Goal: Task Accomplishment & Management: Complete application form

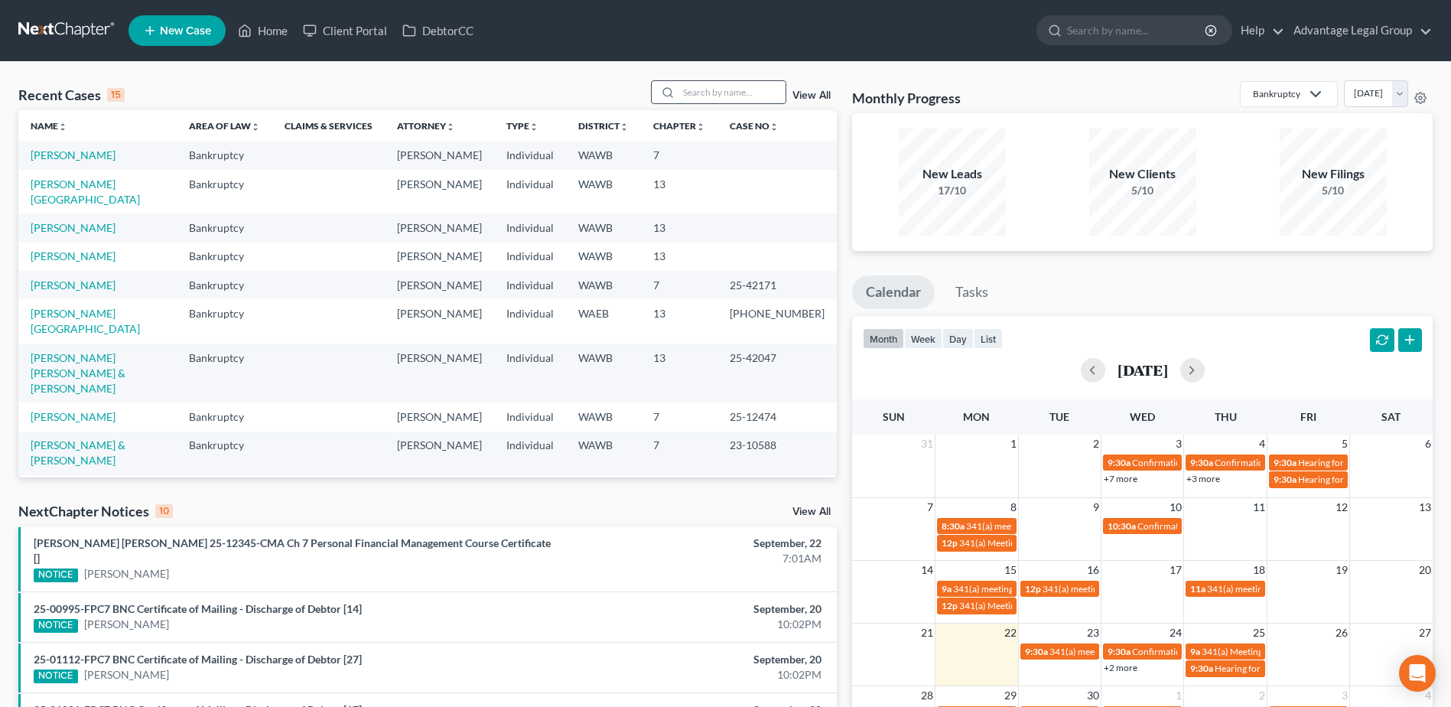
click at [704, 93] on input "search" at bounding box center [732, 92] width 107 height 22
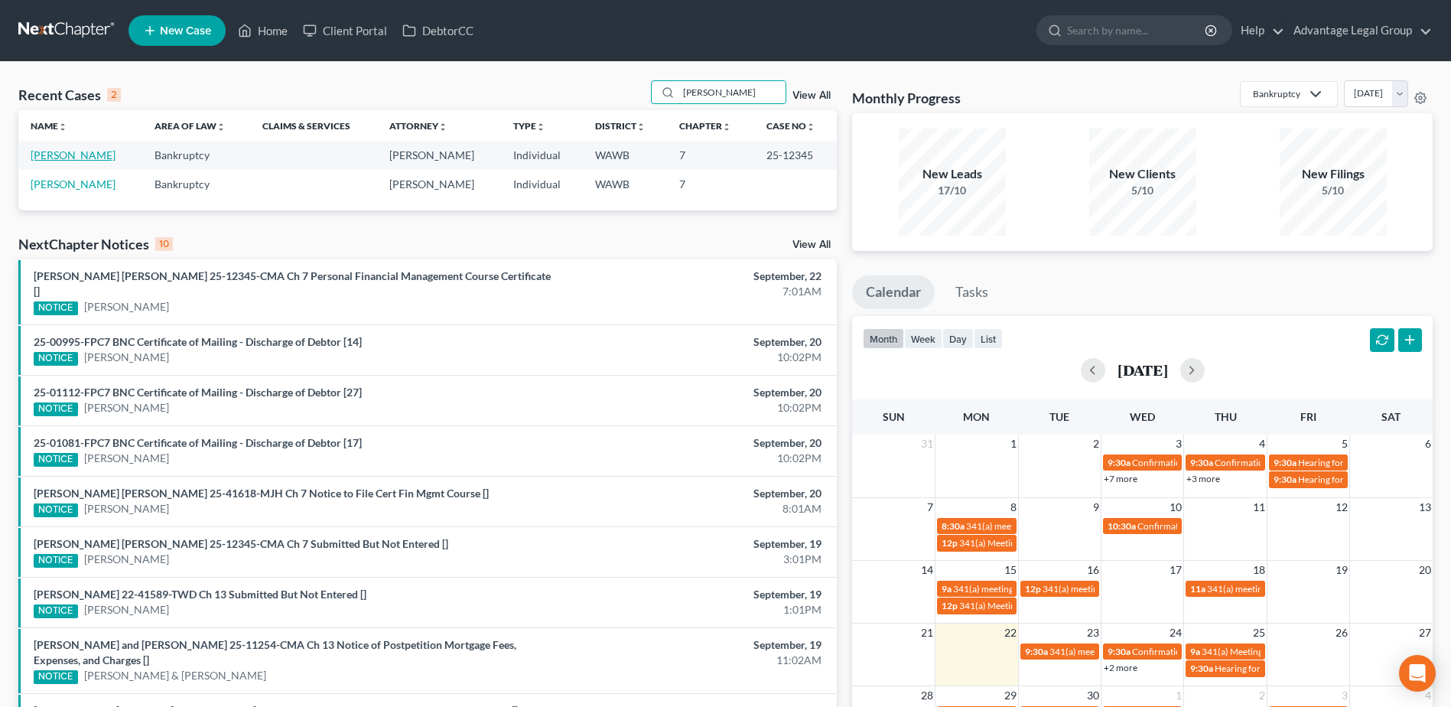
type input "[PERSON_NAME]"
click at [48, 158] on link "[PERSON_NAME]" at bounding box center [73, 154] width 85 height 13
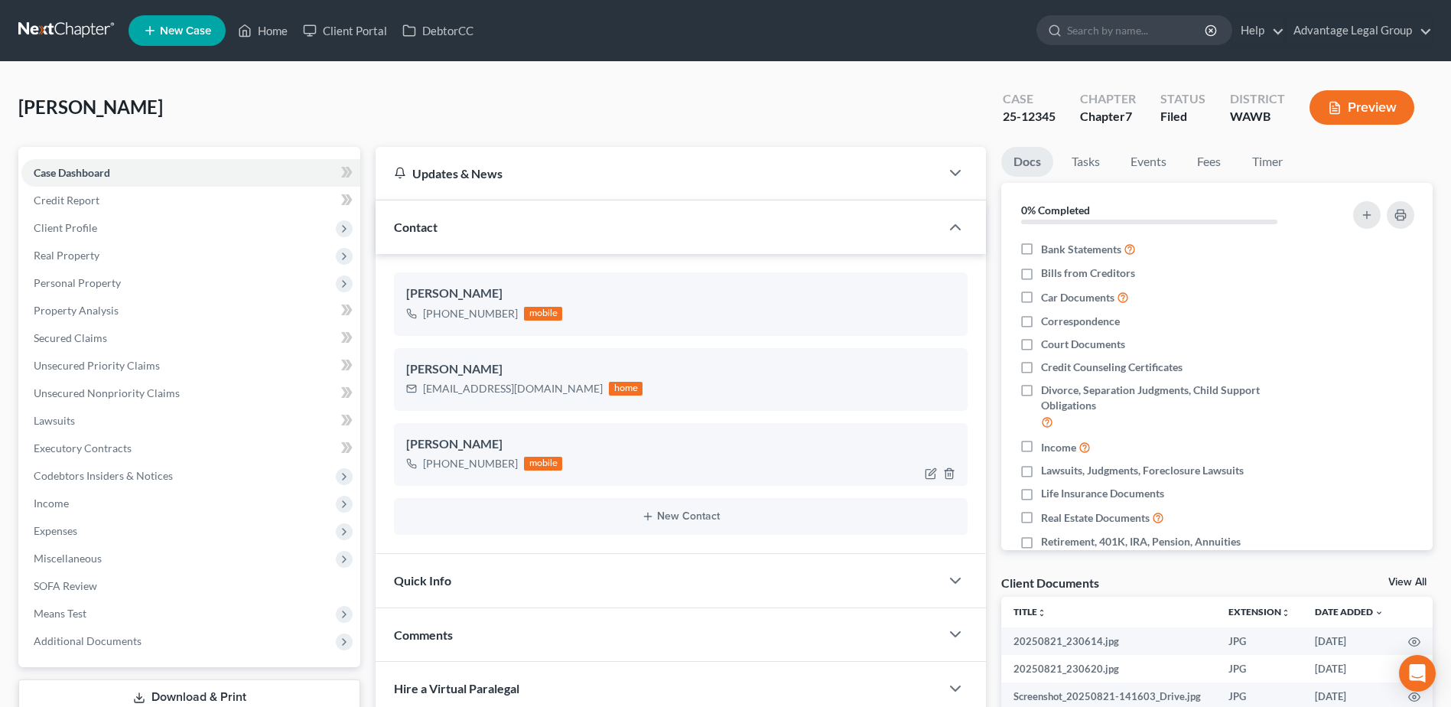
scroll to position [1191, 0]
click at [186, 112] on div "[PERSON_NAME] Upgraded Case 25-12345 Chapter Chapter 7 Status [GEOGRAPHIC_DATA]…" at bounding box center [725, 113] width 1415 height 67
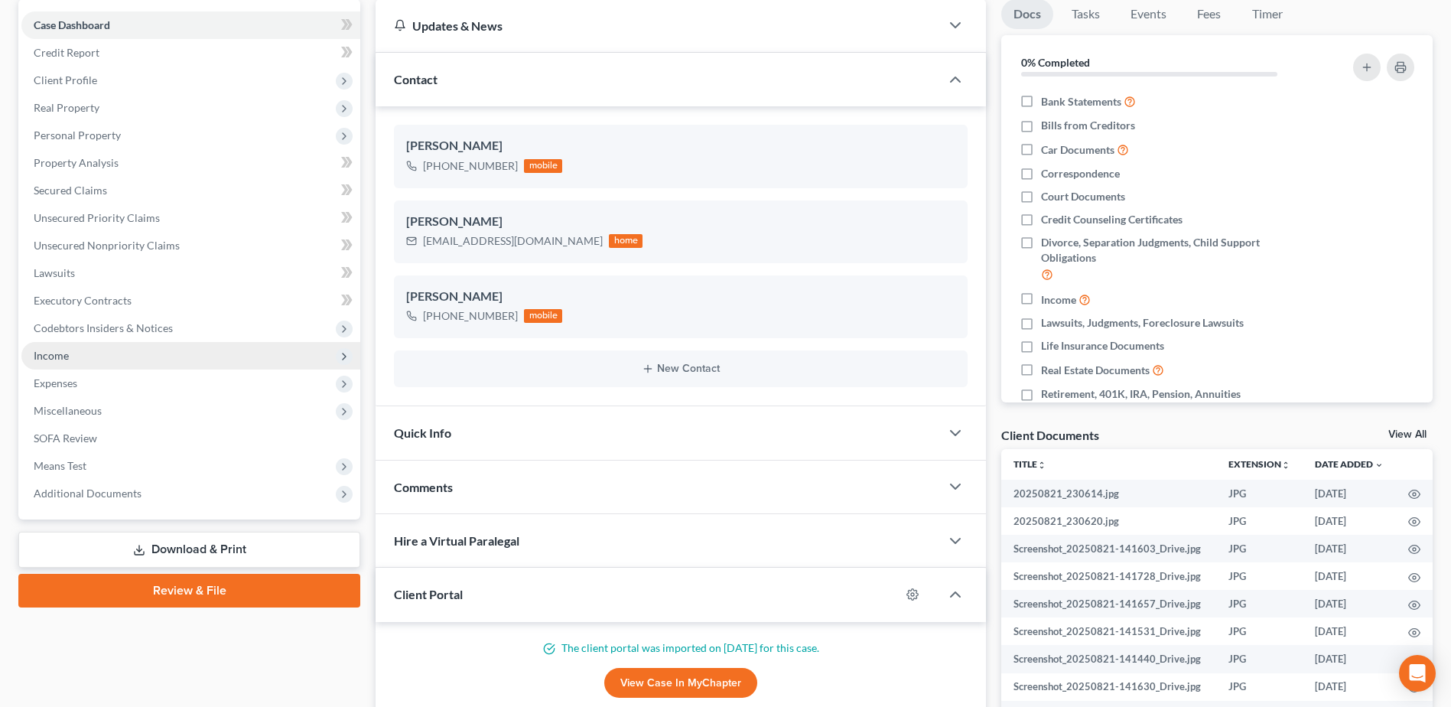
scroll to position [153, 0]
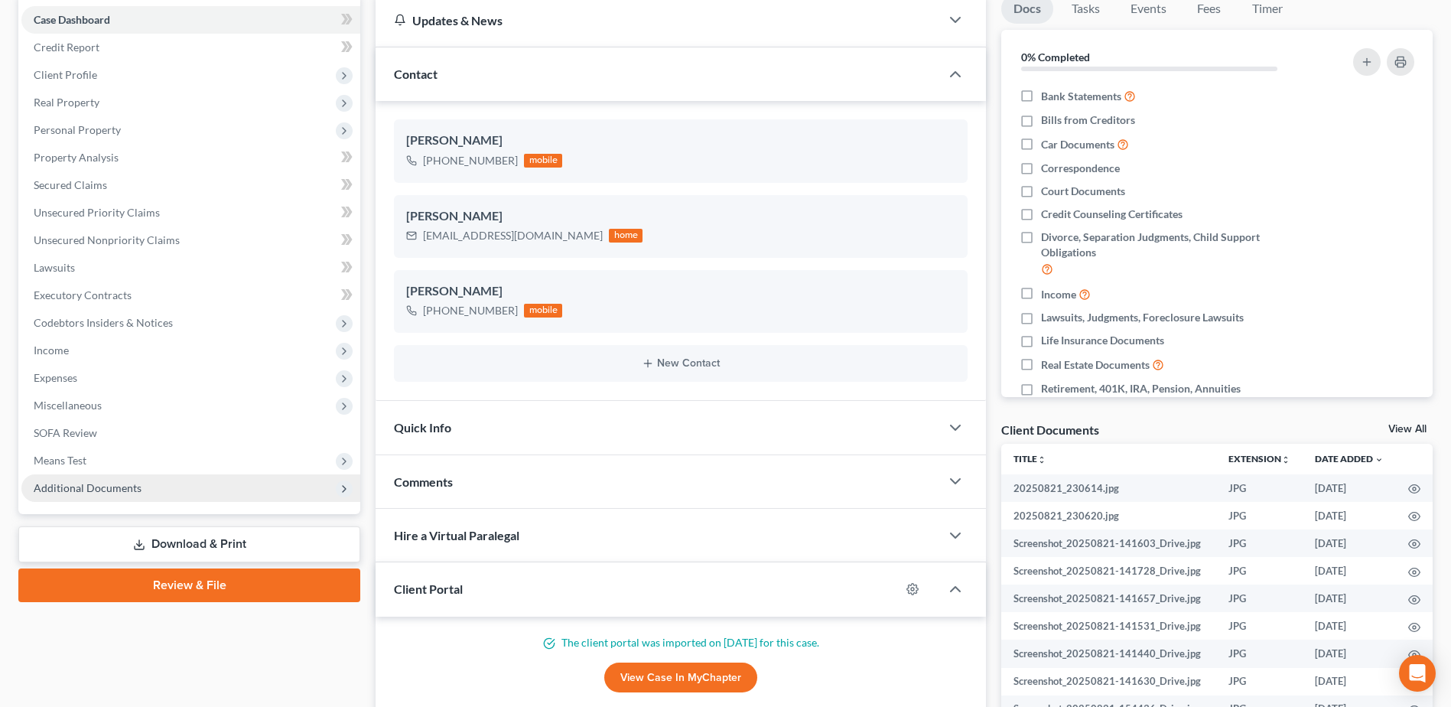
click at [108, 482] on span "Additional Documents" at bounding box center [88, 487] width 108 height 13
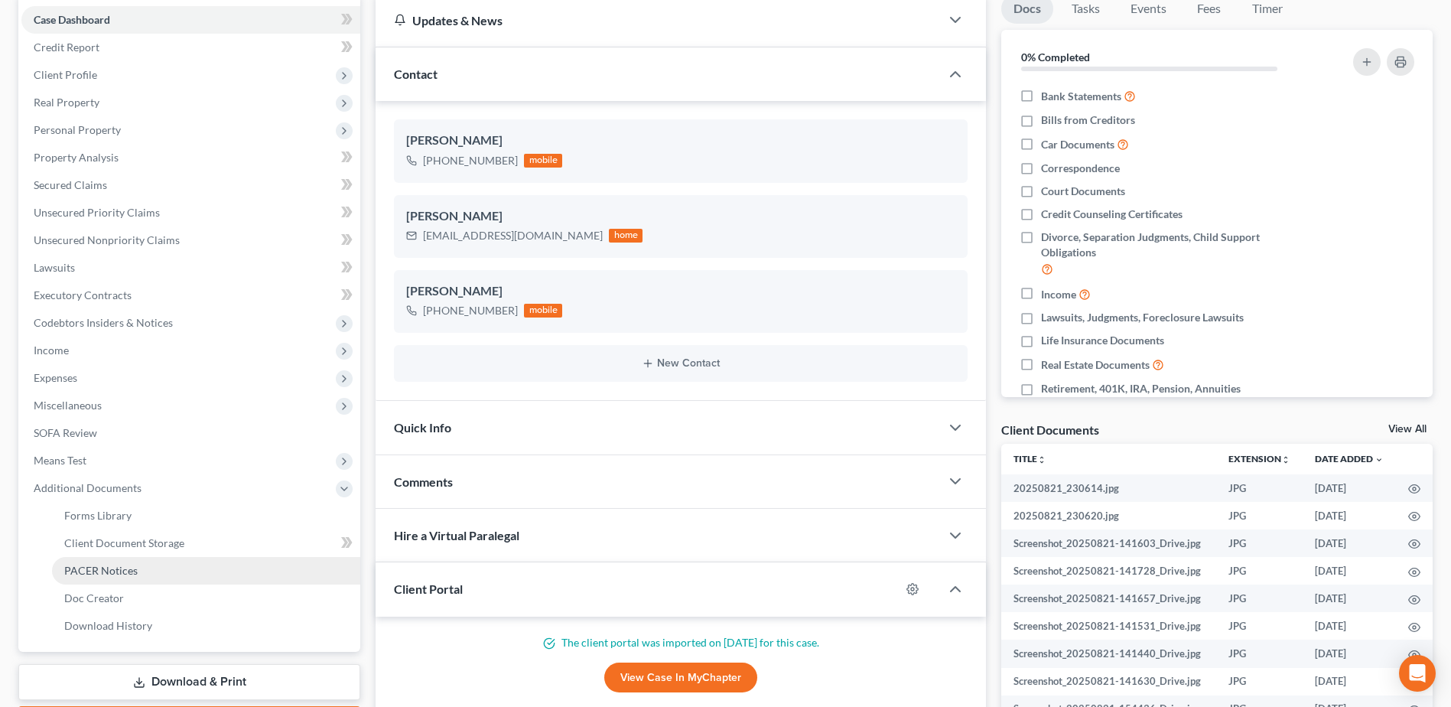
click at [116, 569] on span "PACER Notices" at bounding box center [100, 570] width 73 height 13
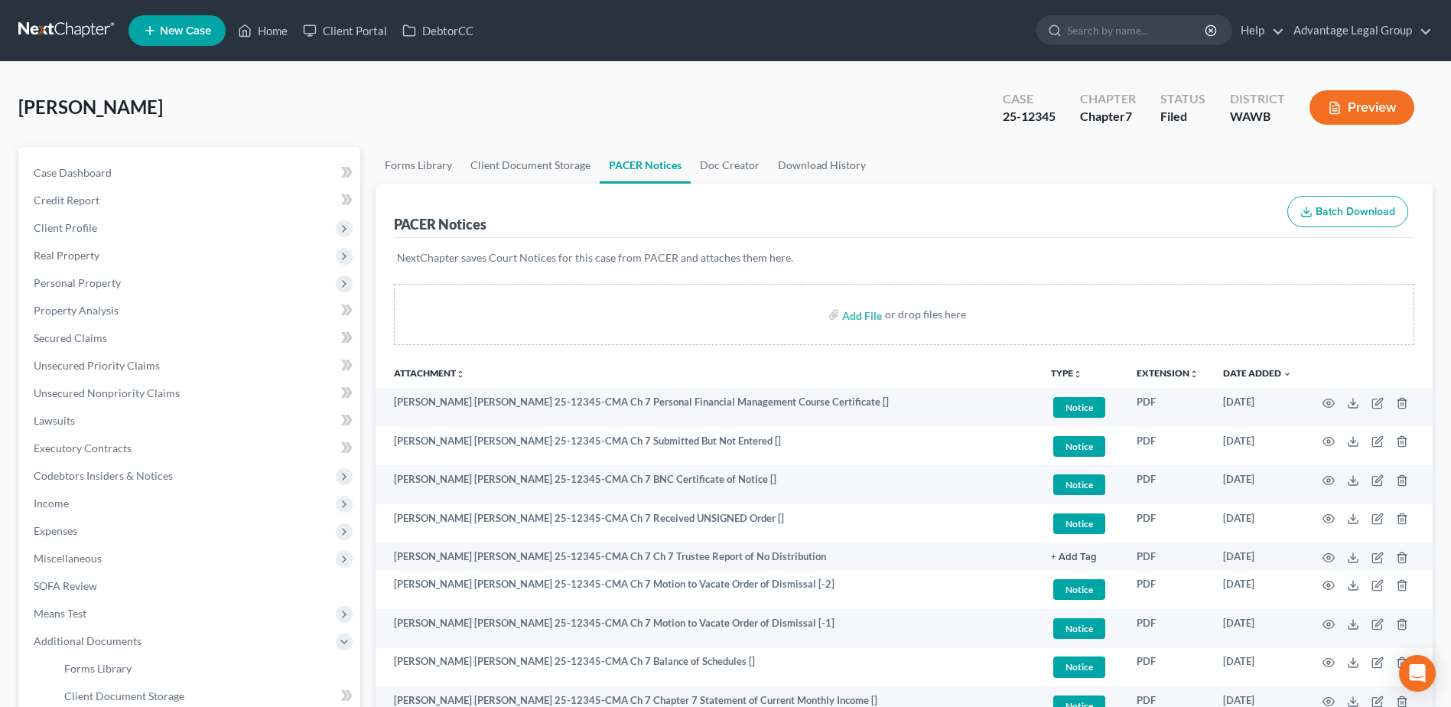
drag, startPoint x: 504, startPoint y: 90, endPoint x: 490, endPoint y: 90, distance: 13.8
click at [503, 90] on div "[PERSON_NAME] Upgraded Case 25-12345 Chapter Chapter 7 Status [GEOGRAPHIC_DATA]…" at bounding box center [725, 113] width 1415 height 67
click at [62, 164] on link "Case Dashboard" at bounding box center [190, 173] width 339 height 28
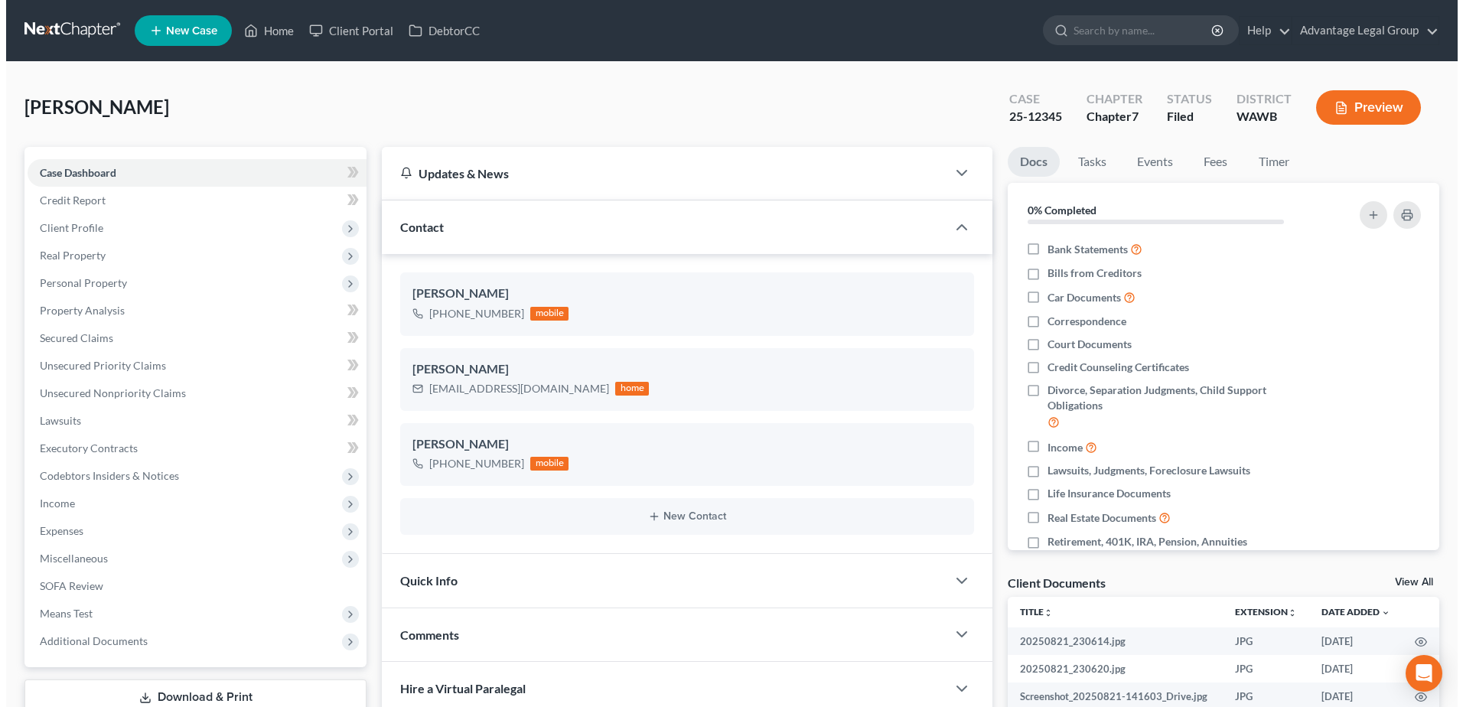
scroll to position [1191, 0]
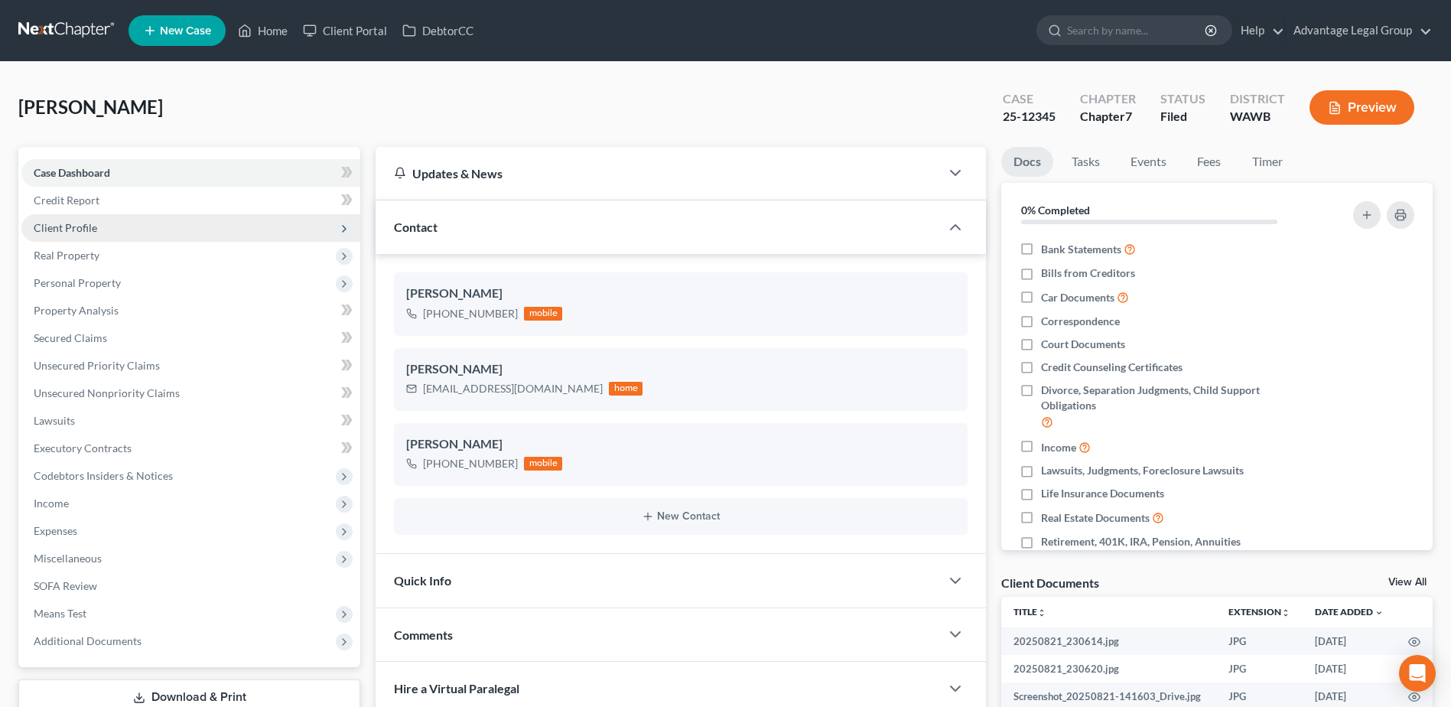
click at [63, 226] on span "Client Profile" at bounding box center [65, 227] width 63 height 13
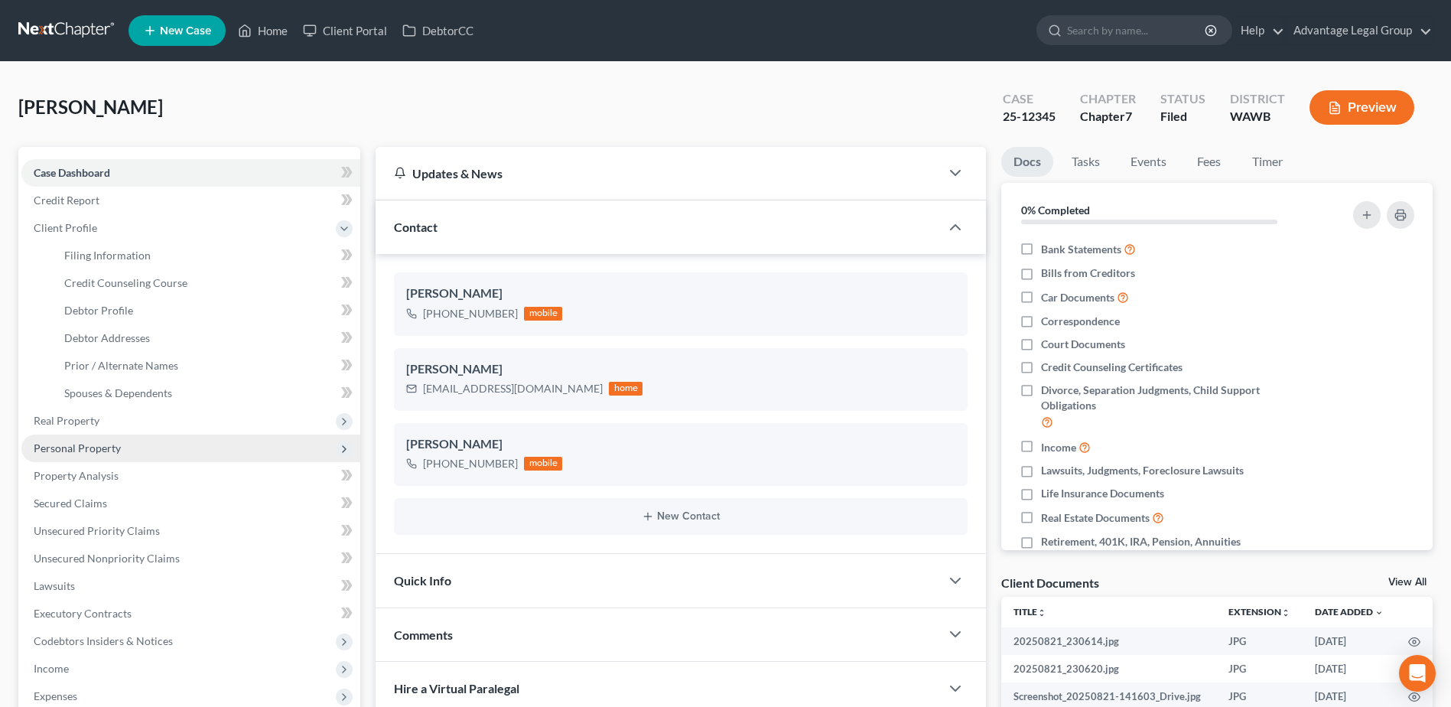
click at [92, 444] on span "Personal Property" at bounding box center [77, 447] width 87 height 13
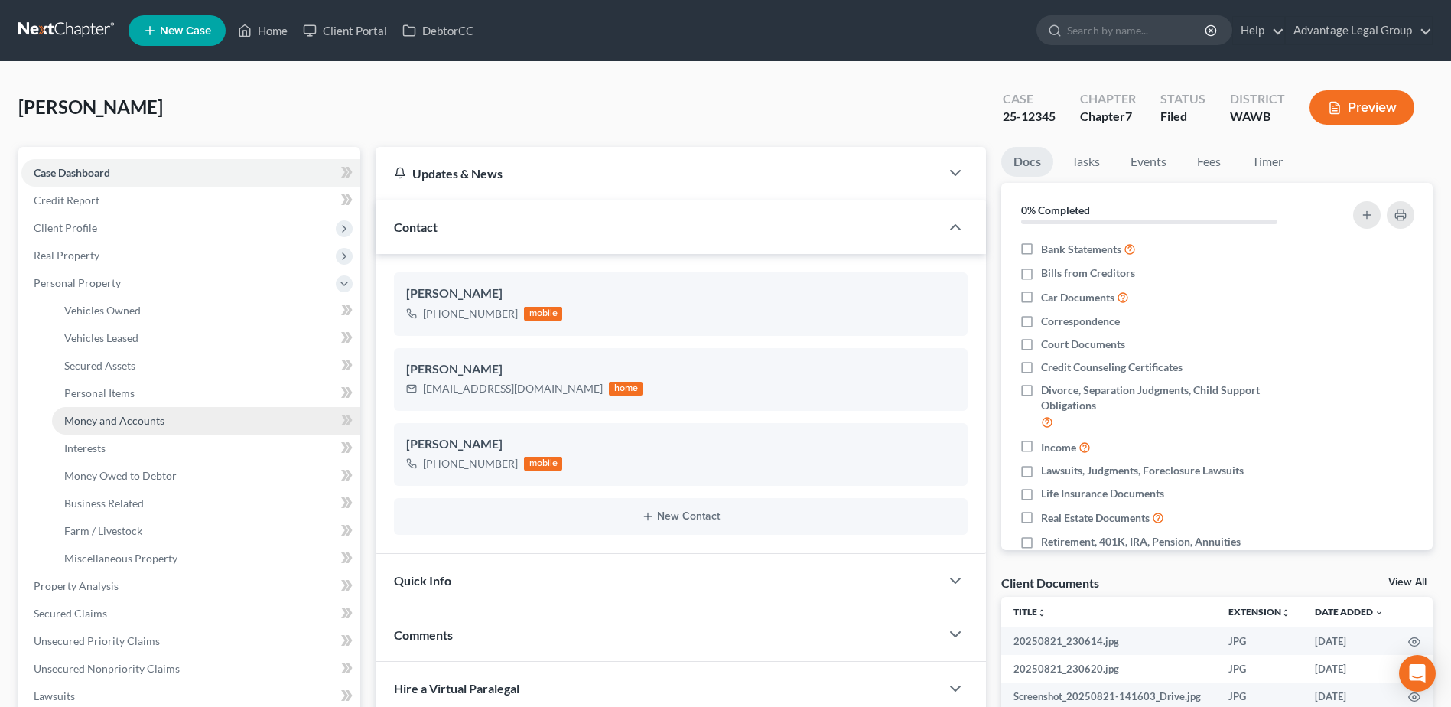
click at [115, 425] on span "Money and Accounts" at bounding box center [114, 420] width 100 height 13
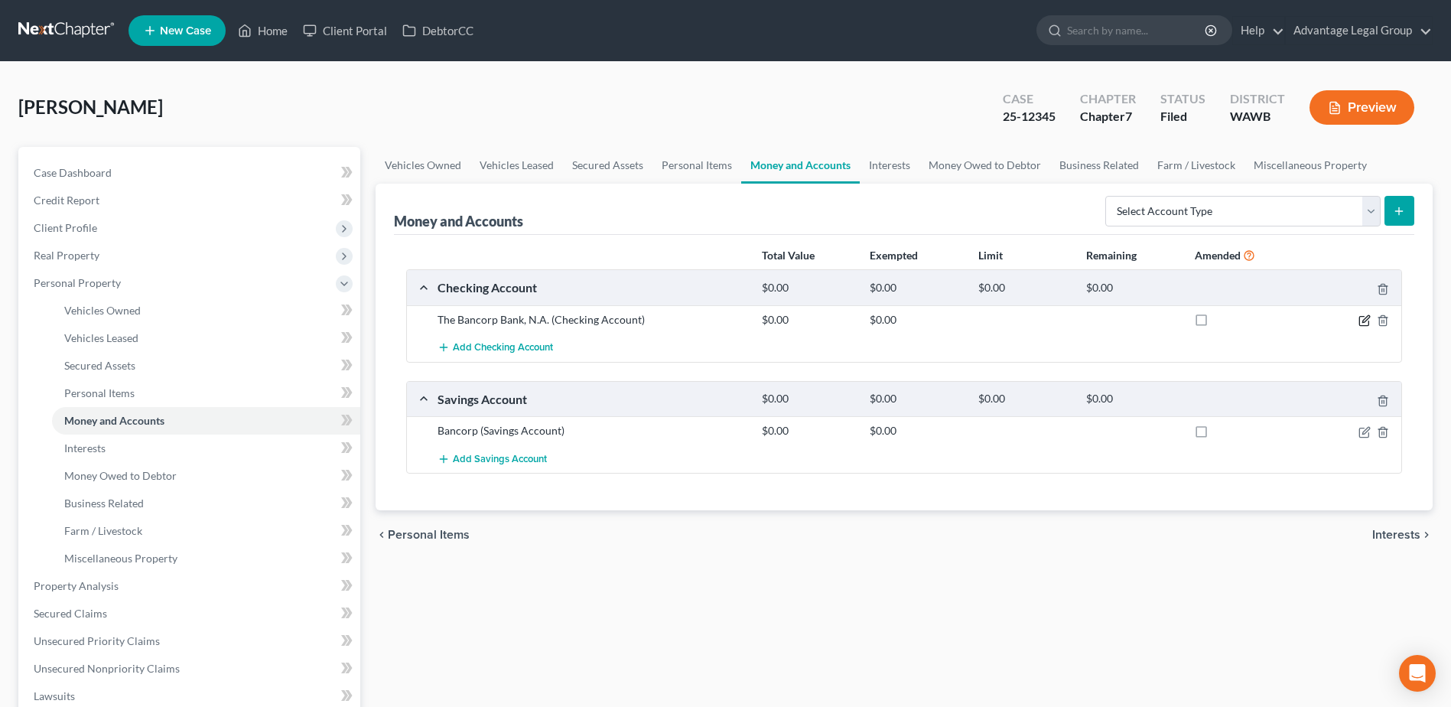
click at [1363, 322] on icon "button" at bounding box center [1366, 318] width 7 height 7
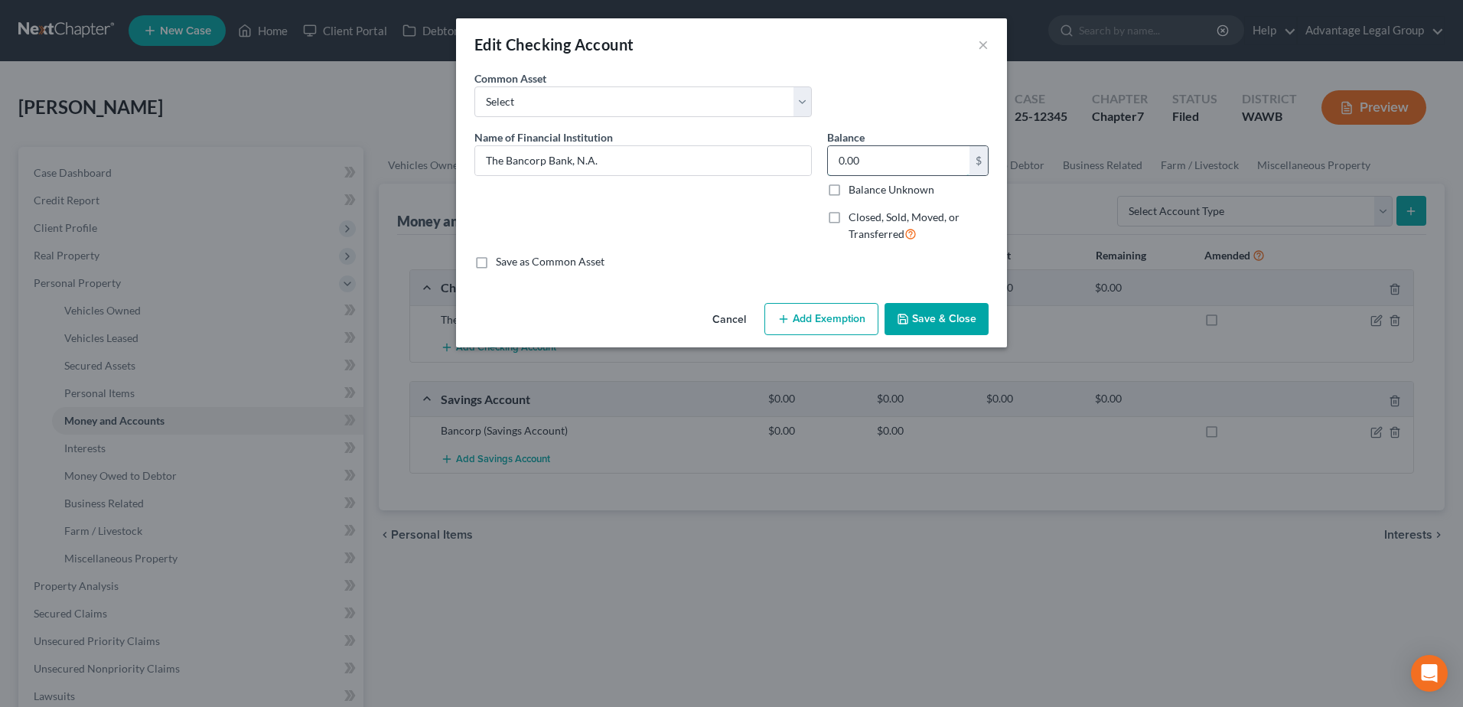
click at [902, 161] on input "0.00" at bounding box center [899, 160] width 142 height 29
type input "12.54"
click at [819, 316] on button "Add Exemption" at bounding box center [821, 319] width 114 height 32
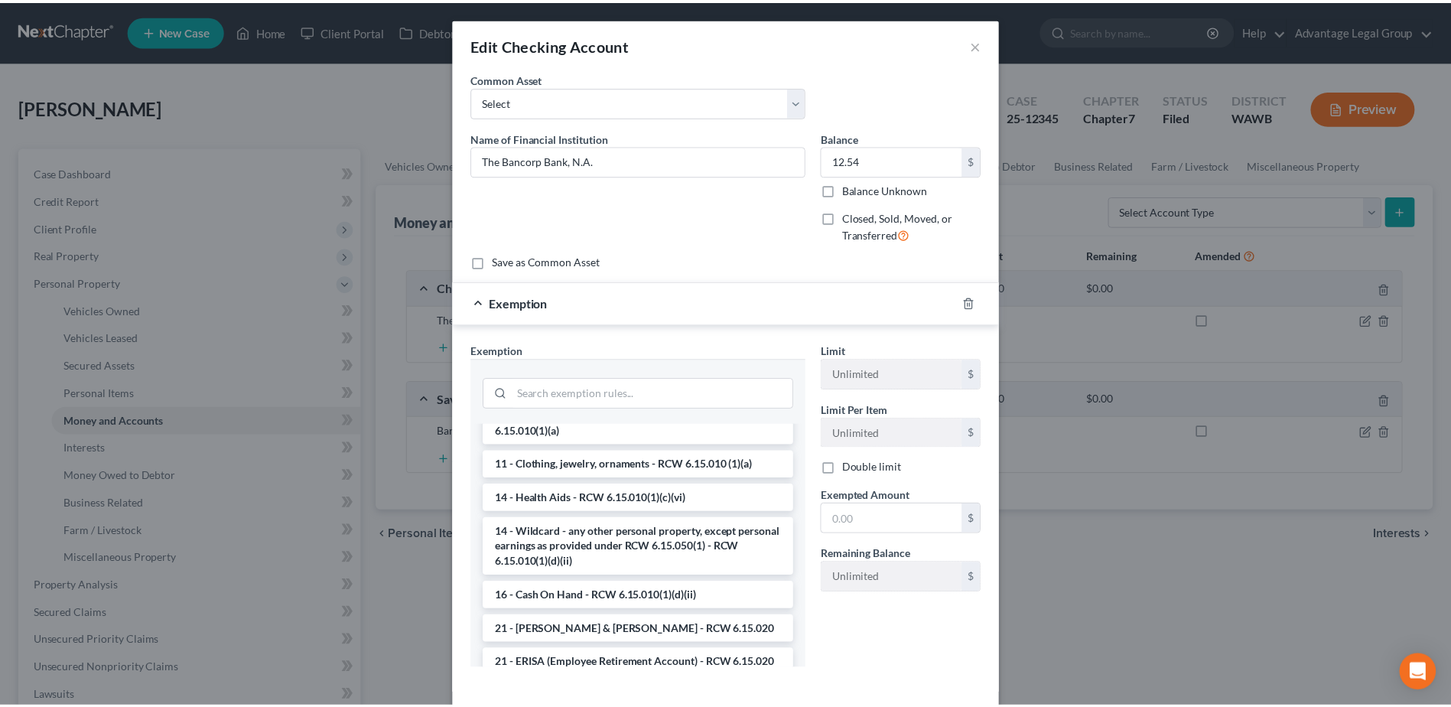
scroll to position [230, 0]
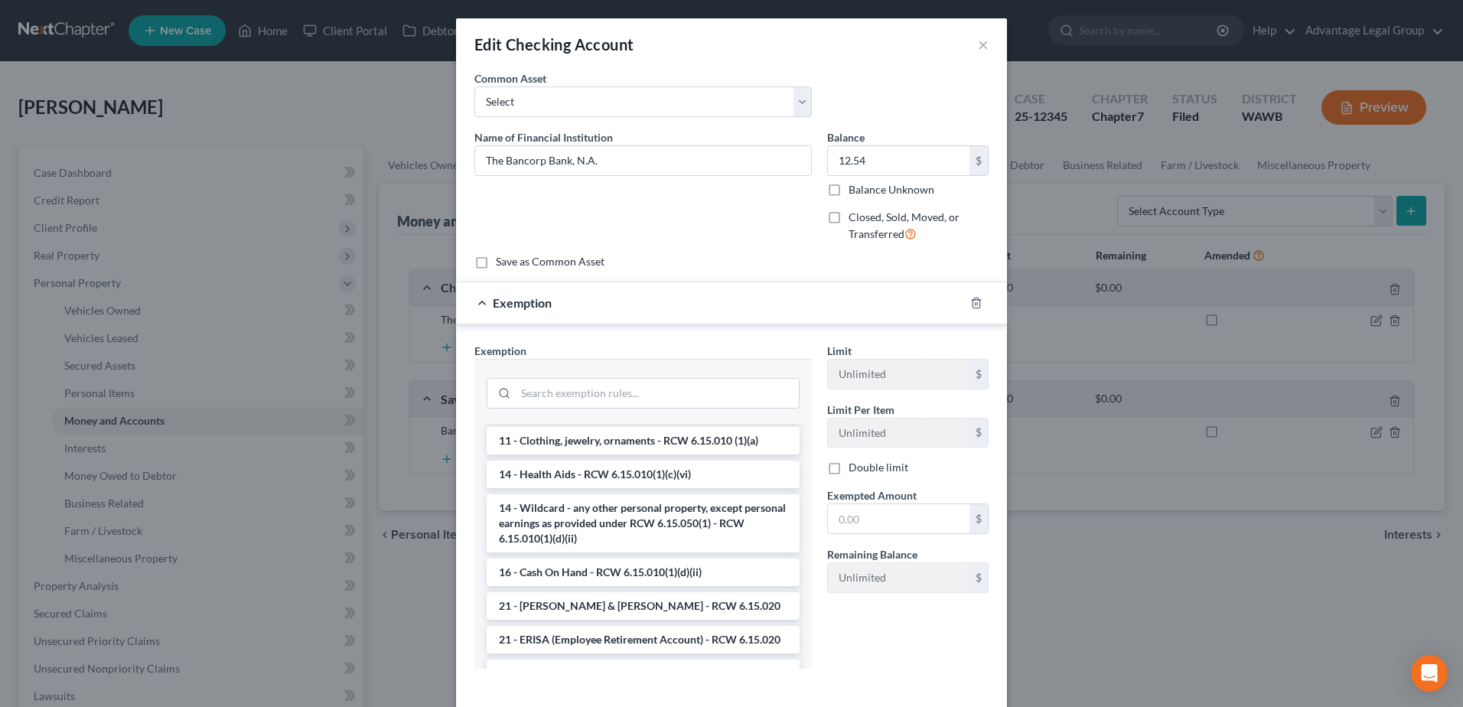
click at [678, 506] on li "14 - Wildcard - any other personal property, except personal earnings as provid…" at bounding box center [643, 523] width 313 height 58
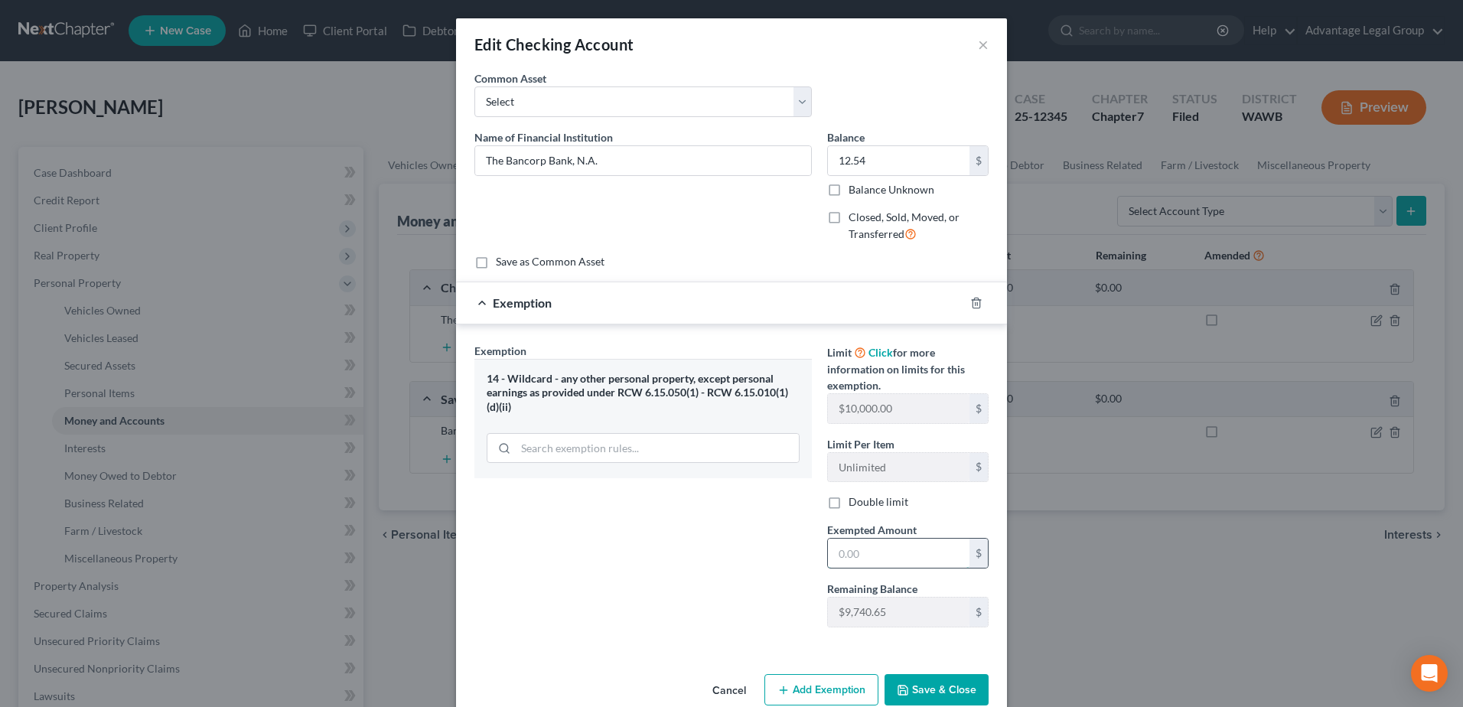
click at [852, 554] on input "text" at bounding box center [899, 553] width 142 height 29
type input "12.54"
click at [913, 687] on button "Save & Close" at bounding box center [936, 690] width 104 height 32
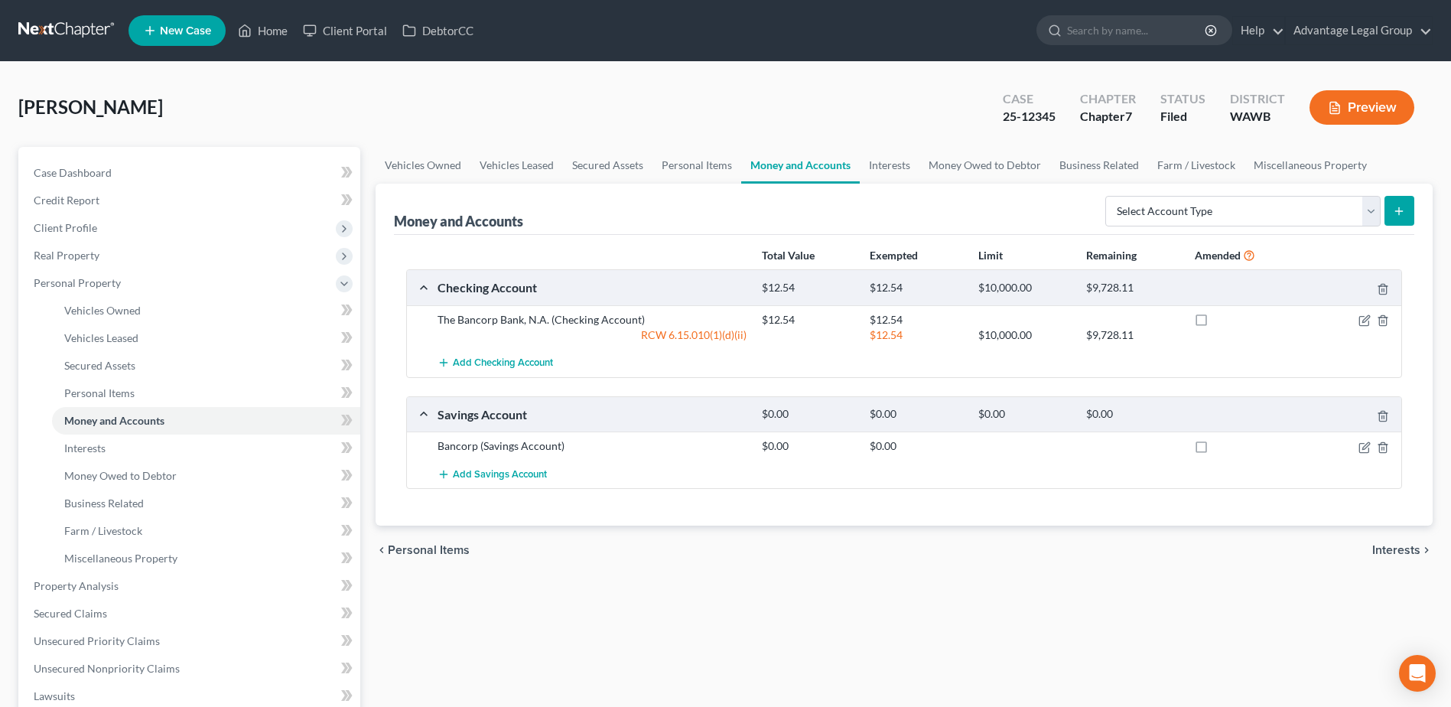
click at [1406, 546] on span "Interests" at bounding box center [1396, 550] width 48 height 12
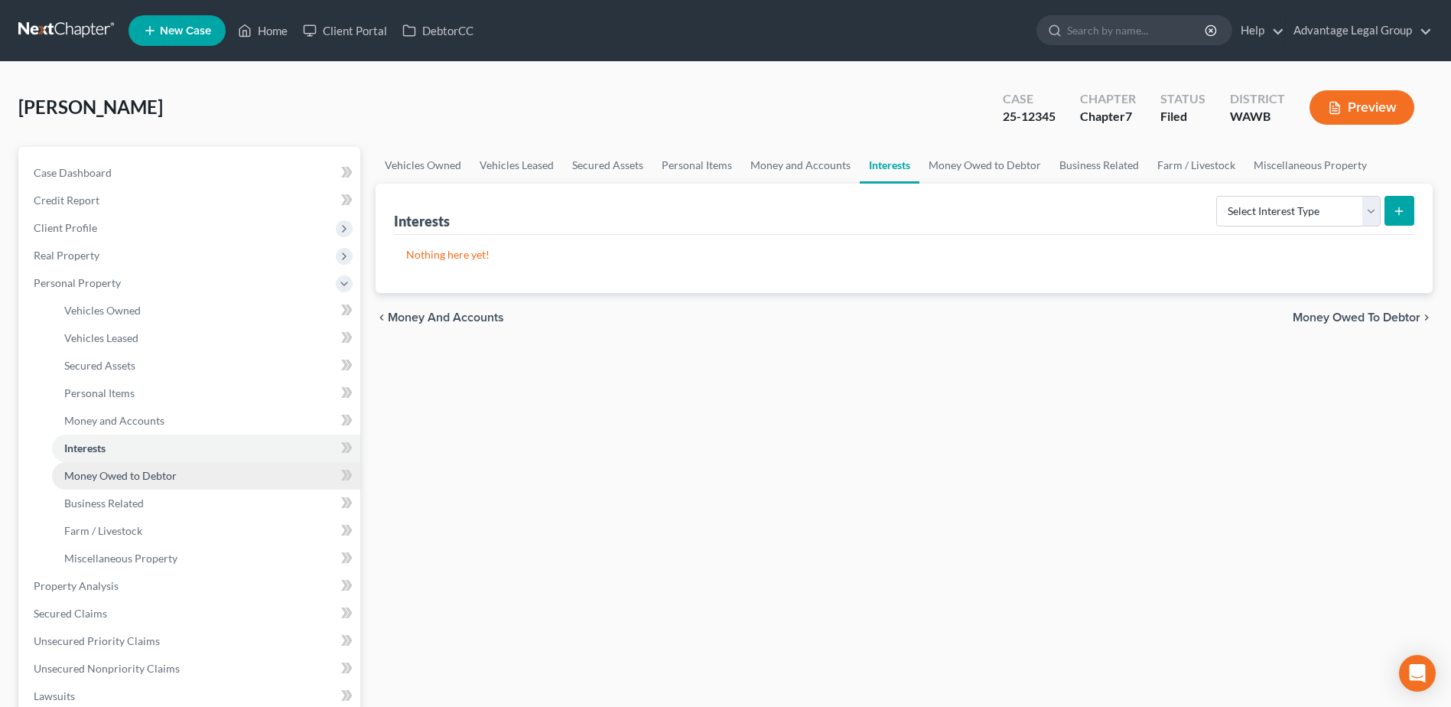
click at [118, 479] on span "Money Owed to Debtor" at bounding box center [120, 475] width 112 height 13
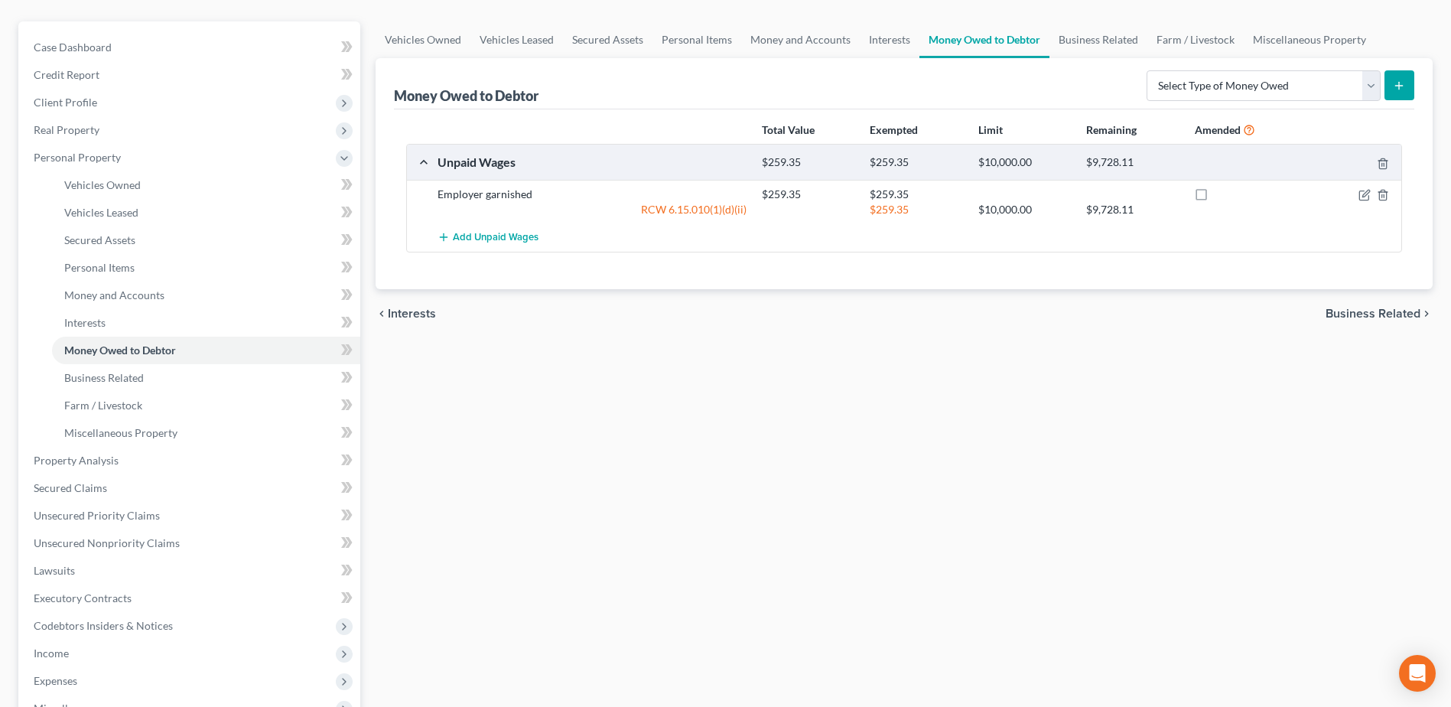
scroll to position [153, 0]
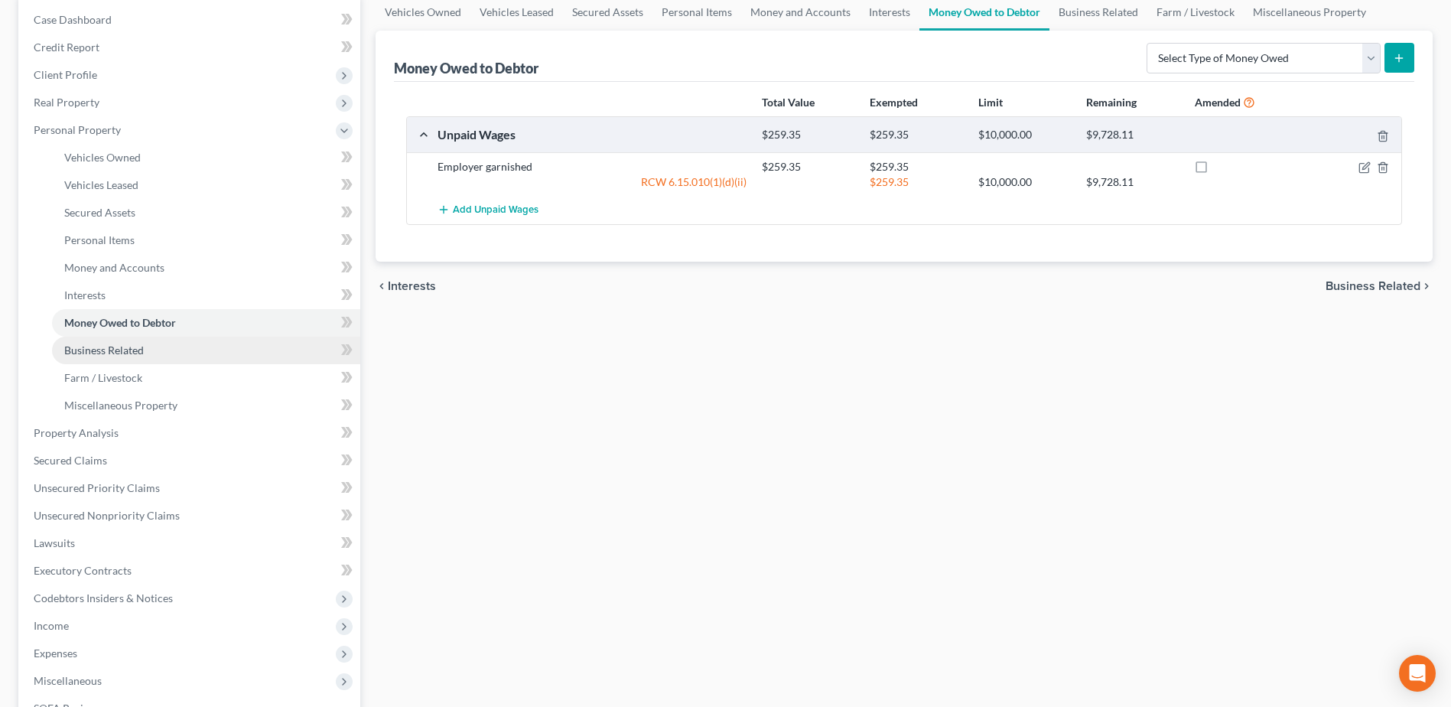
click at [97, 348] on span "Business Related" at bounding box center [104, 350] width 80 height 13
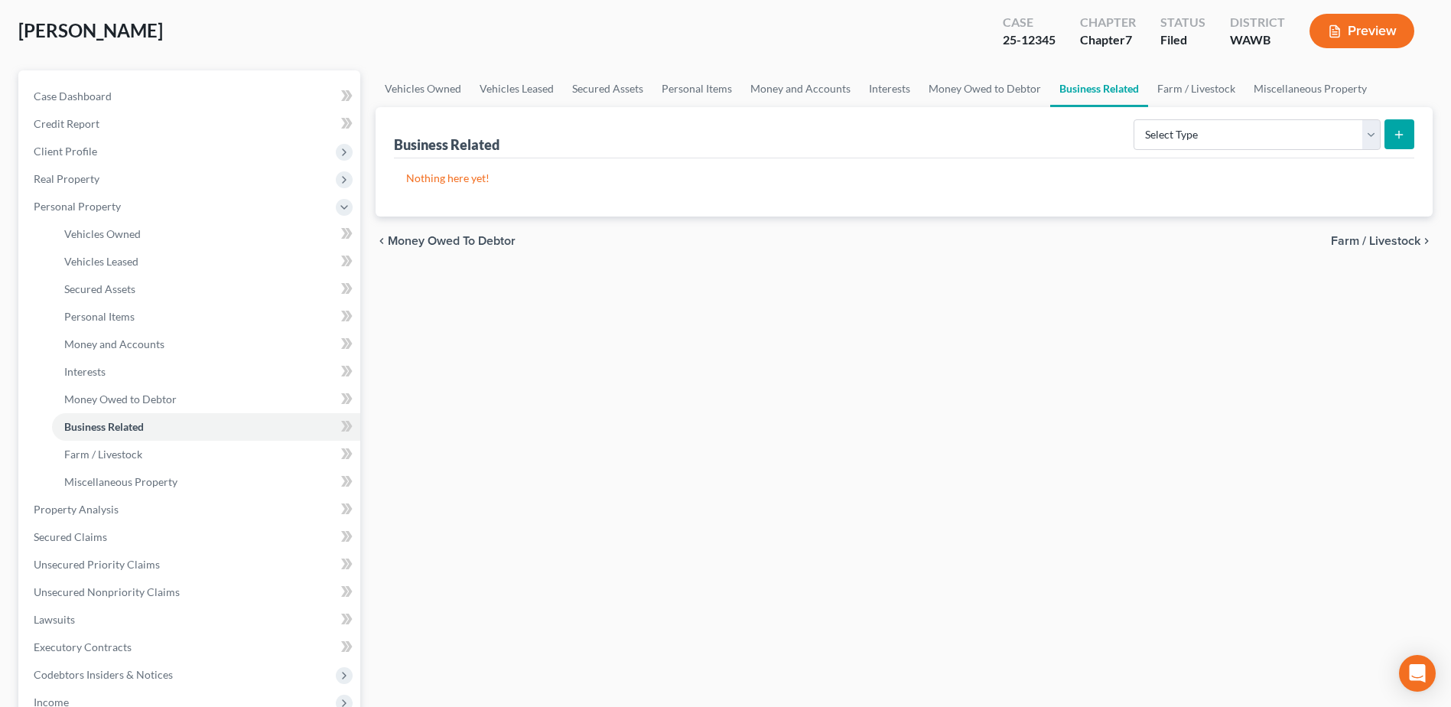
scroll to position [153, 0]
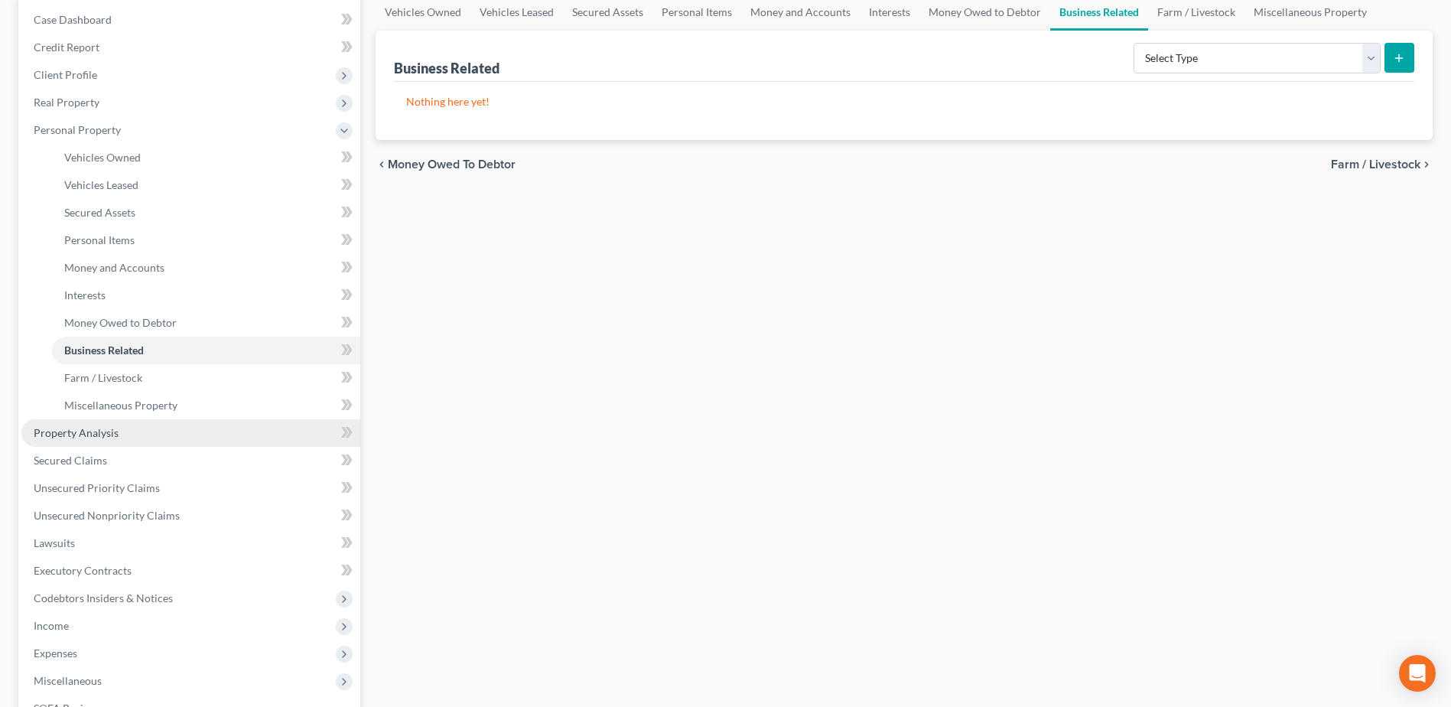
click at [88, 432] on span "Property Analysis" at bounding box center [76, 432] width 85 height 13
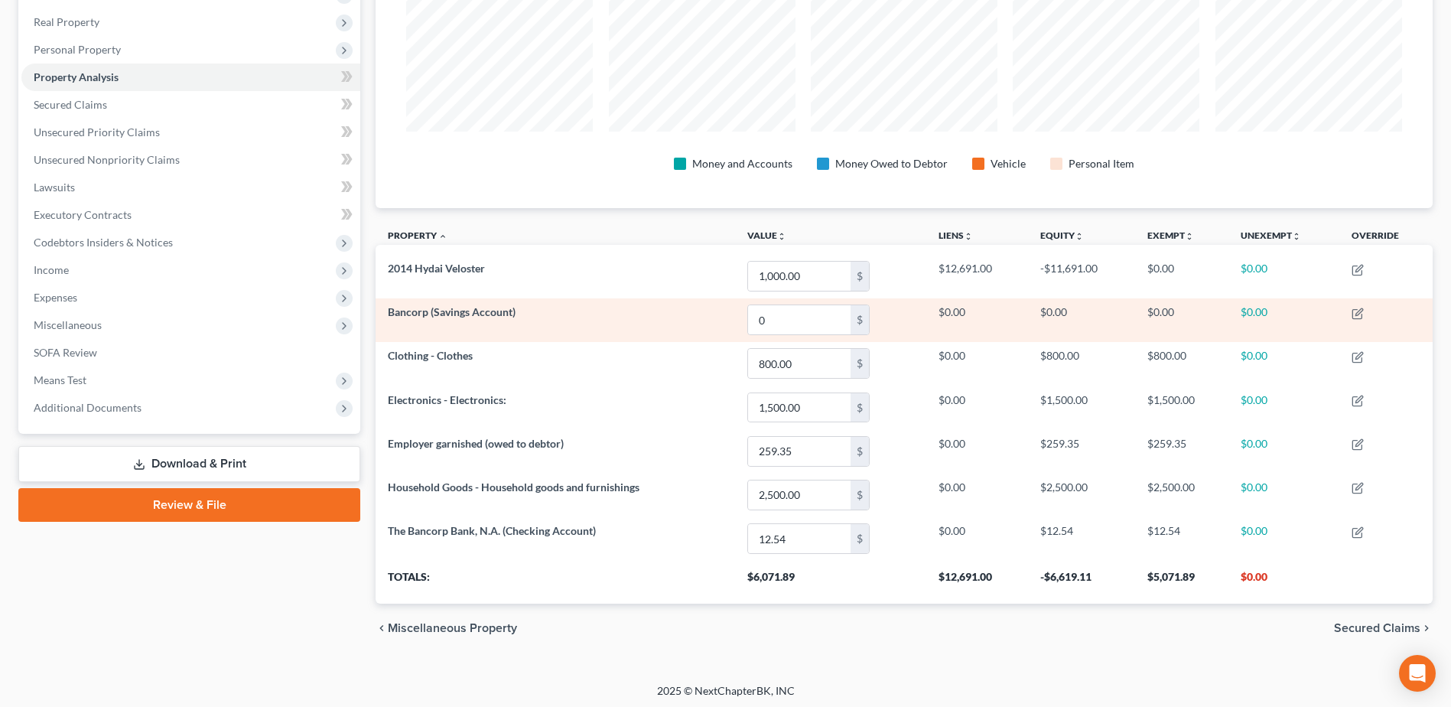
scroll to position [237, 0]
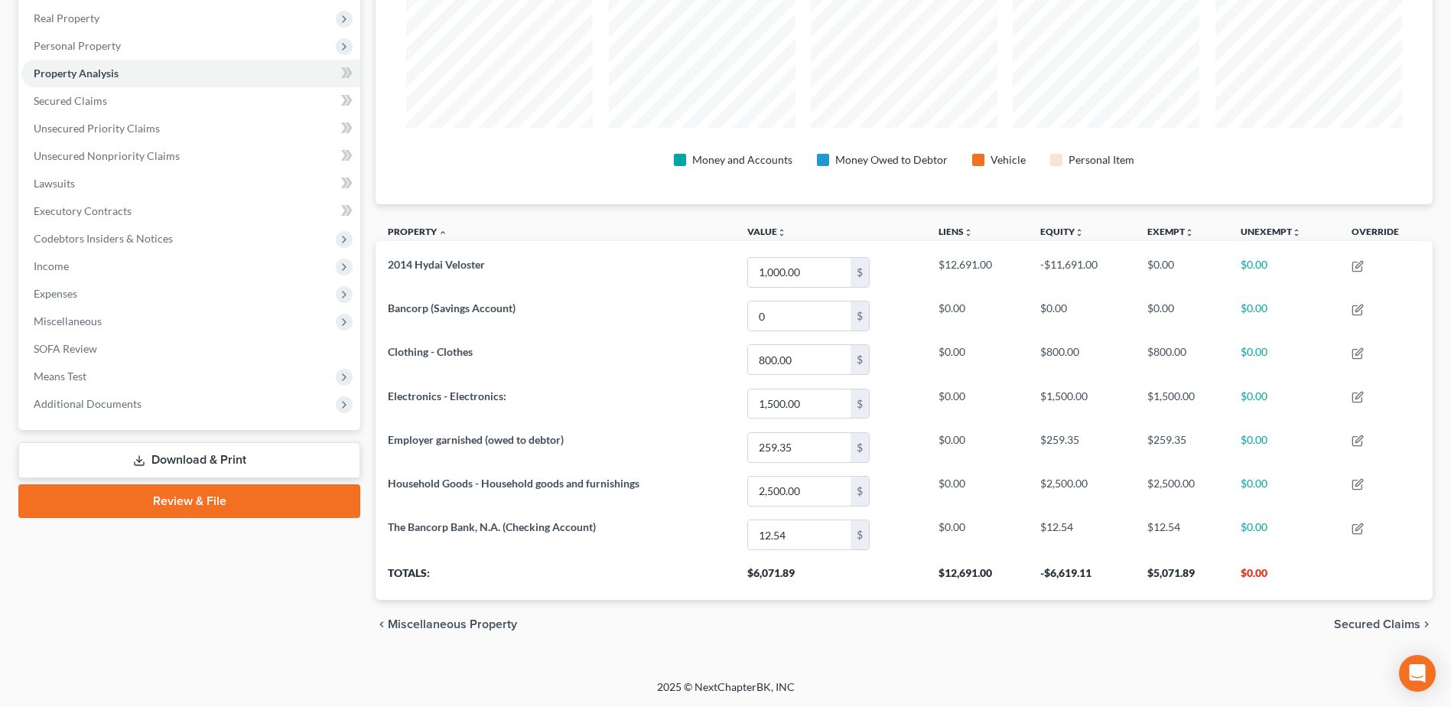
click at [174, 456] on link "Download & Print" at bounding box center [189, 460] width 342 height 36
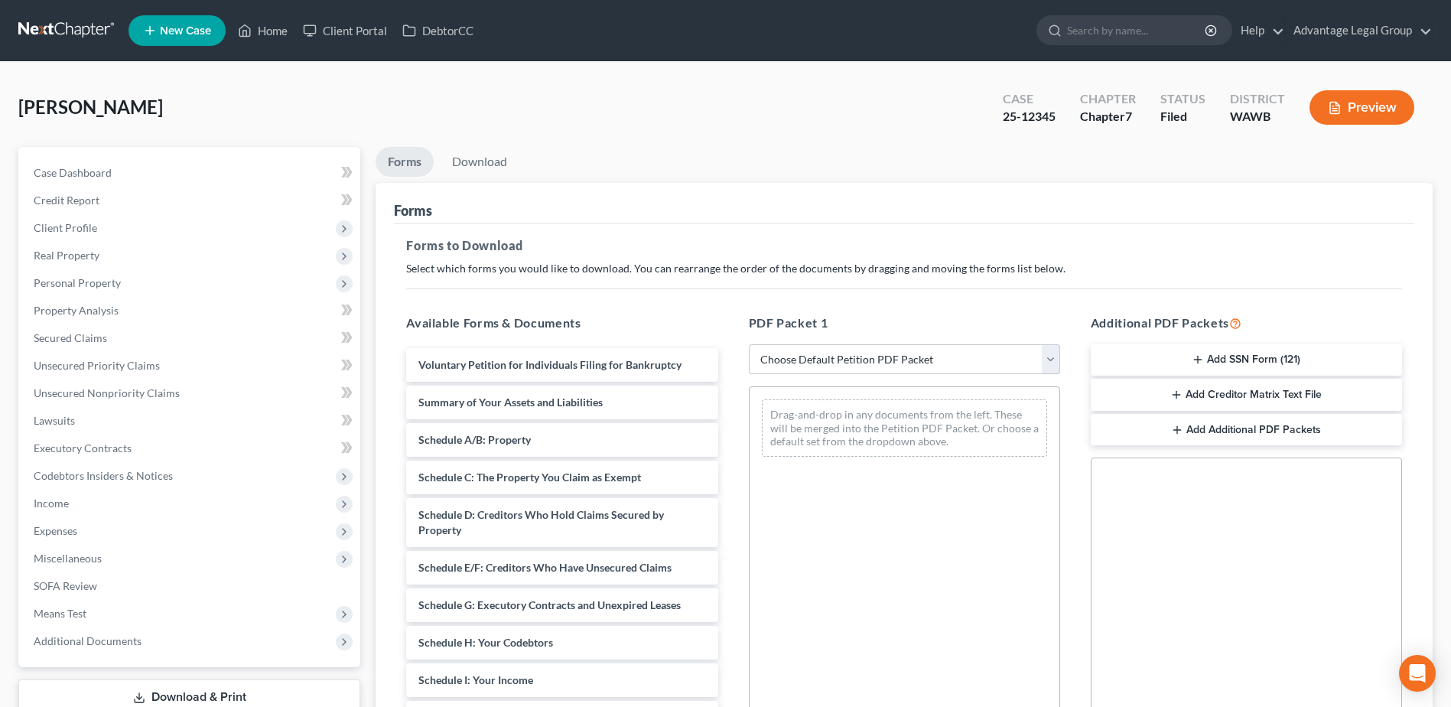
click at [1050, 357] on select "Choose Default Petition PDF Packet Complete Bankruptcy Petition (all forms and …" at bounding box center [904, 359] width 311 height 31
select select "0"
click at [749, 344] on select "Choose Default Petition PDF Packet Complete Bankruptcy Petition (all forms and …" at bounding box center [904, 359] width 311 height 31
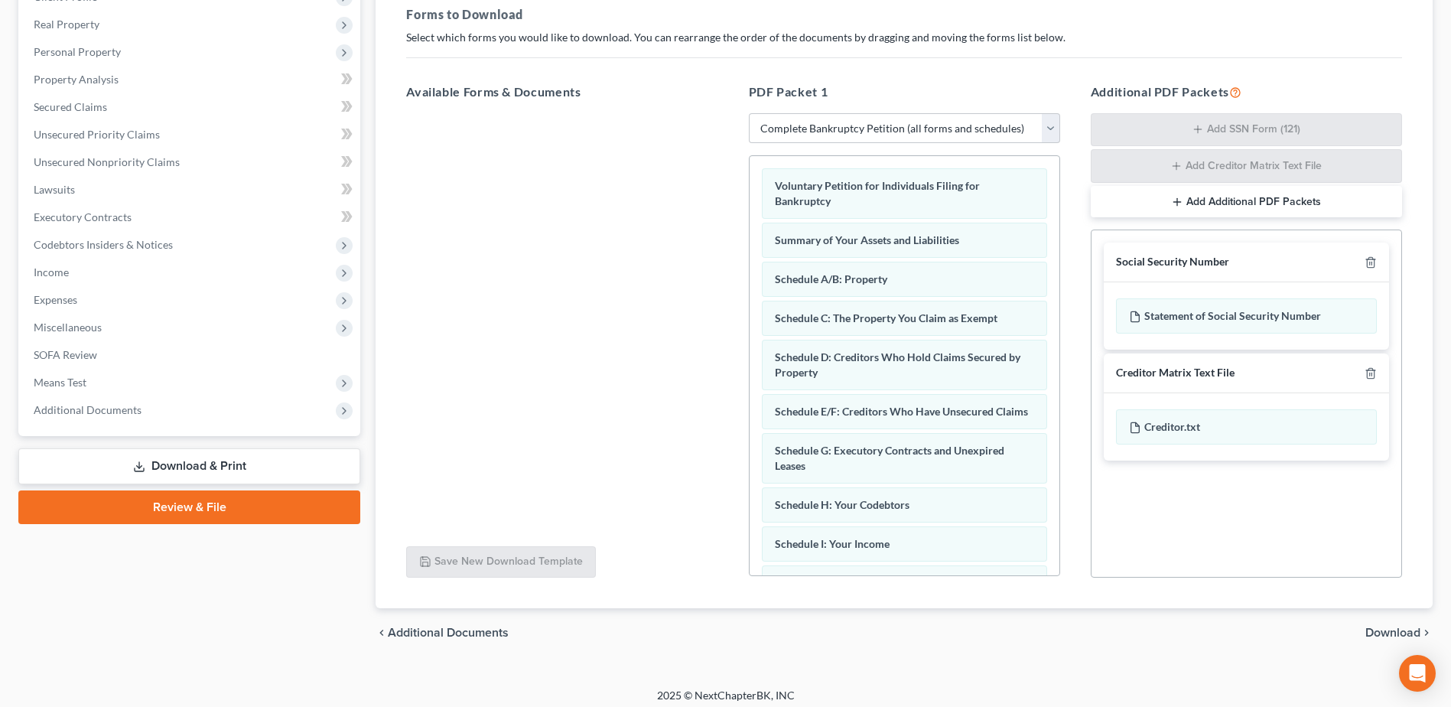
scroll to position [239, 0]
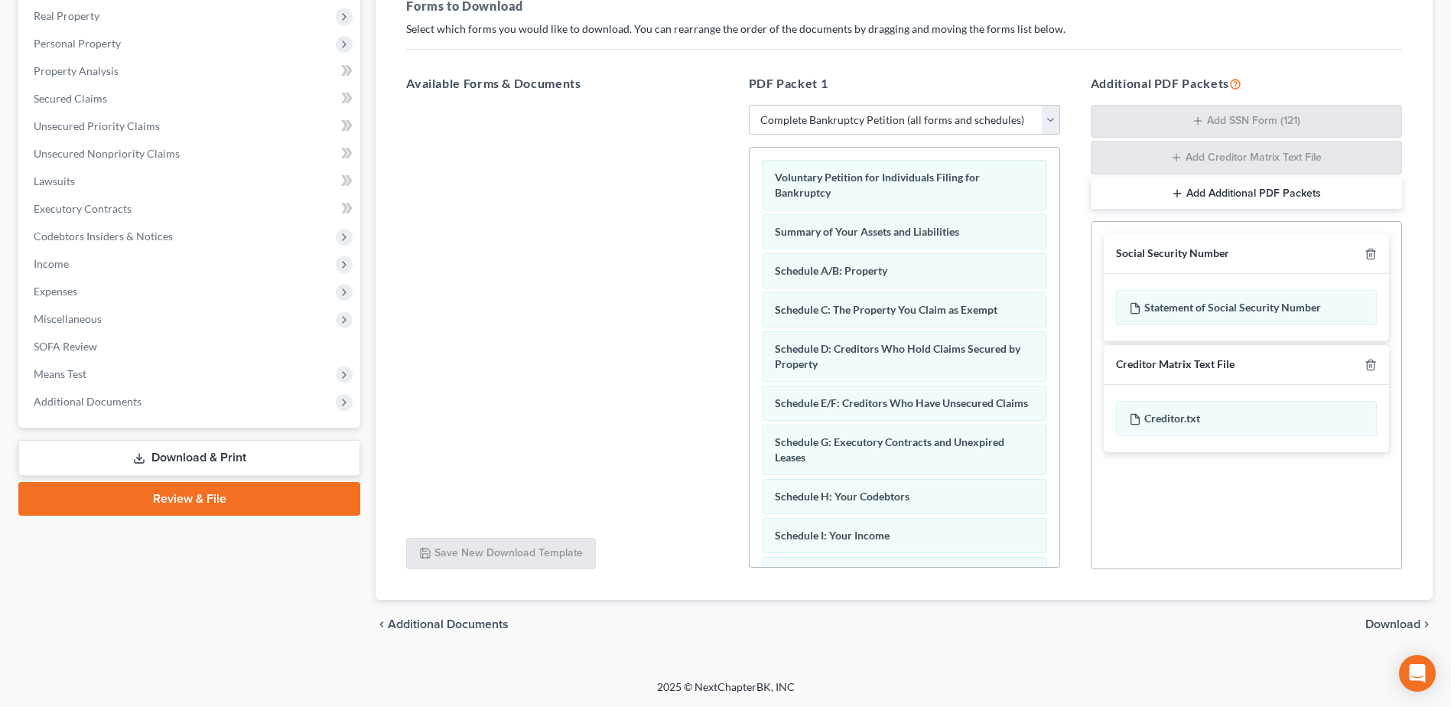
click at [1376, 623] on span "Download" at bounding box center [1393, 624] width 55 height 12
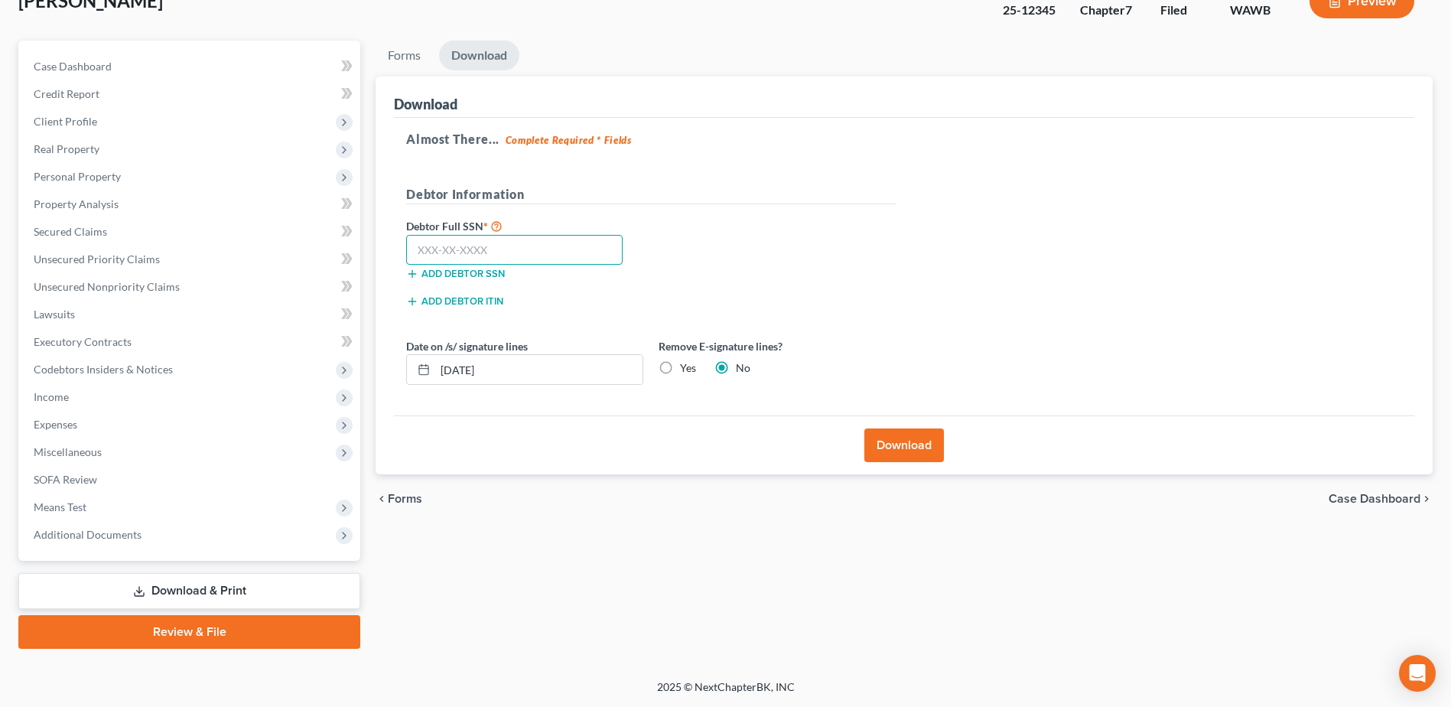
click at [490, 253] on input "text" at bounding box center [514, 250] width 217 height 31
type input "535-15-0708"
click at [897, 444] on button "Download" at bounding box center [904, 445] width 80 height 34
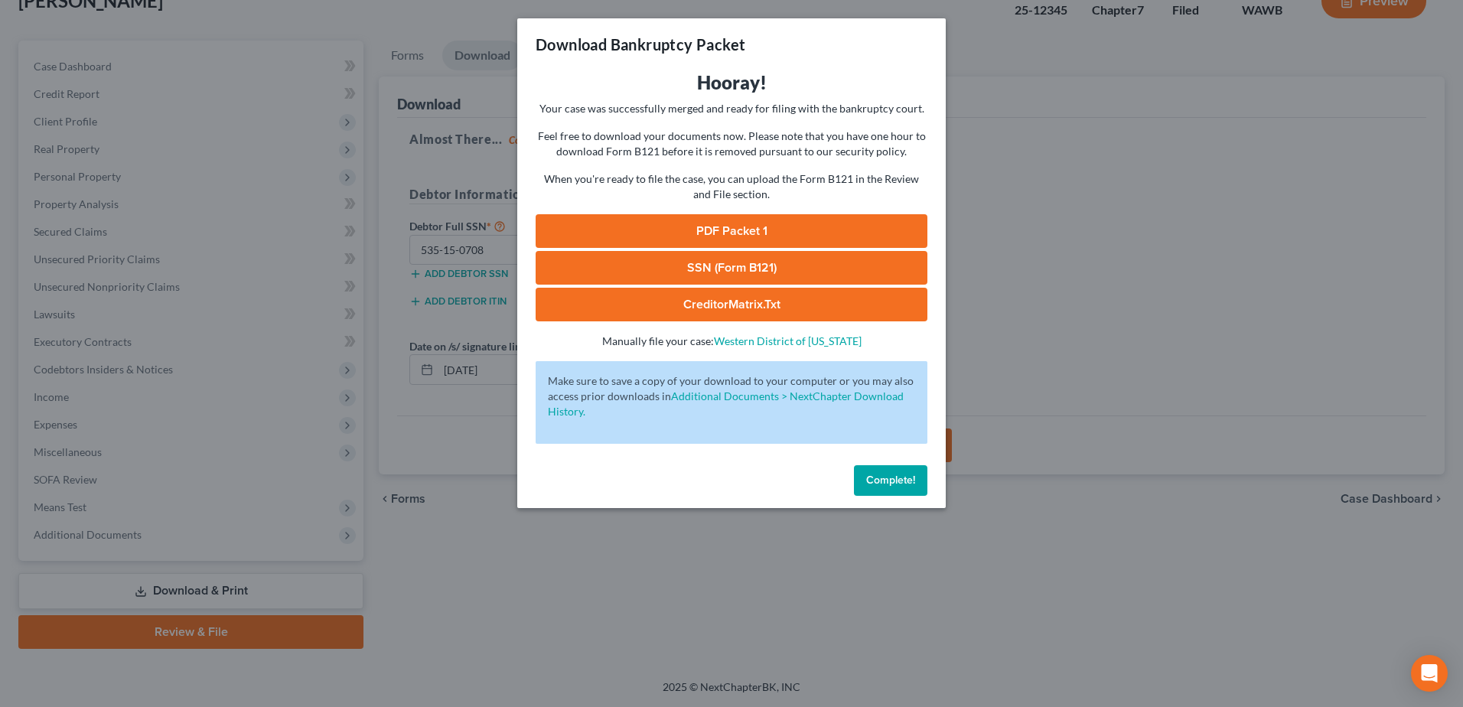
click at [721, 224] on link "PDF Packet 1" at bounding box center [732, 231] width 392 height 34
click at [743, 265] on link "SSN (Form B121)" at bounding box center [732, 268] width 392 height 34
click at [869, 476] on span "Complete!" at bounding box center [890, 480] width 49 height 13
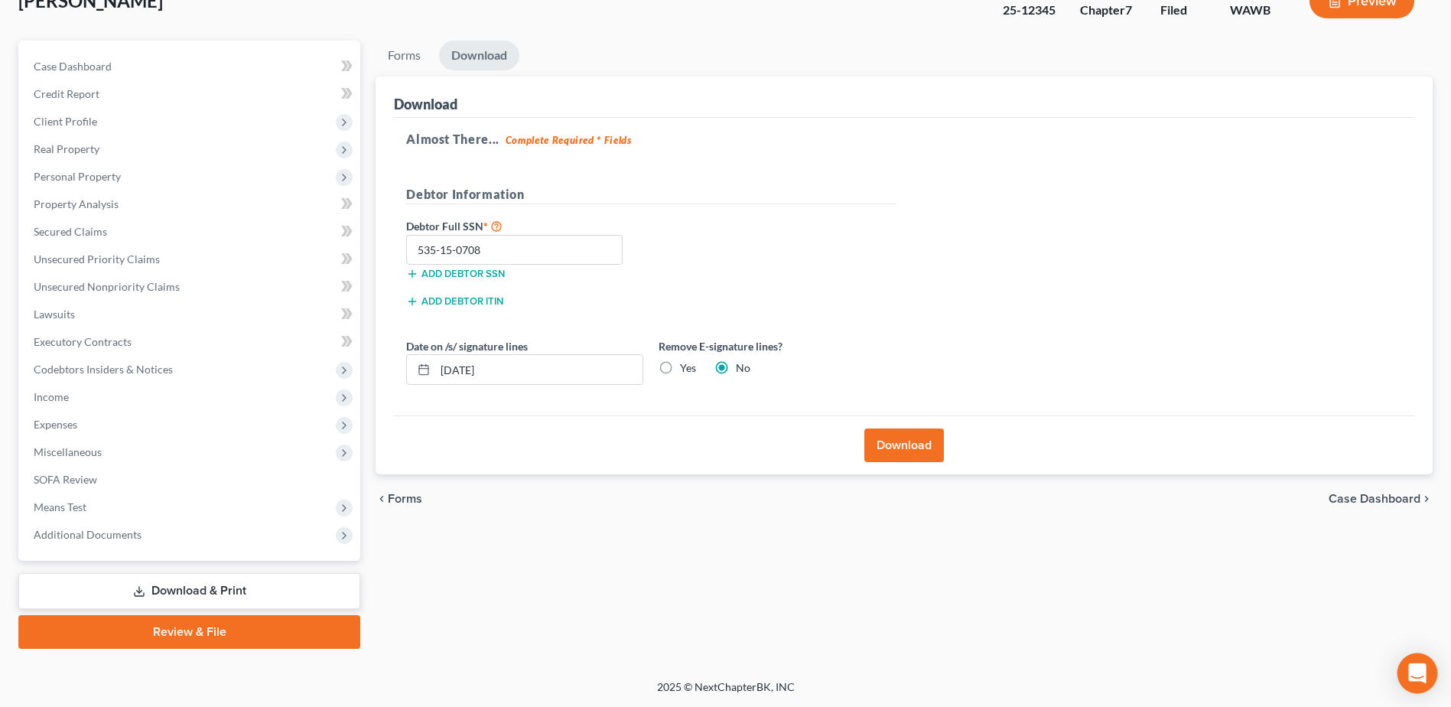
click at [1415, 681] on icon "Open Intercom Messenger" at bounding box center [1418, 673] width 20 height 20
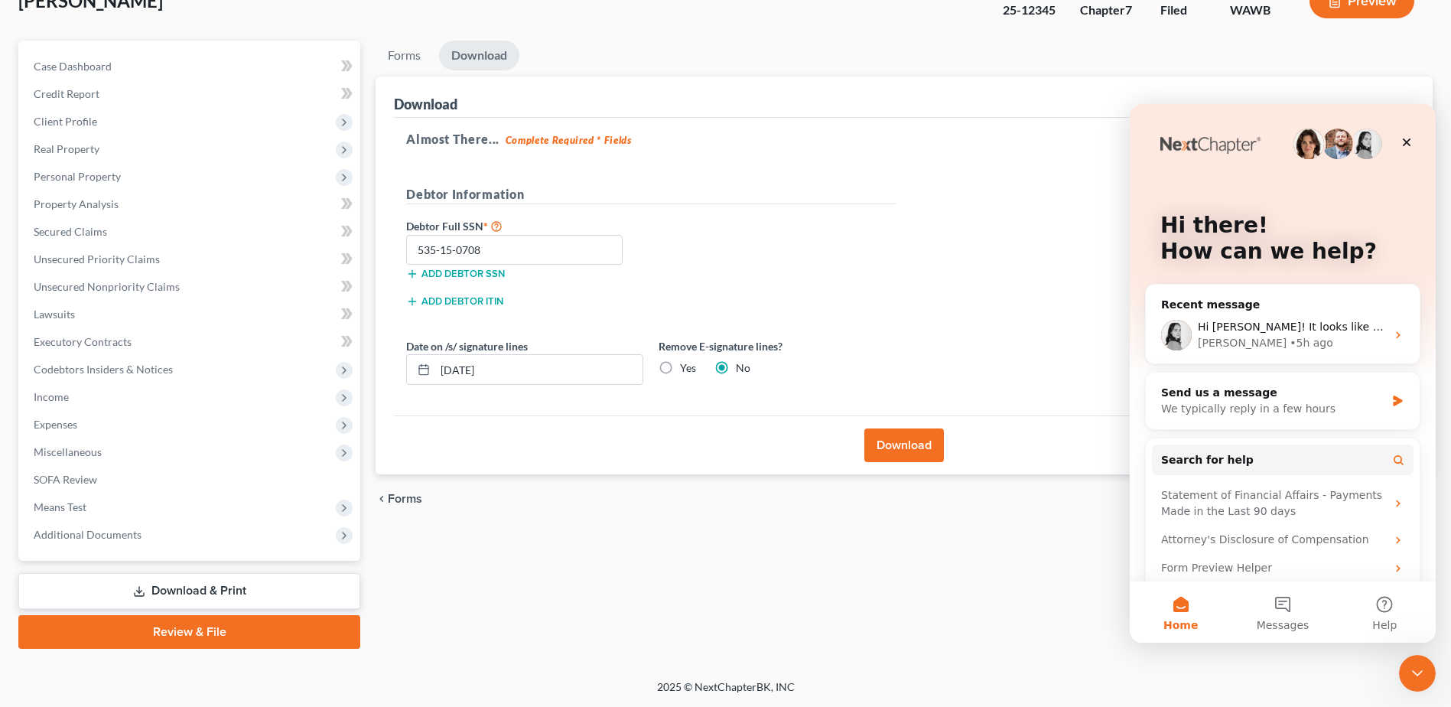
scroll to position [0, 0]
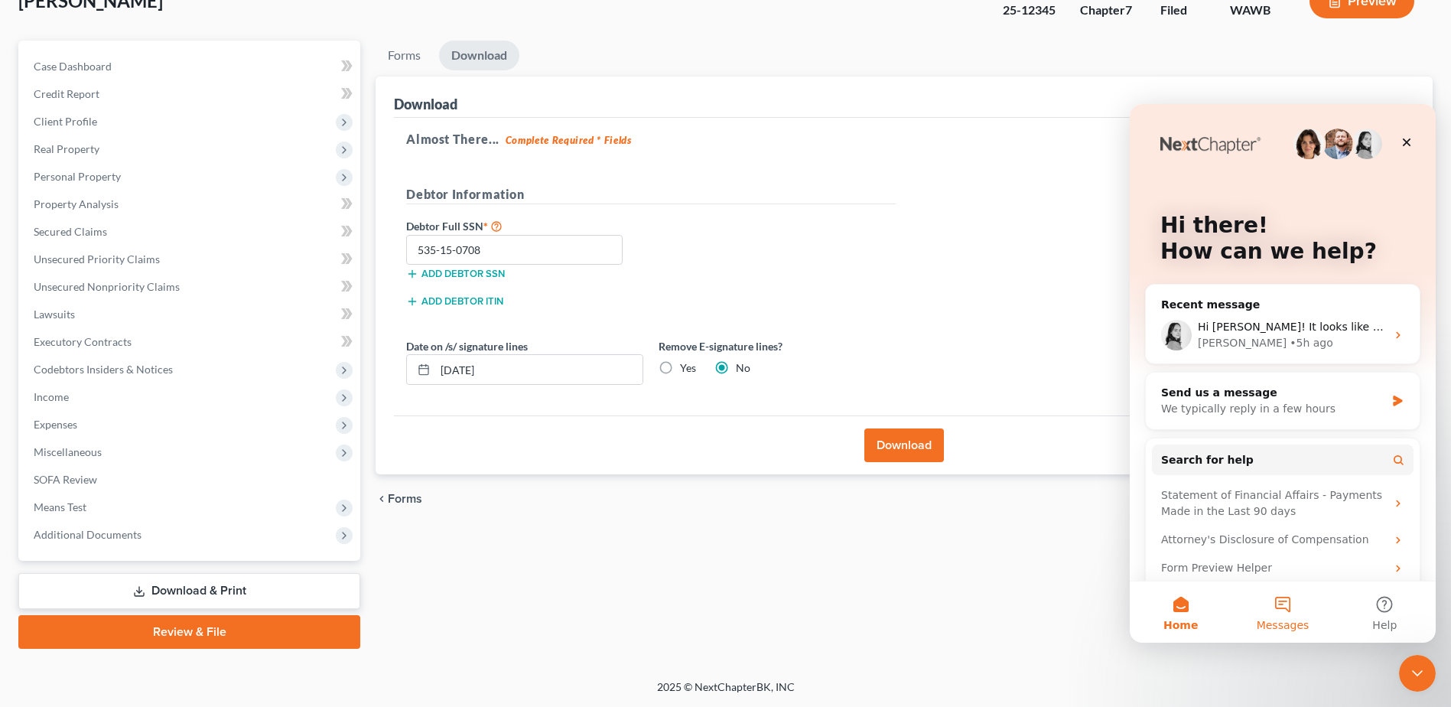
click at [1265, 613] on button "Messages" at bounding box center [1283, 611] width 102 height 61
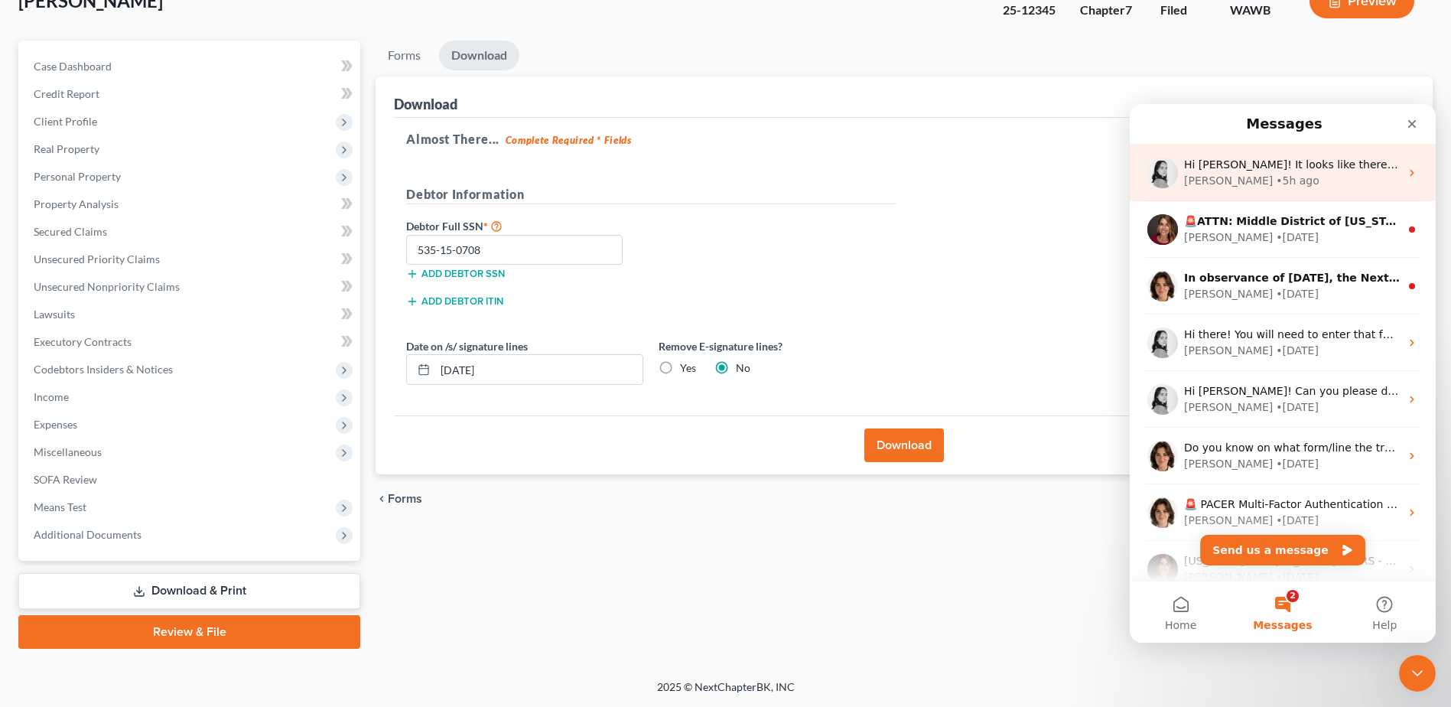
click at [1309, 172] on div "Hi [PERSON_NAME]! It looks like there is a special character in the creditor ma…" at bounding box center [1292, 165] width 216 height 16
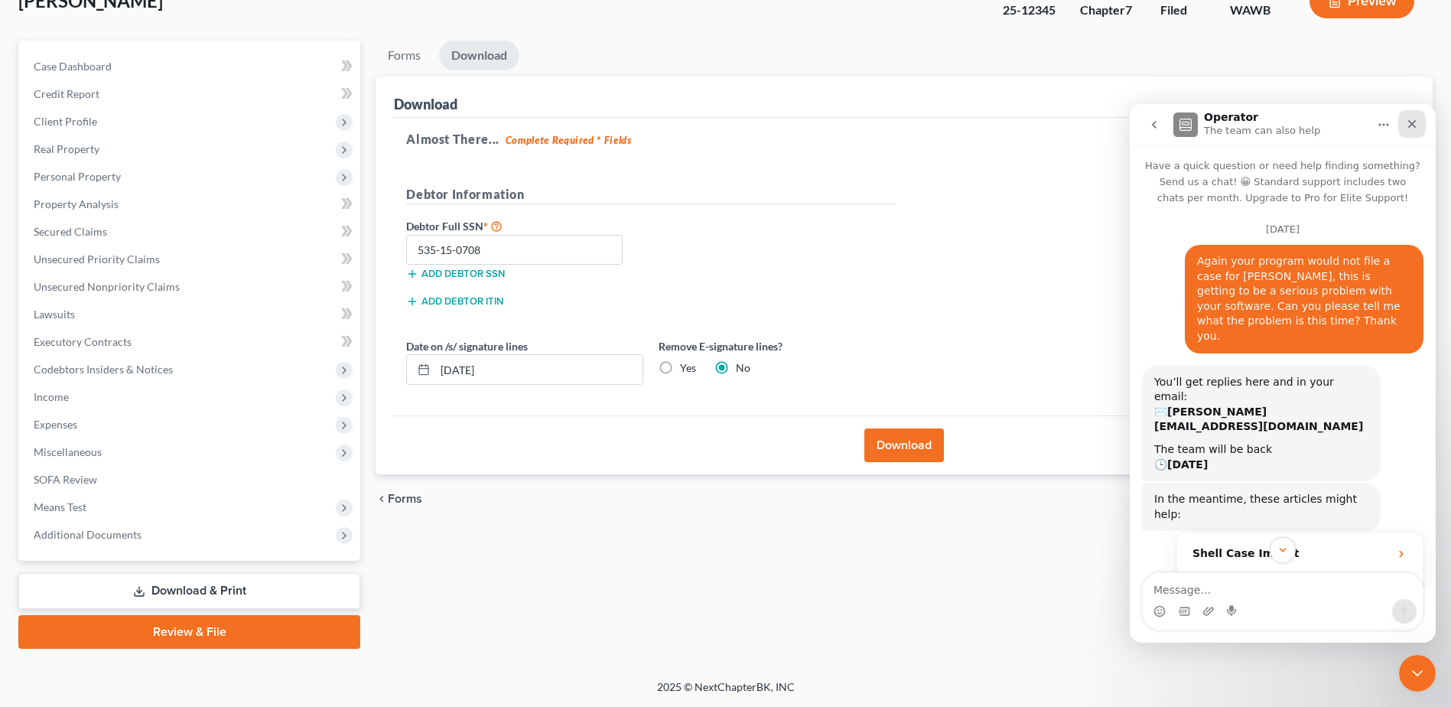
click at [1413, 130] on div "Close" at bounding box center [1412, 124] width 28 height 28
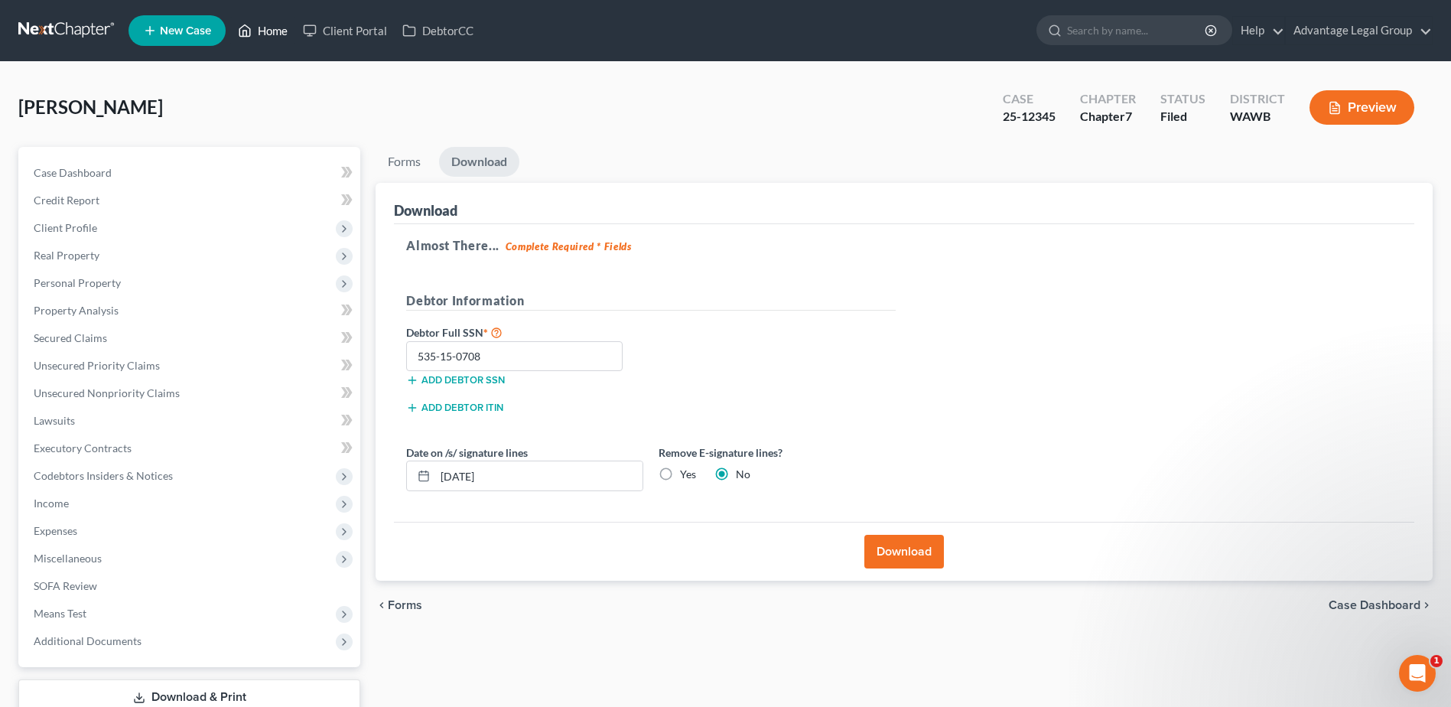
click at [272, 23] on link "Home" at bounding box center [262, 31] width 65 height 28
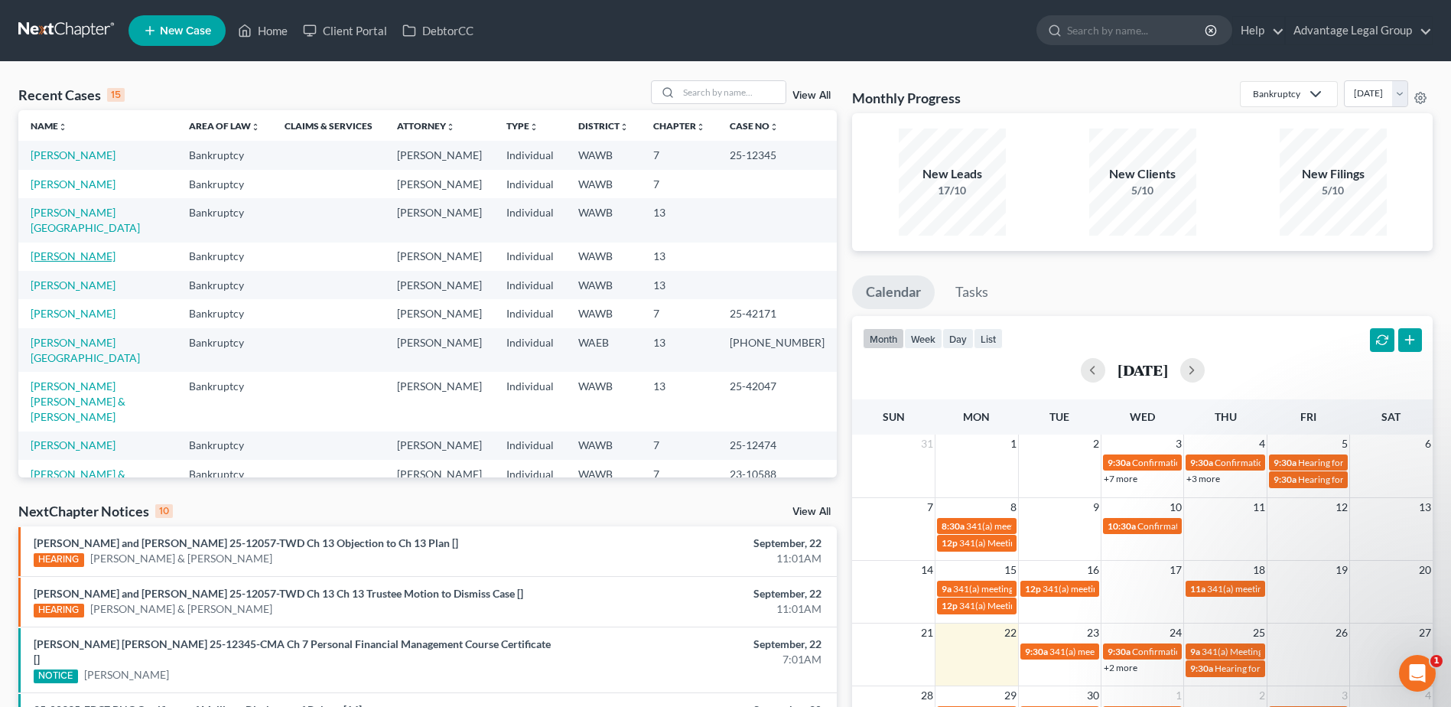
click at [70, 262] on link "[PERSON_NAME]" at bounding box center [73, 255] width 85 height 13
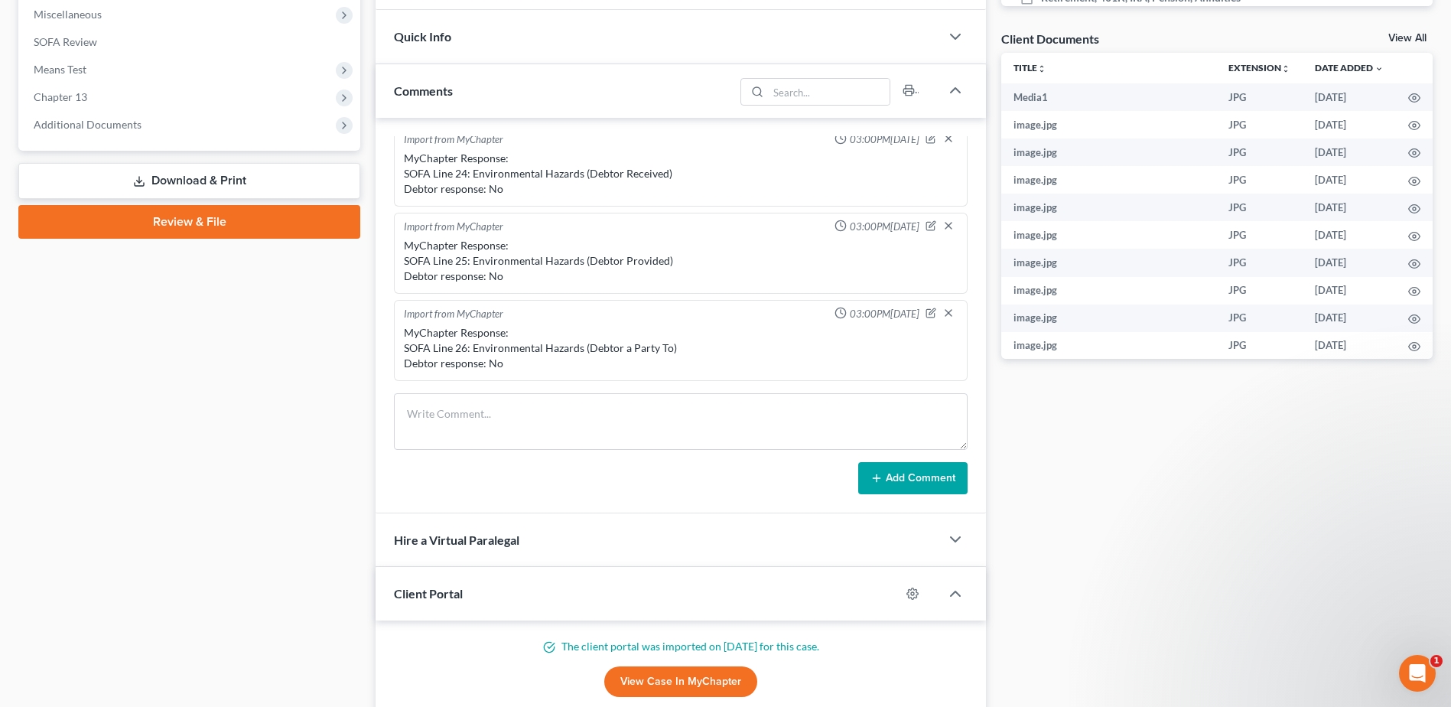
scroll to position [536, 0]
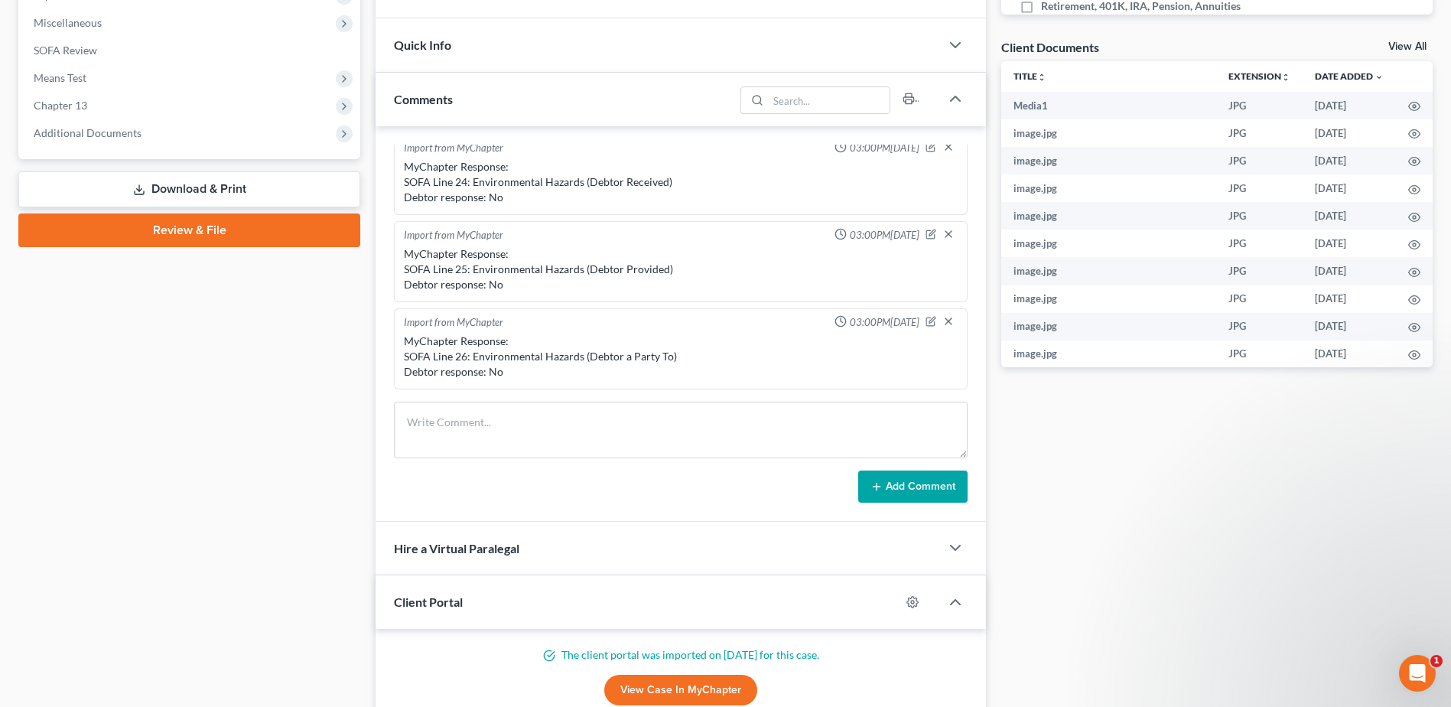
click at [191, 227] on link "Review & File" at bounding box center [189, 230] width 342 height 34
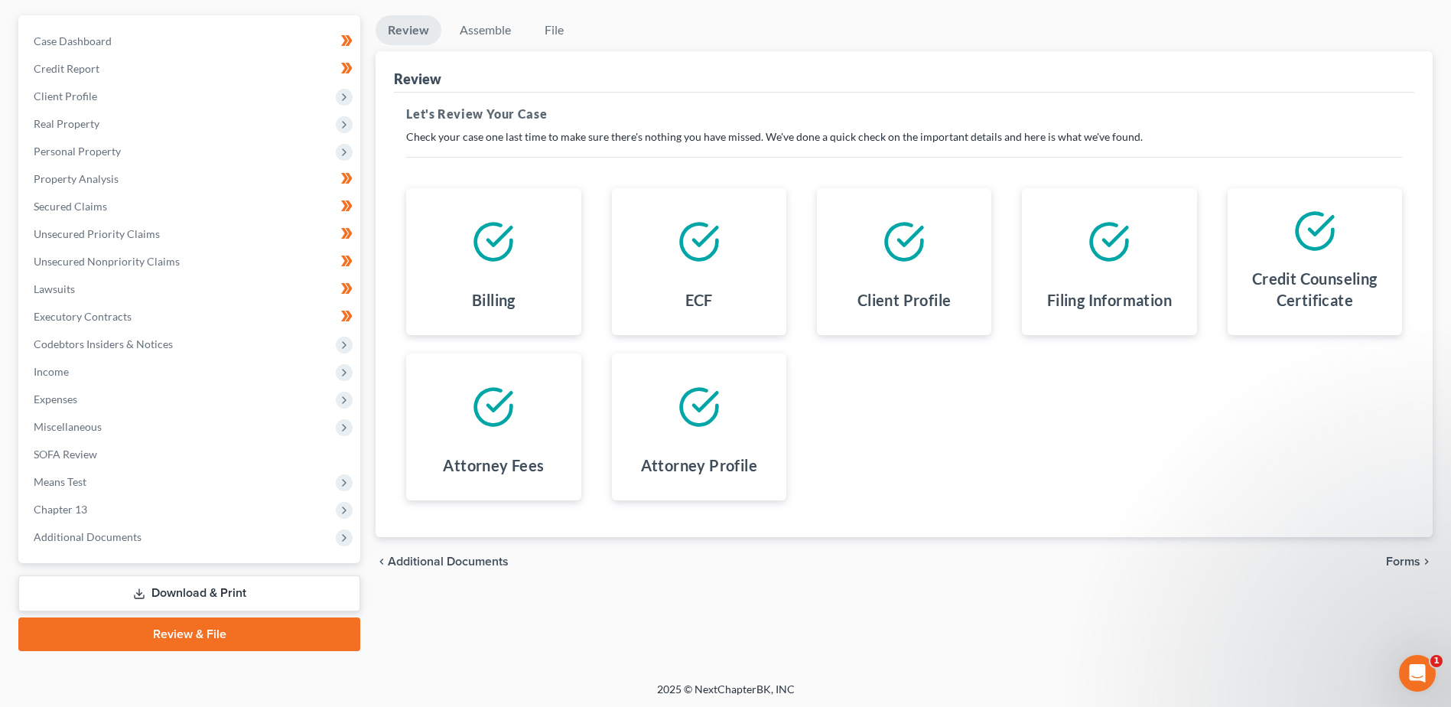
scroll to position [134, 0]
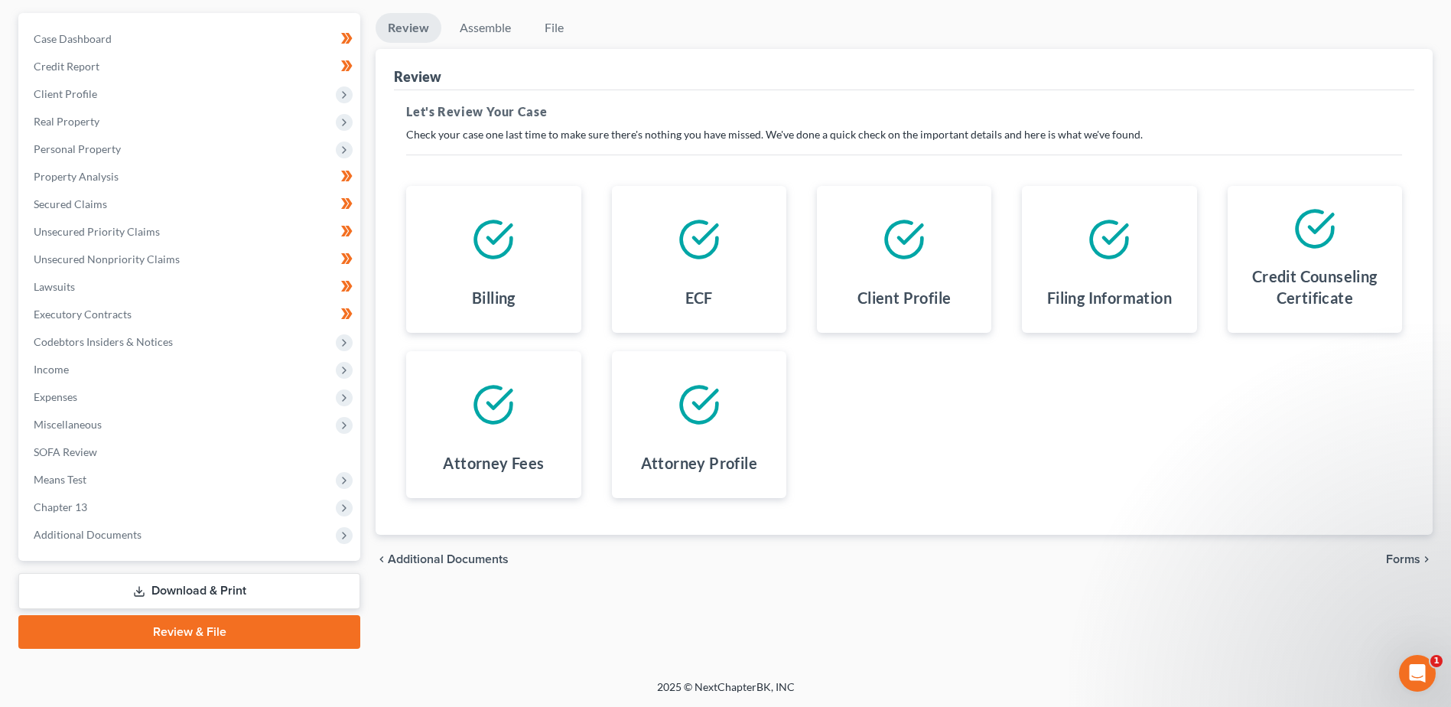
click at [1406, 556] on span "Forms" at bounding box center [1403, 559] width 34 height 12
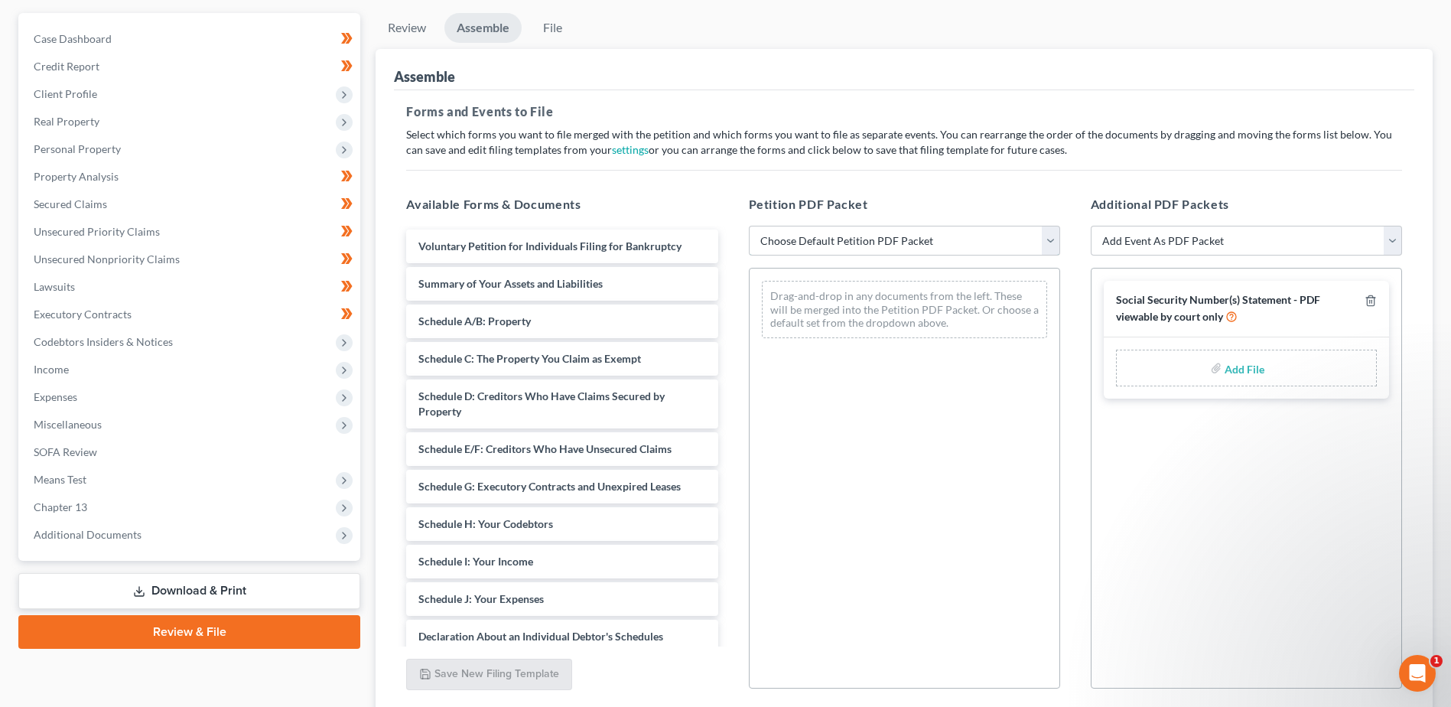
click at [1049, 243] on select "Choose Default Petition PDF Packet Emergency Filing (Voluntary Petition and Cre…" at bounding box center [904, 241] width 311 height 31
select select "0"
click at [749, 226] on select "Choose Default Petition PDF Packet Emergency Filing (Voluntary Petition and Cre…" at bounding box center [904, 241] width 311 height 31
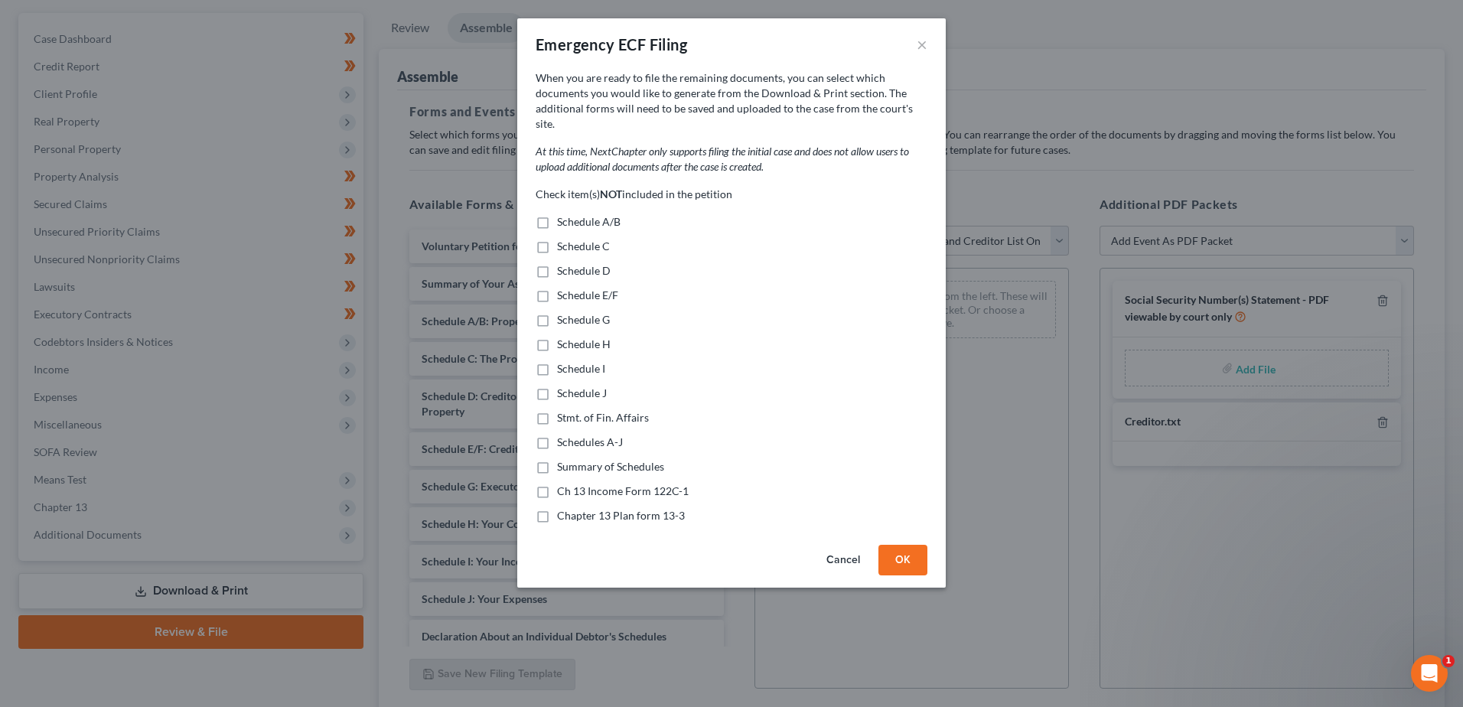
click at [557, 214] on label "Schedule A/B" at bounding box center [588, 221] width 63 height 15
click at [563, 214] on input "Schedule A/B" at bounding box center [568, 219] width 10 height 10
checkbox input "true"
click at [557, 239] on label "Schedule C" at bounding box center [583, 246] width 53 height 15
click at [563, 239] on input "Schedule C" at bounding box center [568, 244] width 10 height 10
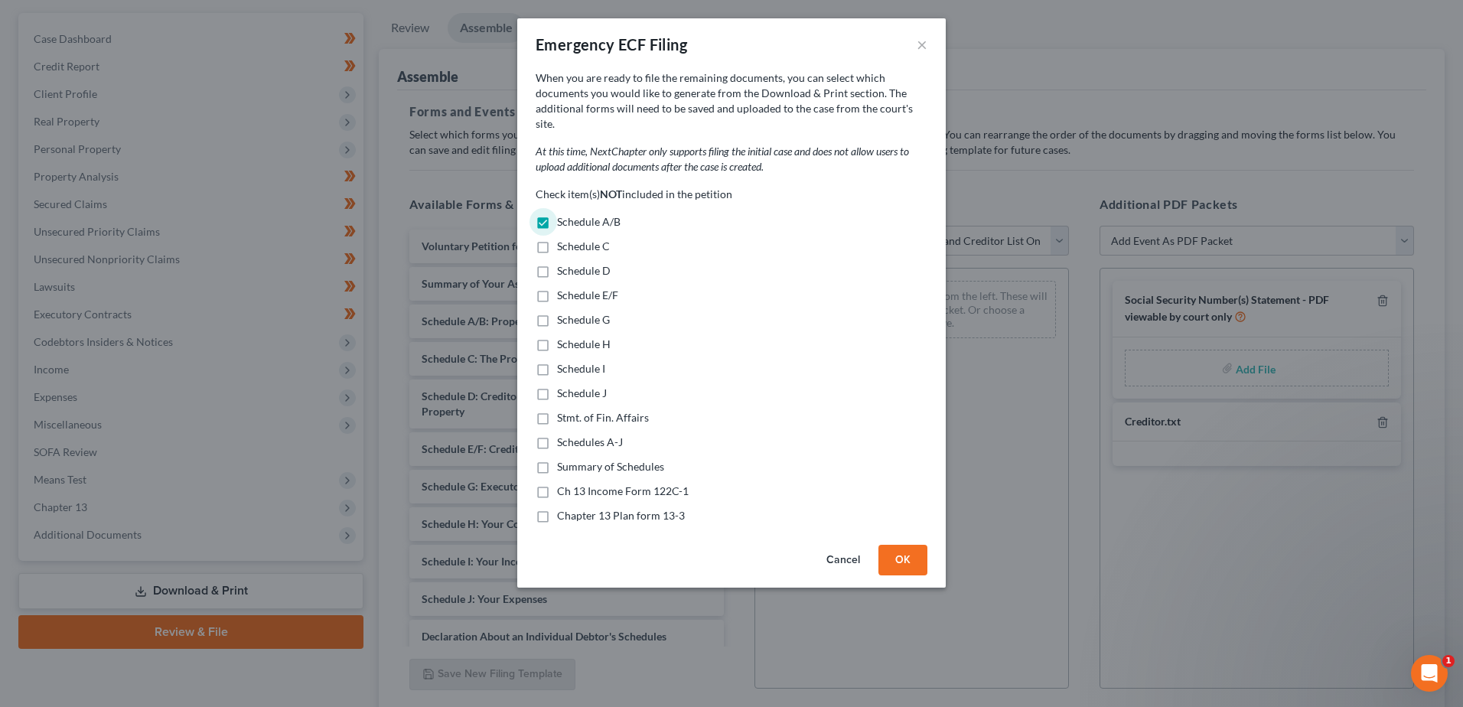
checkbox input "true"
click at [557, 263] on label "Schedule D" at bounding box center [584, 270] width 54 height 15
click at [563, 263] on input "Schedule D" at bounding box center [568, 268] width 10 height 10
checkbox input "true"
click at [557, 288] on label "Schedule E/F" at bounding box center [587, 295] width 61 height 15
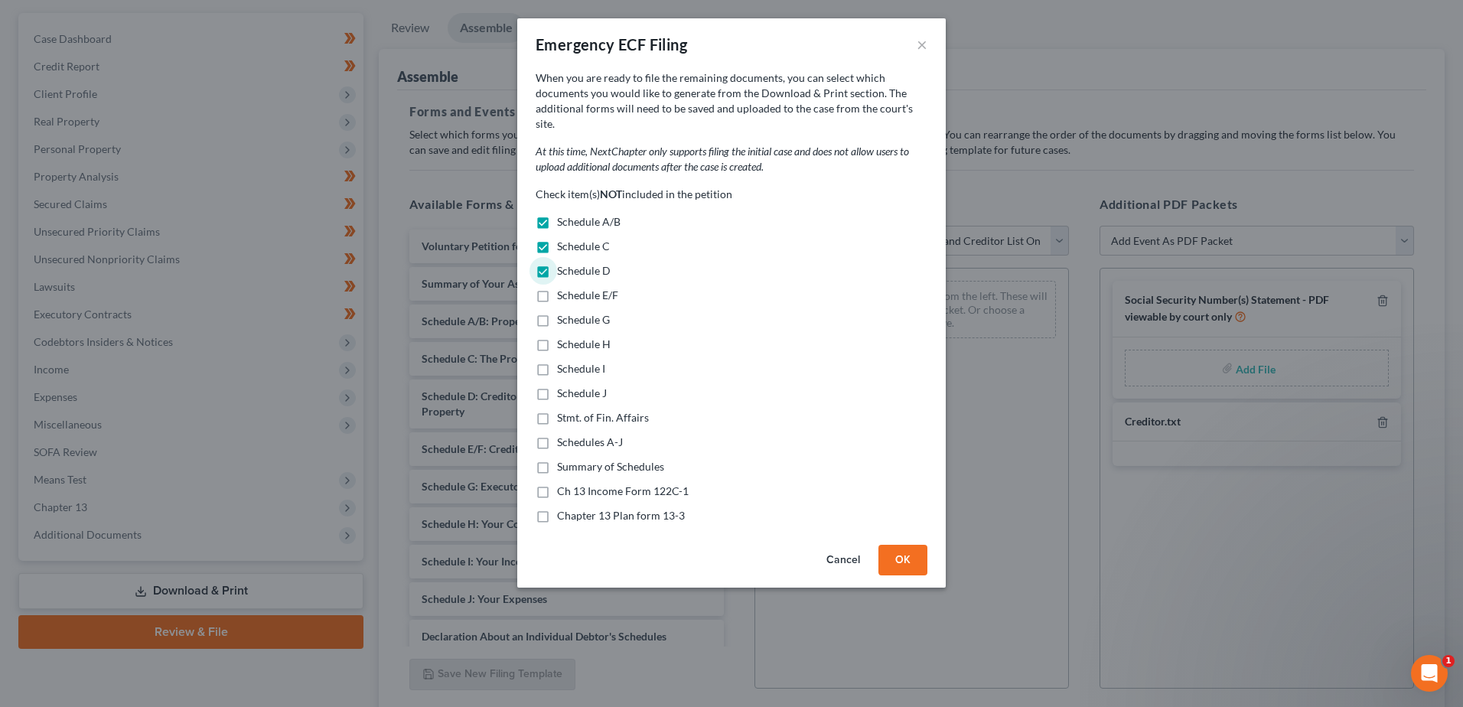
click at [563, 288] on input "Schedule E/F" at bounding box center [568, 293] width 10 height 10
checkbox input "true"
click at [557, 312] on label "Schedule G" at bounding box center [583, 319] width 53 height 15
click at [563, 312] on input "Schedule G" at bounding box center [568, 317] width 10 height 10
checkbox input "true"
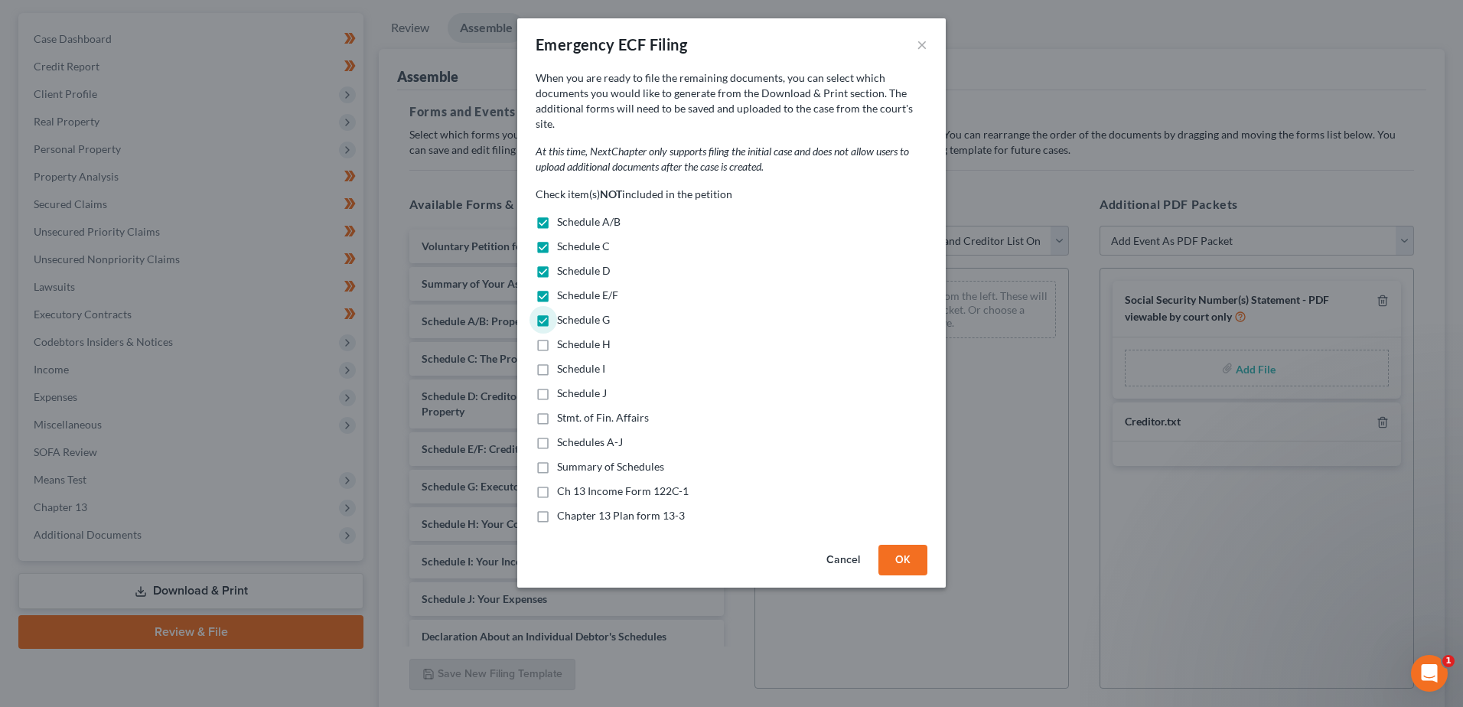
drag, startPoint x: 542, startPoint y: 330, endPoint x: 545, endPoint y: 348, distance: 17.9
click at [557, 337] on label "Schedule H" at bounding box center [584, 344] width 54 height 15
click at [563, 337] on input "Schedule H" at bounding box center [568, 342] width 10 height 10
checkbox input "true"
click at [557, 361] on label "Schedule I" at bounding box center [581, 368] width 48 height 15
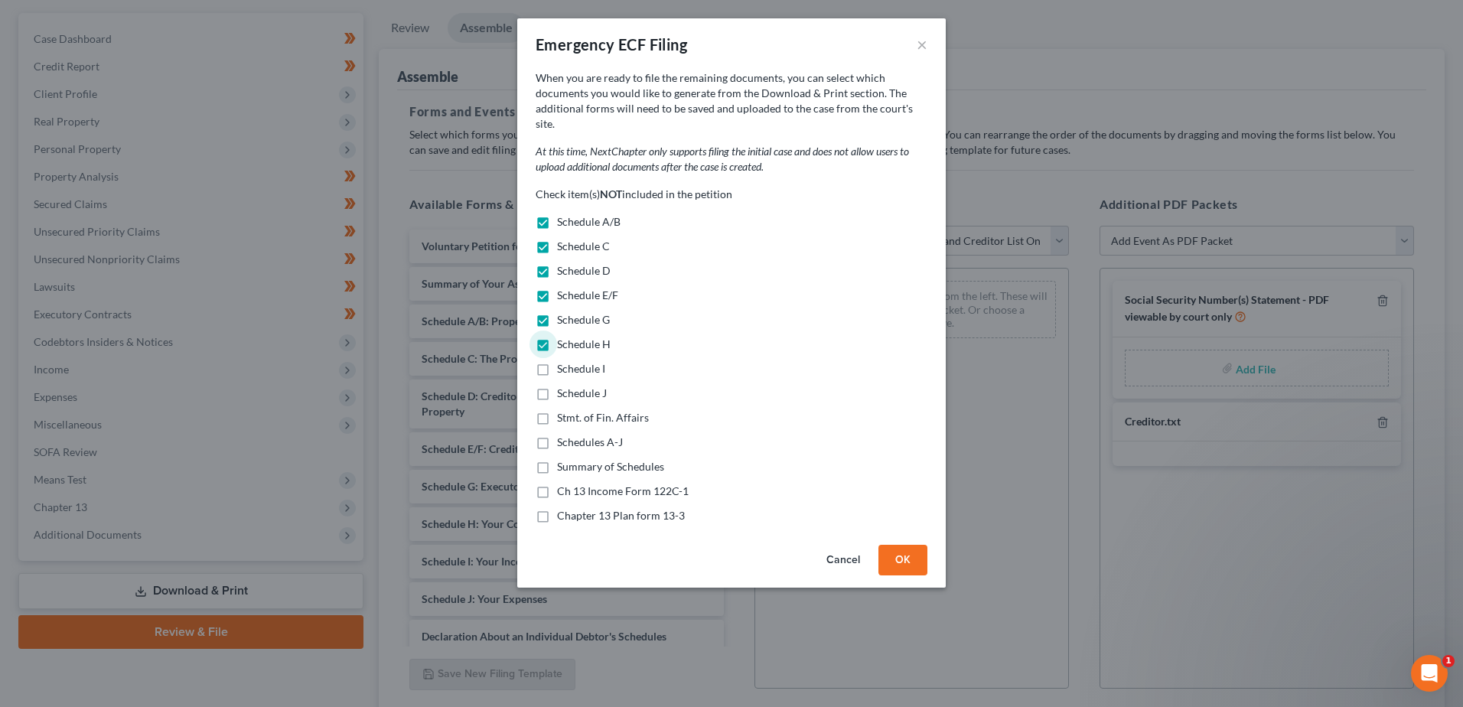
click at [563, 361] on input "Schedule I" at bounding box center [568, 366] width 10 height 10
checkbox input "true"
click at [557, 386] on label "Schedule J" at bounding box center [582, 393] width 50 height 15
click at [563, 386] on input "Schedule J" at bounding box center [568, 391] width 10 height 10
checkbox input "true"
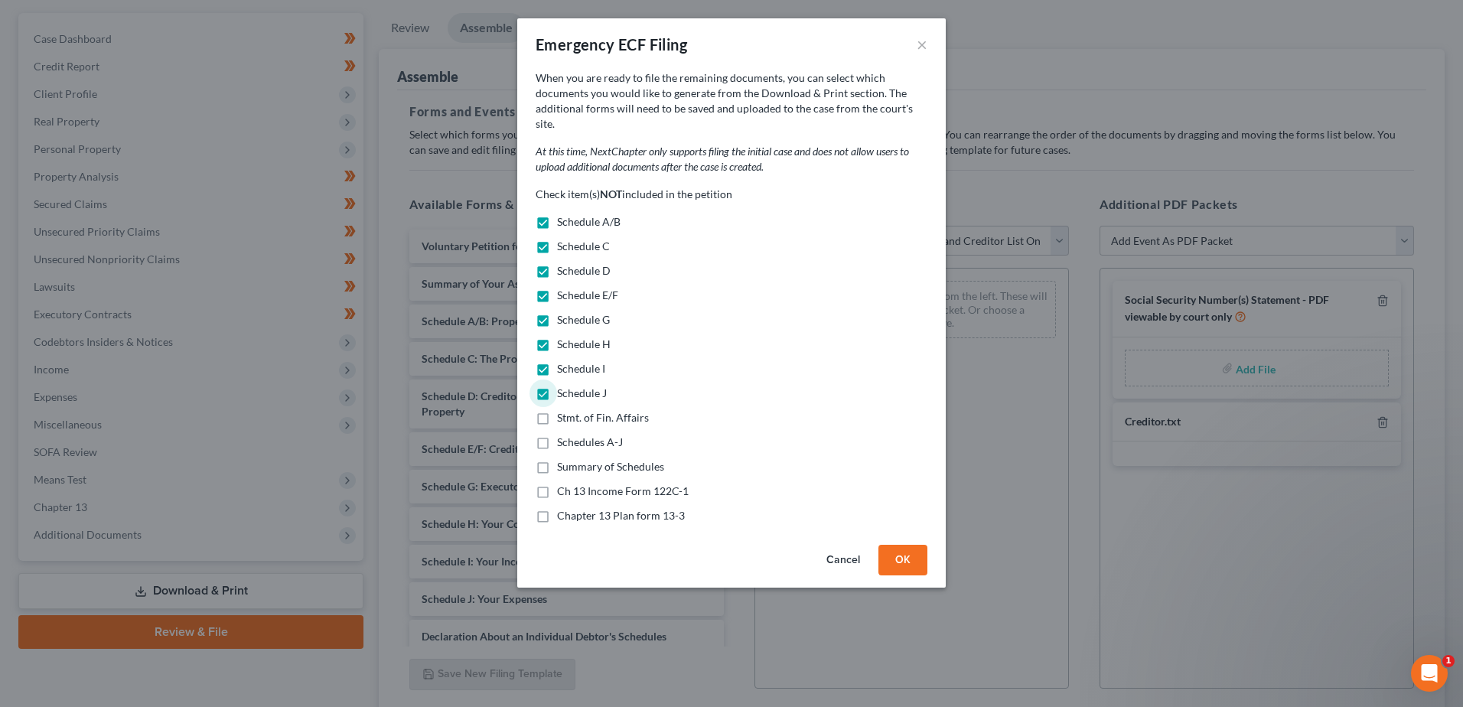
click at [557, 410] on label "Stmt. of Fin. Affairs" at bounding box center [603, 417] width 92 height 15
click at [563, 410] on input "Stmt. of Fin. Affairs" at bounding box center [568, 415] width 10 height 10
checkbox input "true"
click at [557, 435] on label "Schedules A-J" at bounding box center [590, 442] width 66 height 15
click at [563, 435] on input "Schedules A-J" at bounding box center [568, 440] width 10 height 10
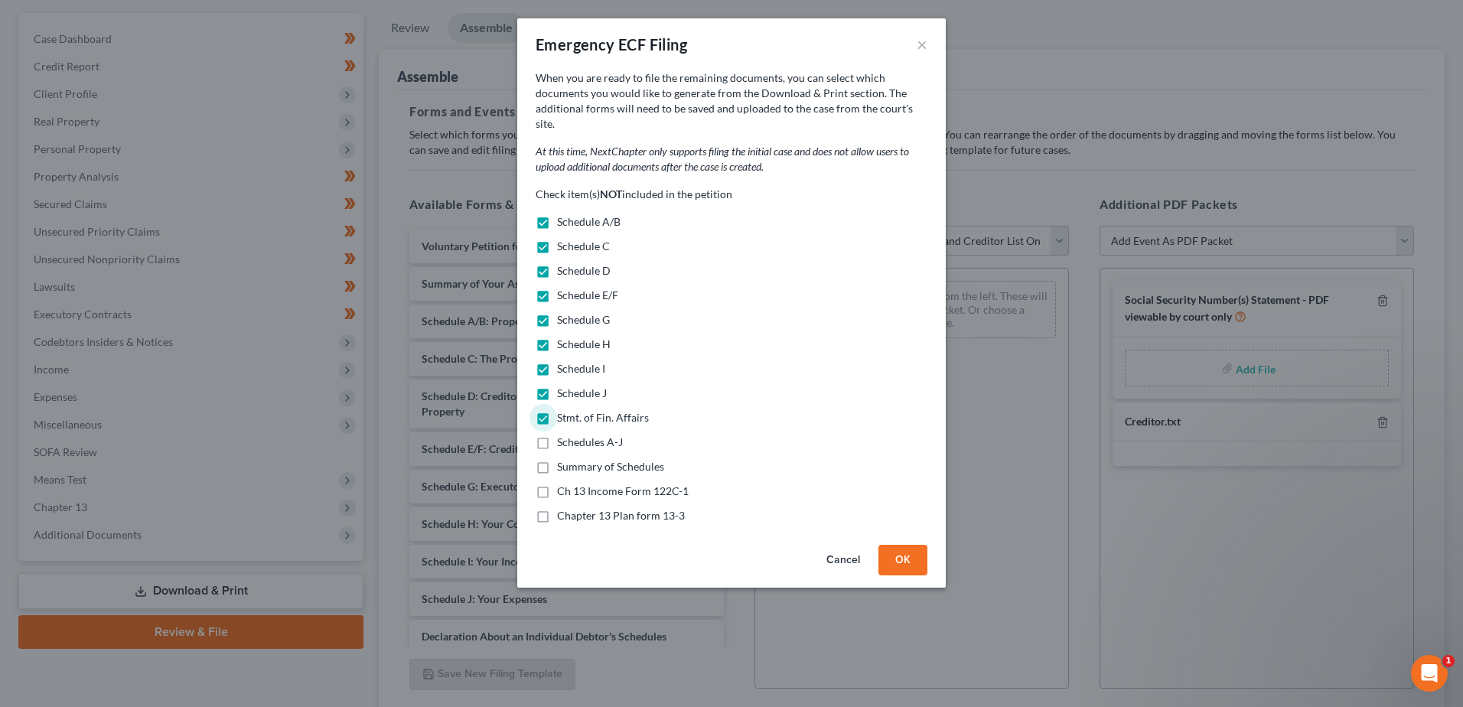
checkbox input "true"
click at [557, 459] on label "Summary of Schedules" at bounding box center [610, 466] width 107 height 15
click at [563, 459] on input "Summary of Schedules" at bounding box center [568, 464] width 10 height 10
checkbox input "true"
click at [557, 484] on label "Ch 13 Income Form 122C-1" at bounding box center [623, 491] width 132 height 15
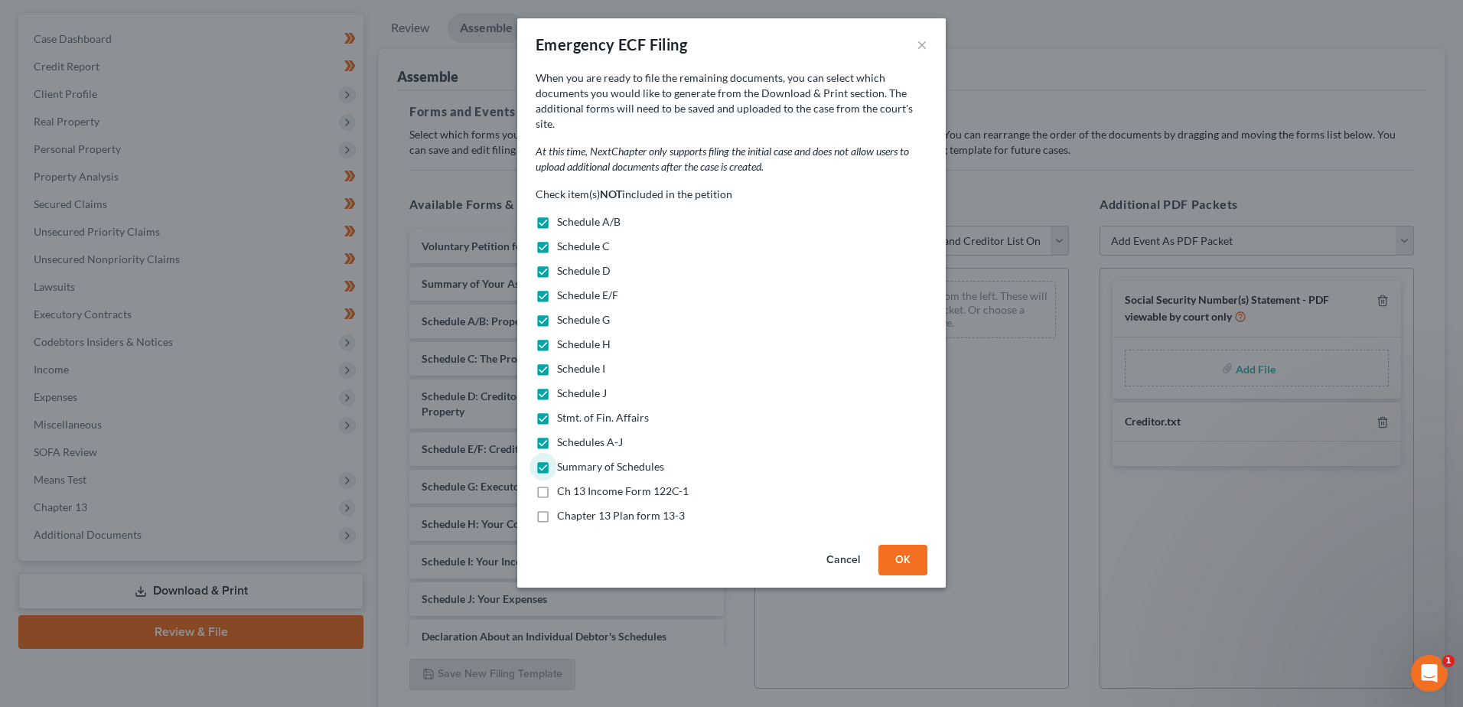
click at [563, 484] on input "Ch 13 Income Form 122C-1" at bounding box center [568, 489] width 10 height 10
checkbox input "true"
click at [557, 508] on label "Chapter 13 Plan form 13-3" at bounding box center [621, 515] width 128 height 15
click at [563, 508] on input "Chapter 13 Plan form 13-3" at bounding box center [568, 513] width 10 height 10
checkbox input "true"
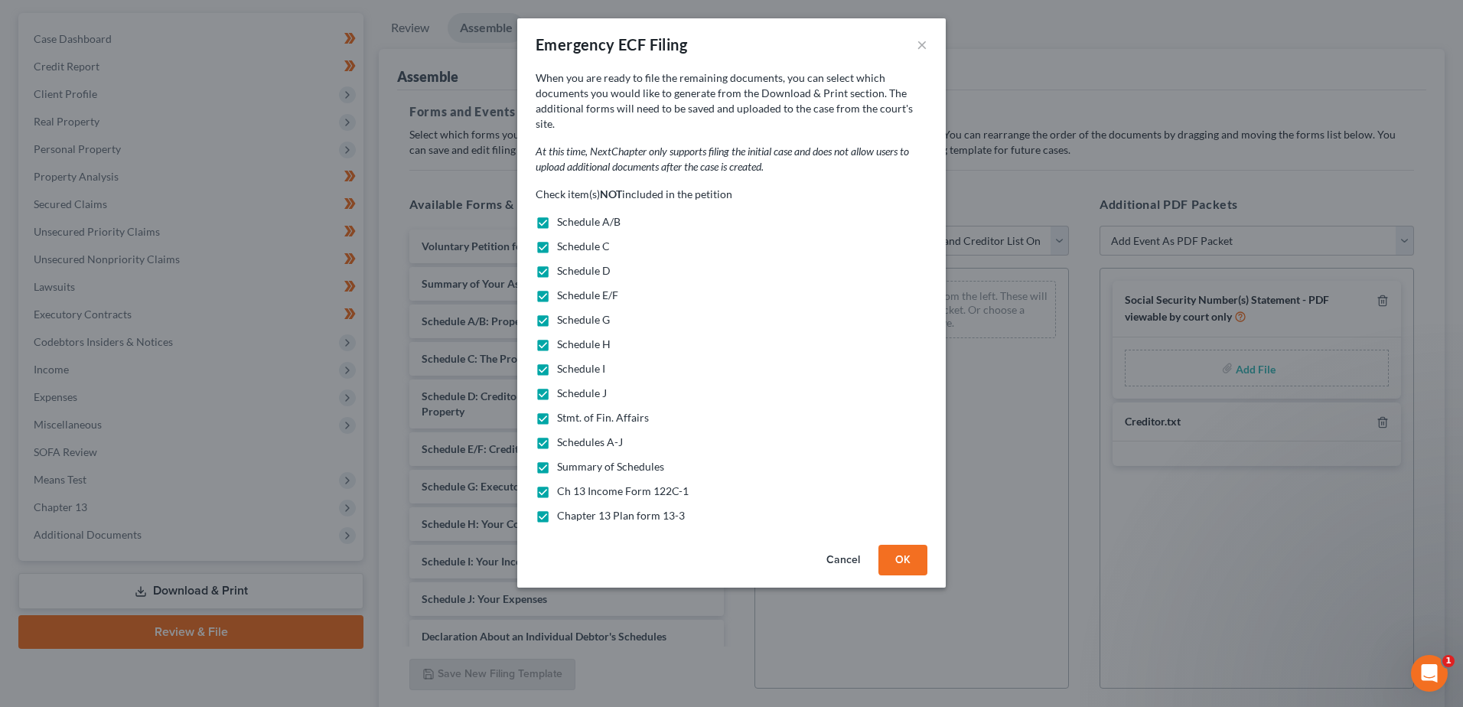
click at [826, 545] on button "Cancel" at bounding box center [843, 560] width 58 height 31
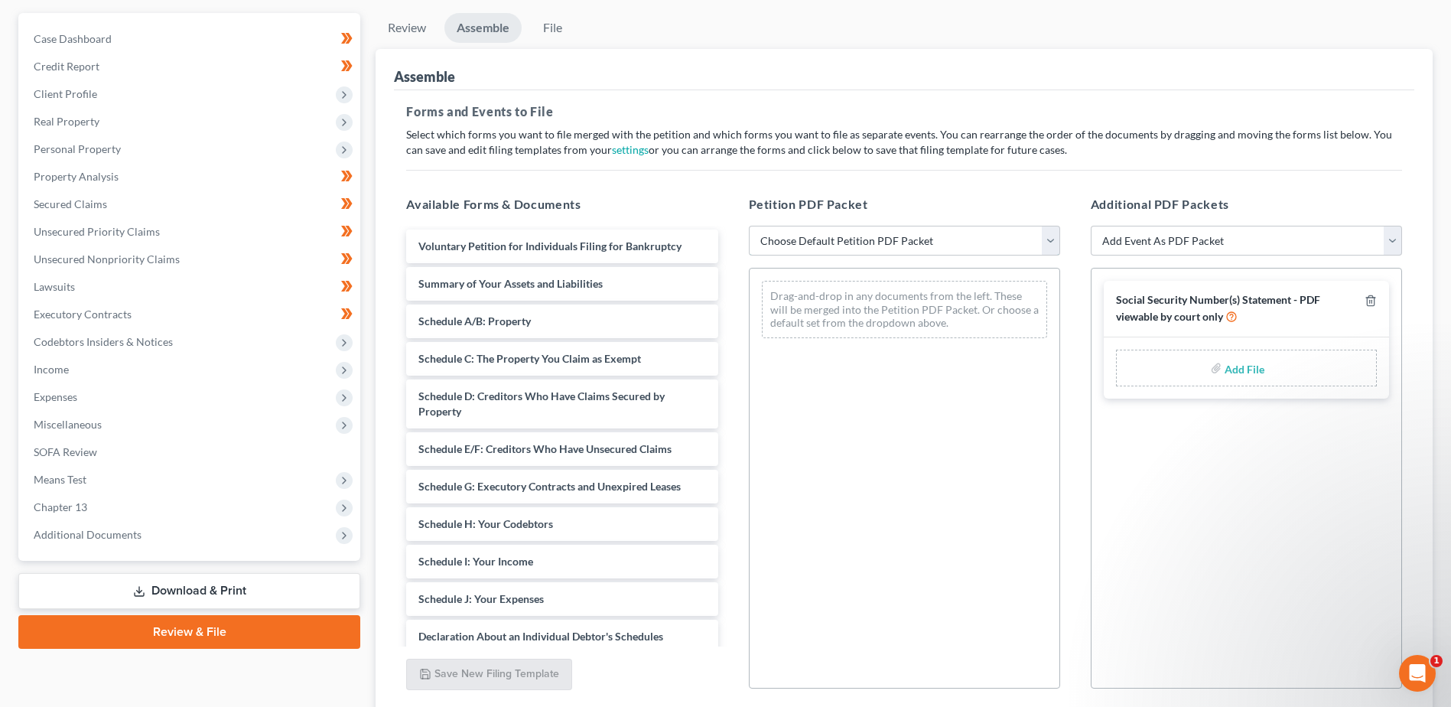
click at [1055, 243] on select "Choose Default Petition PDF Packet Emergency Filing (Voluntary Petition and Cre…" at bounding box center [904, 241] width 311 height 31
select select "0"
click at [749, 226] on select "Choose Default Petition PDF Packet Emergency Filing (Voluntary Petition and Cre…" at bounding box center [904, 241] width 311 height 31
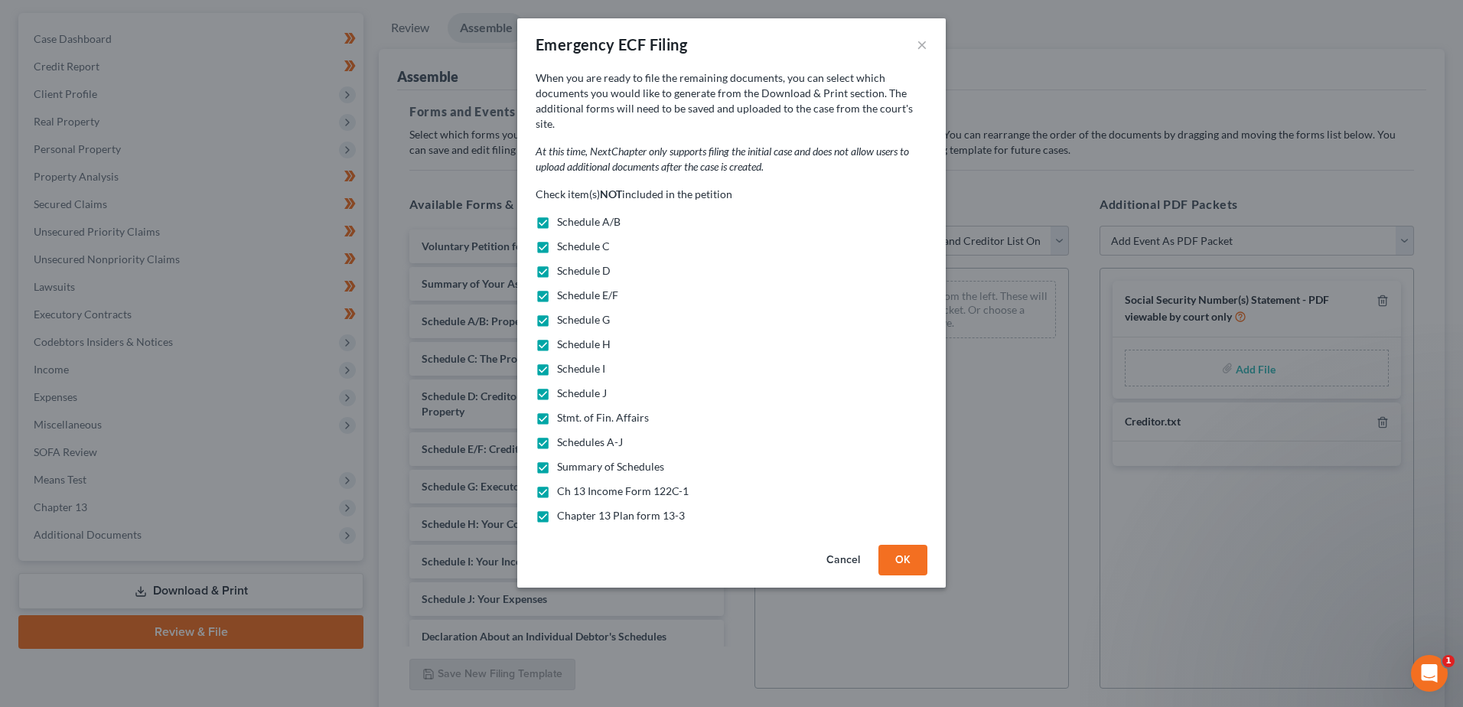
click at [894, 545] on button "OK" at bounding box center [902, 560] width 49 height 31
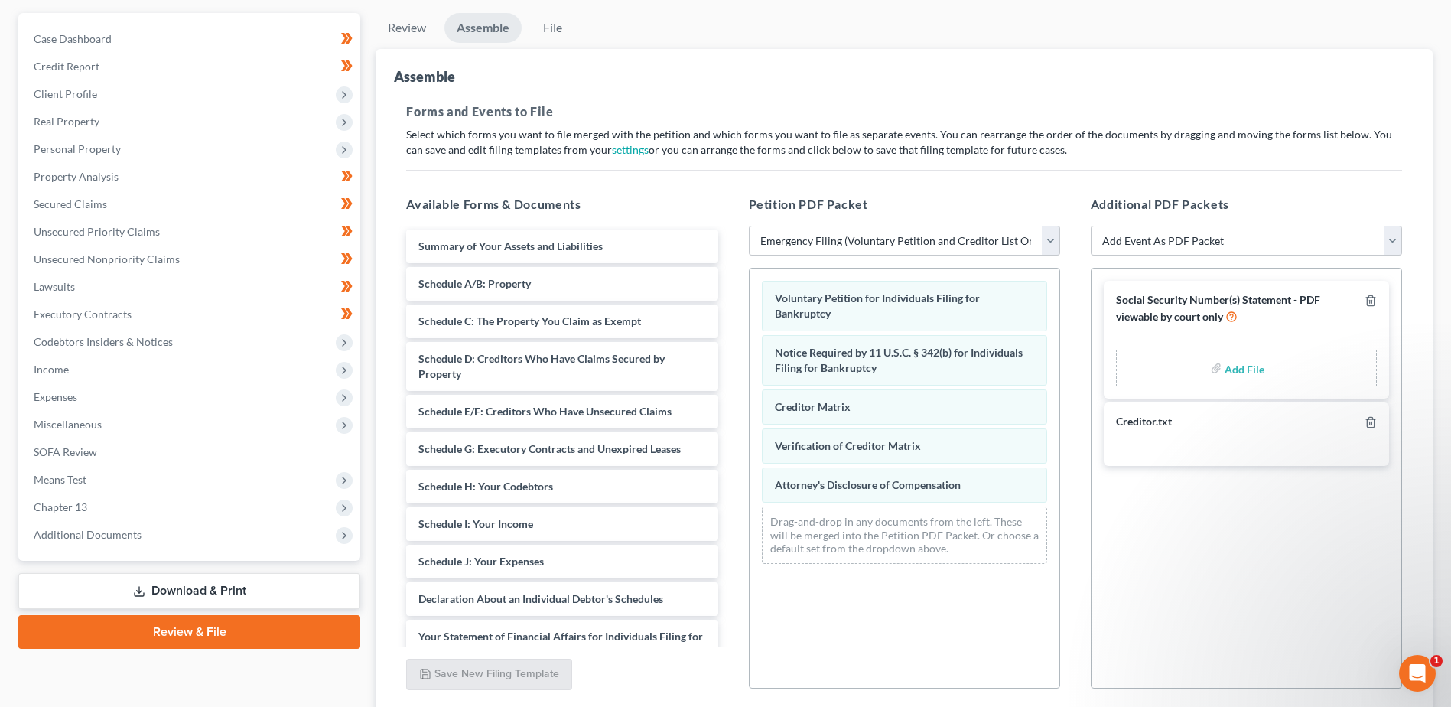
click at [1240, 364] on input "file" at bounding box center [1243, 368] width 37 height 28
type input "C:\fakepath\121.pdf"
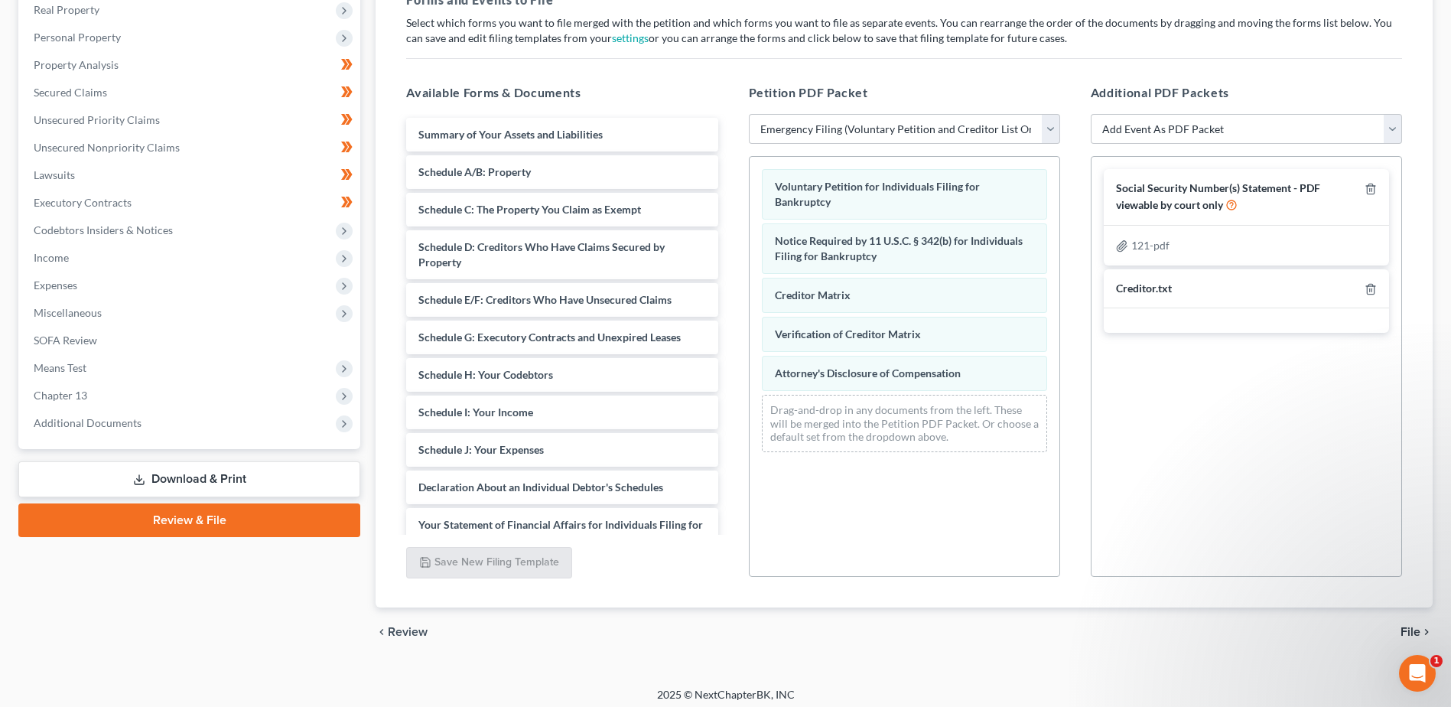
scroll to position [253, 0]
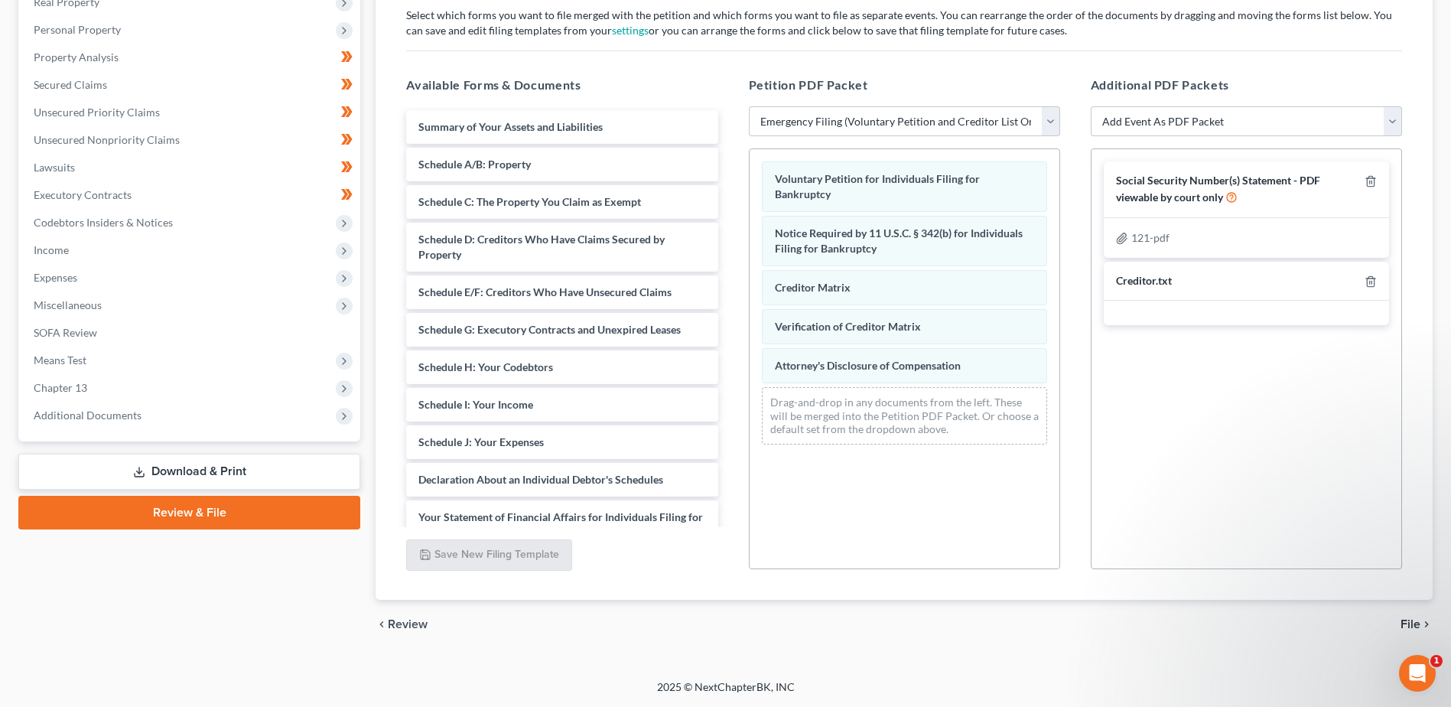
click at [1409, 620] on span "File" at bounding box center [1411, 624] width 20 height 12
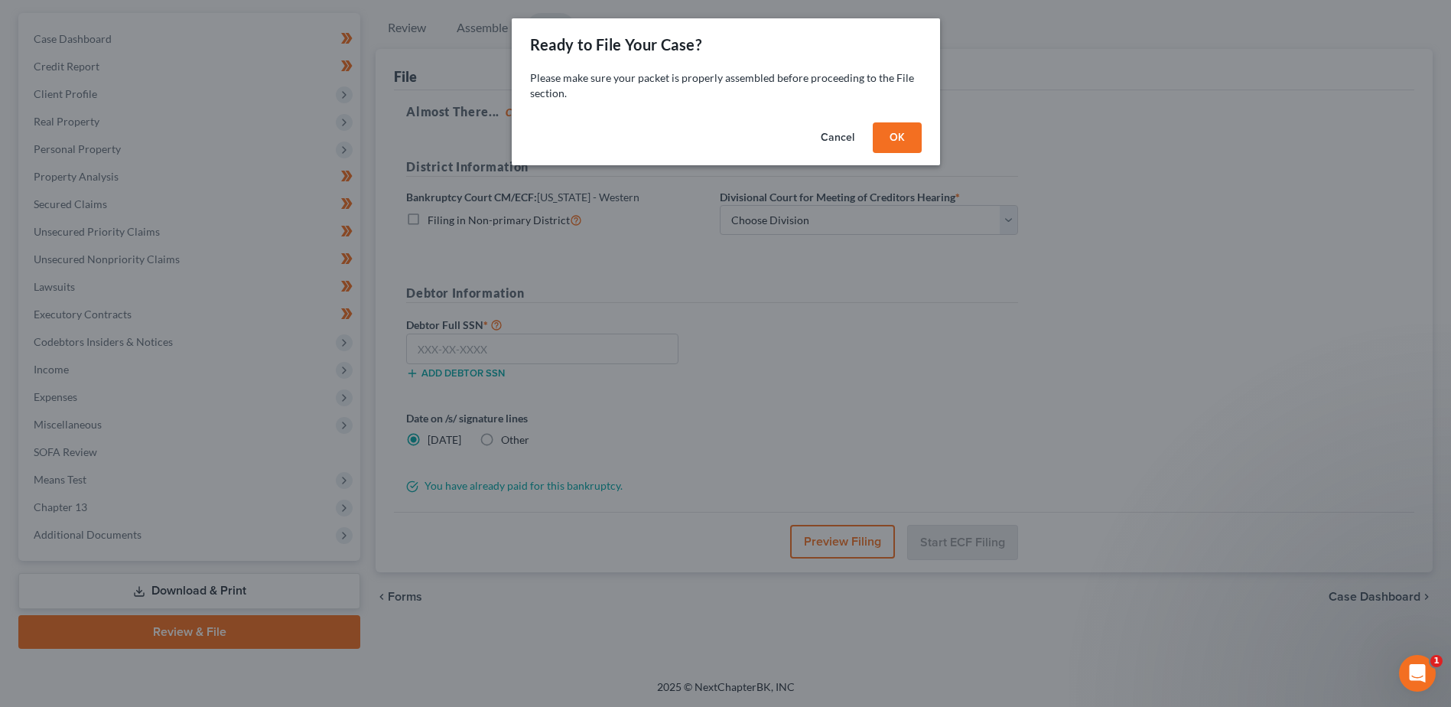
scroll to position [134, 0]
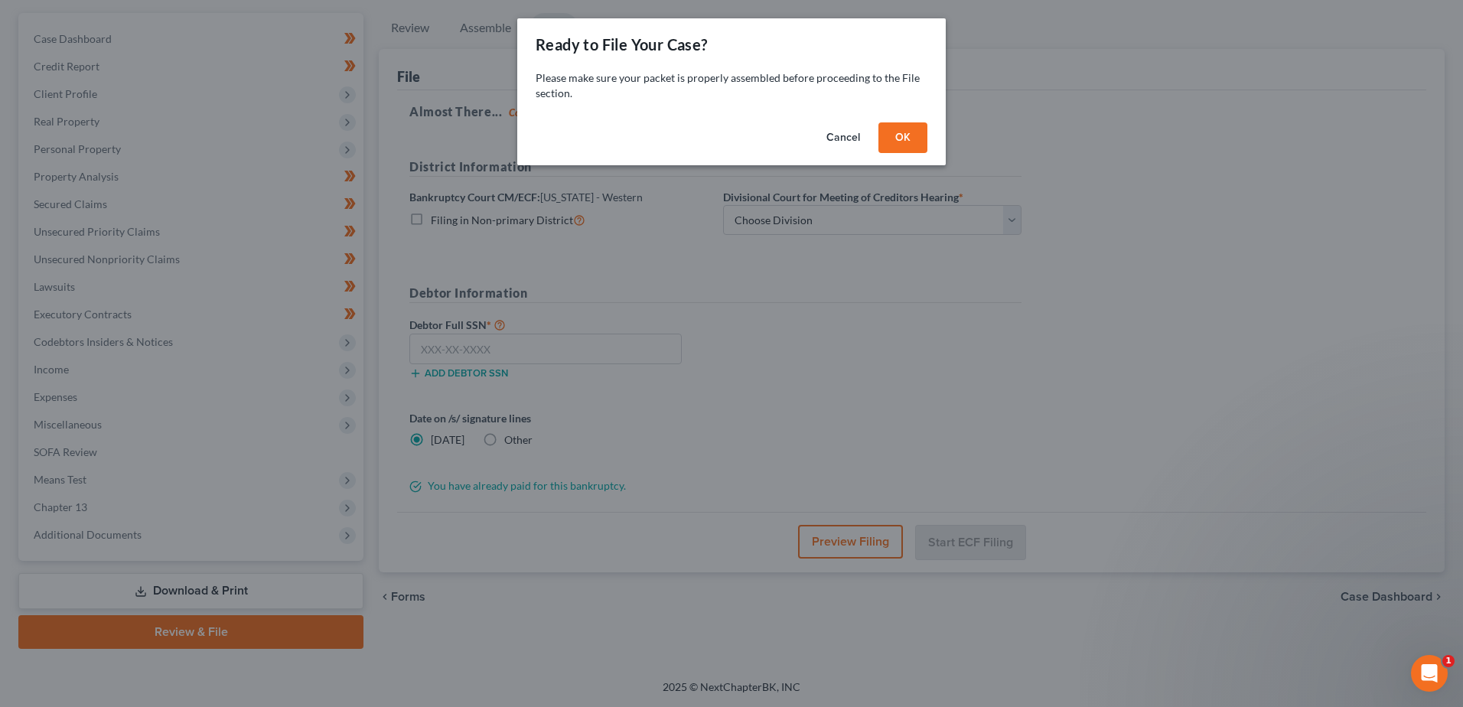
drag, startPoint x: 910, startPoint y: 138, endPoint x: 928, endPoint y: 180, distance: 45.6
click at [910, 138] on button "OK" at bounding box center [902, 137] width 49 height 31
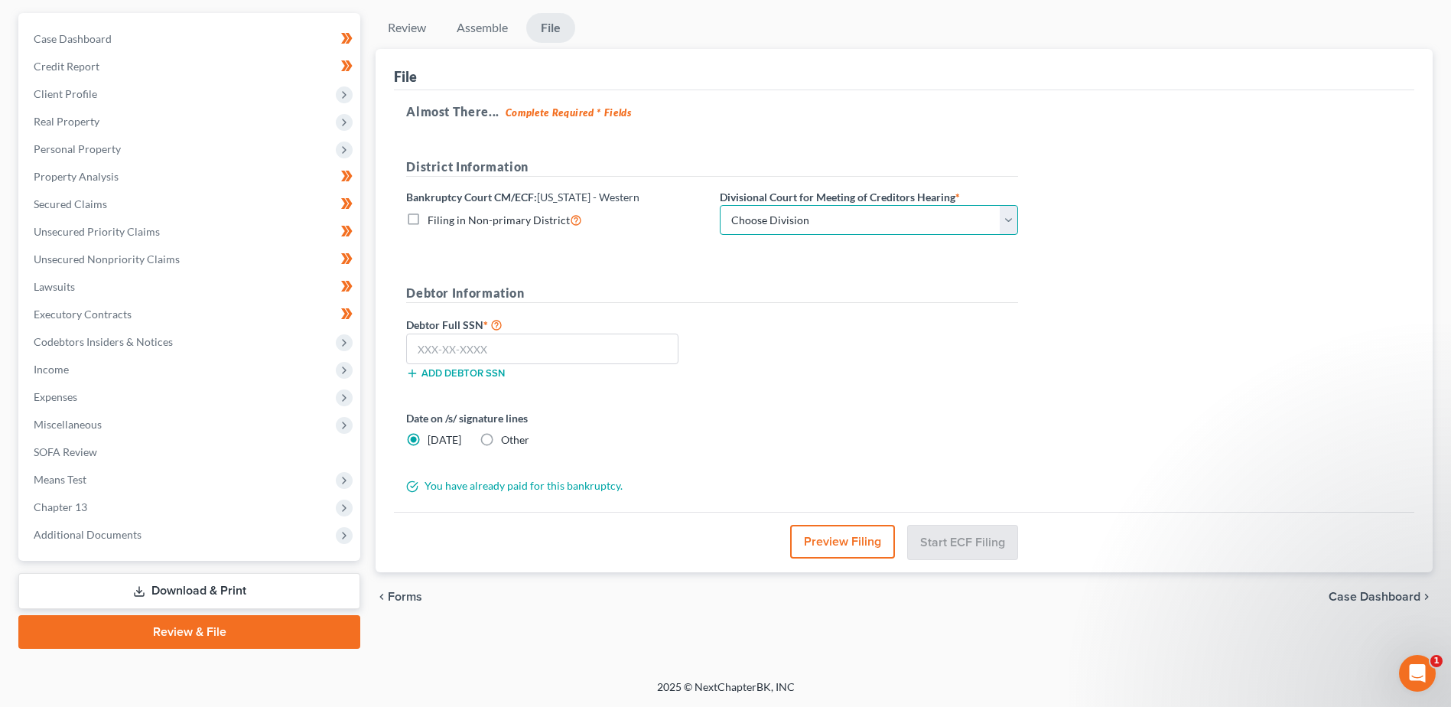
click at [1008, 222] on select "Choose Division Seattle Tacoma" at bounding box center [869, 220] width 298 height 31
select select "0"
click at [720, 205] on select "Choose Division Seattle Tacoma" at bounding box center [869, 220] width 298 height 31
click at [557, 347] on input "text" at bounding box center [542, 349] width 272 height 31
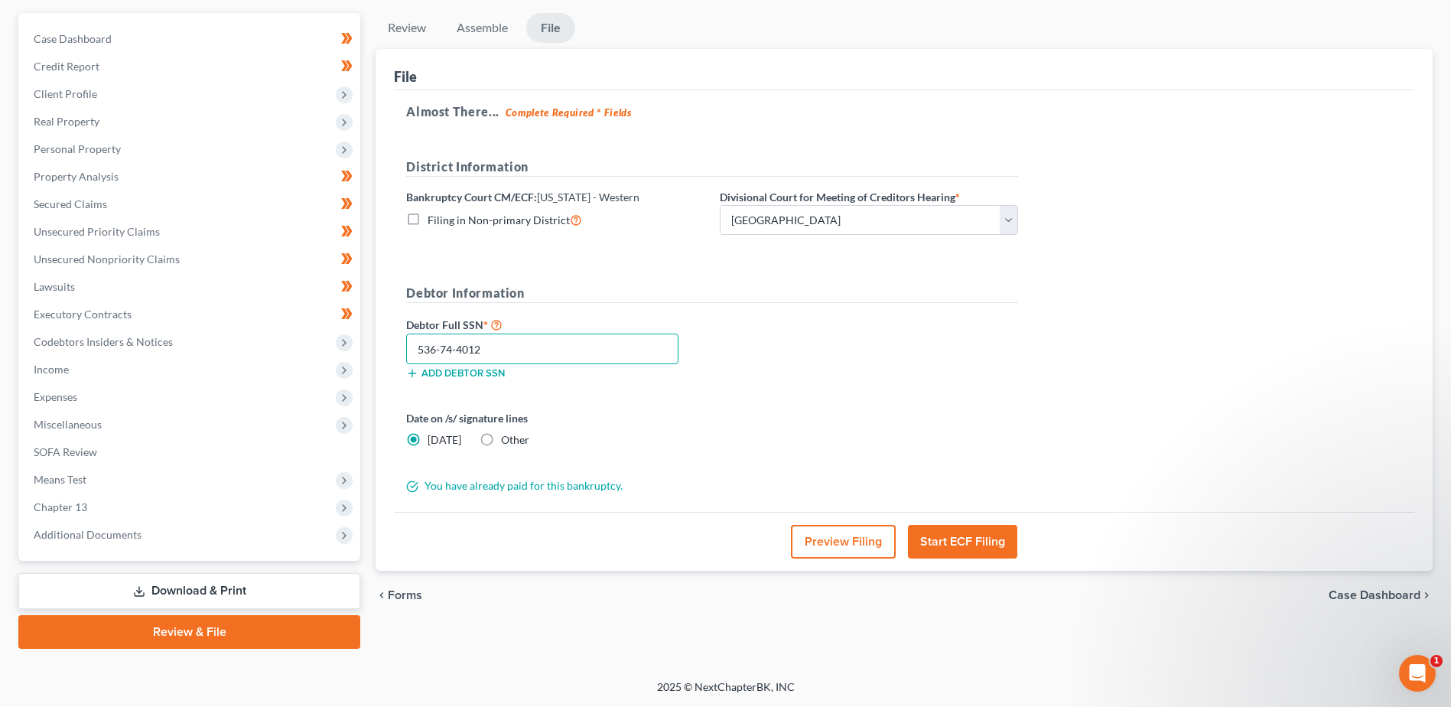
type input "536-74-4012"
click at [962, 545] on button "Start ECF Filing" at bounding box center [962, 542] width 109 height 34
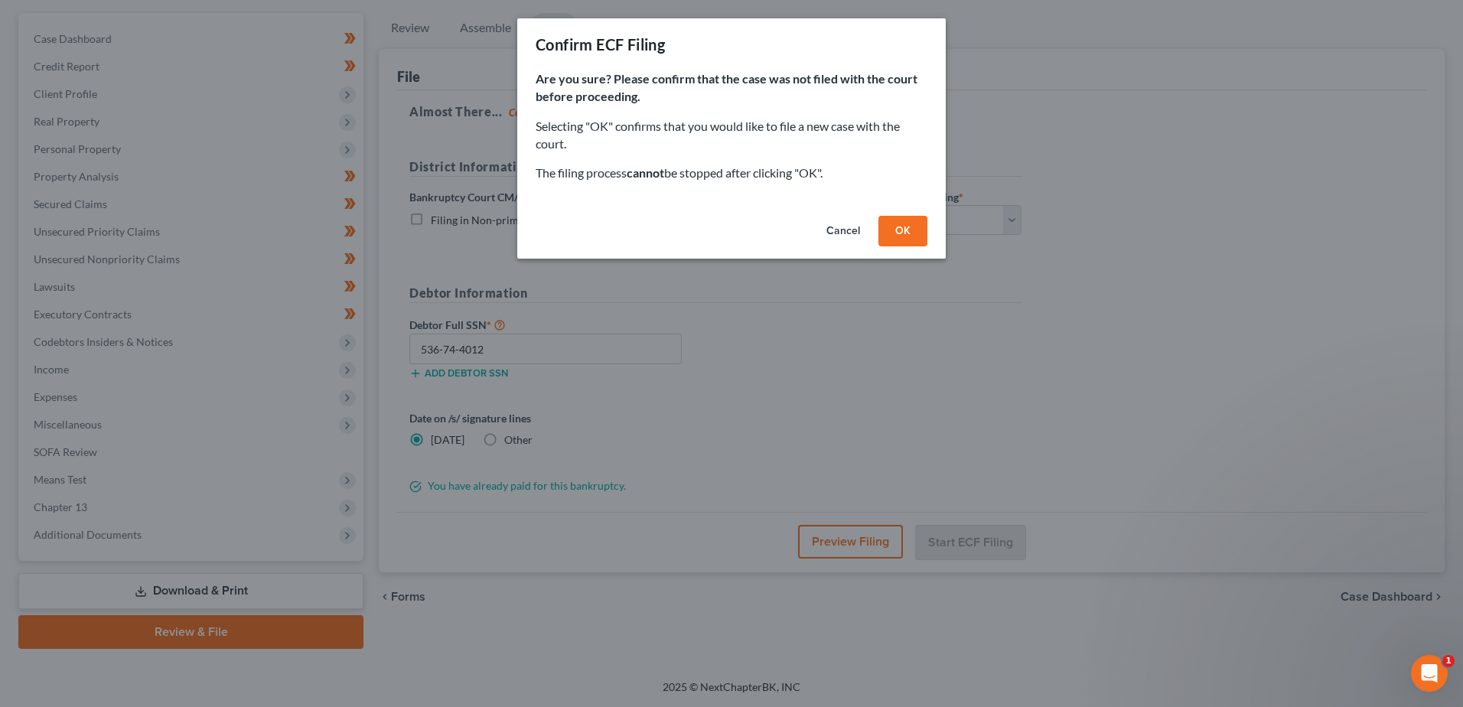
click at [909, 242] on button "OK" at bounding box center [902, 231] width 49 height 31
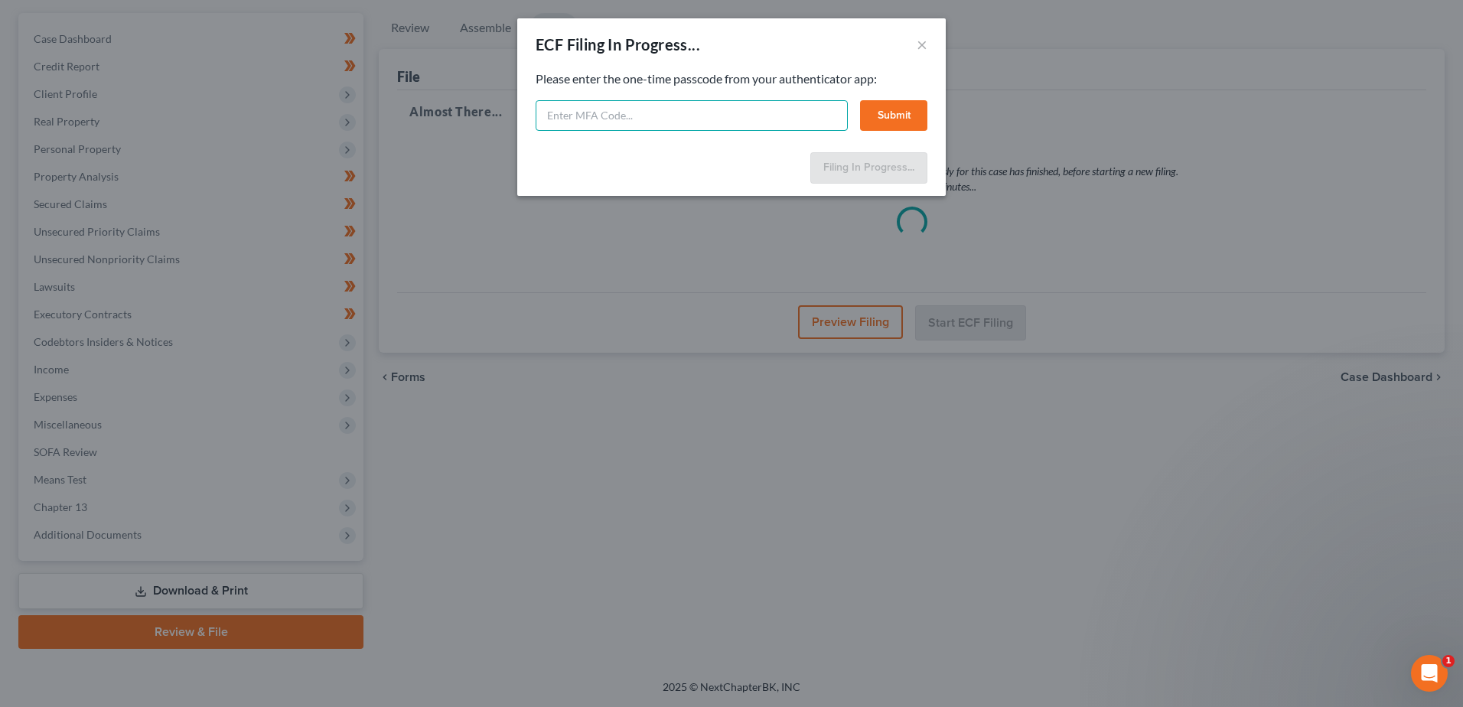
click at [603, 109] on input "text" at bounding box center [692, 115] width 312 height 31
type input "122145"
click at [910, 119] on button "Submit" at bounding box center [893, 115] width 67 height 31
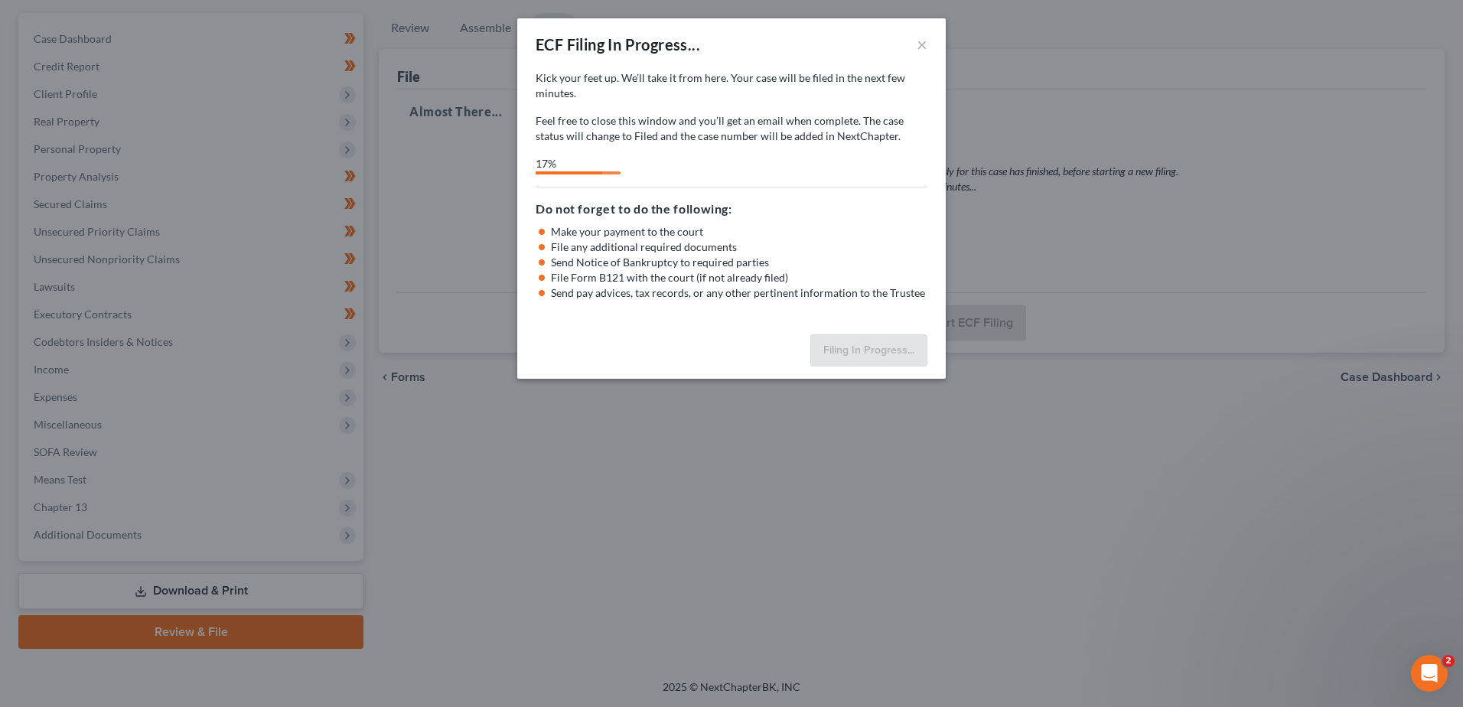
select select "0"
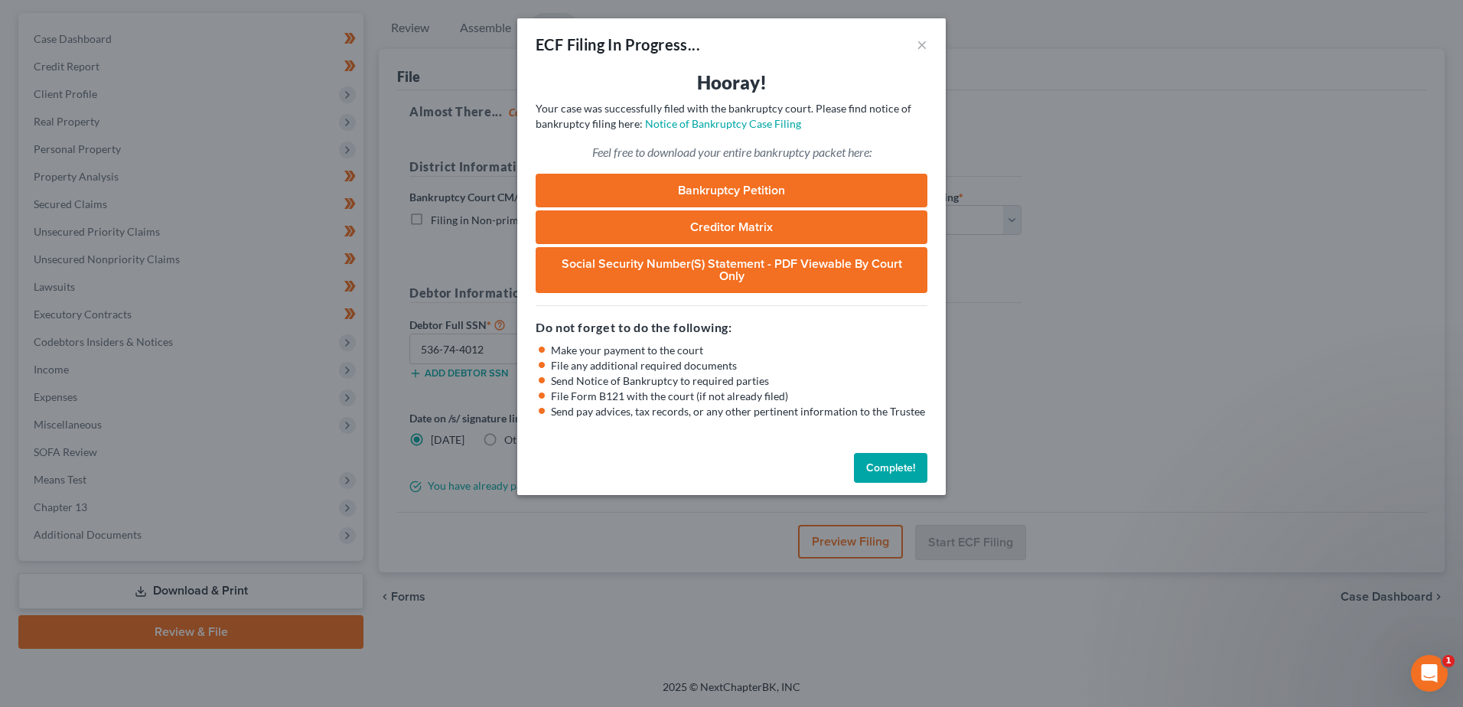
click at [907, 459] on button "Complete!" at bounding box center [890, 468] width 73 height 31
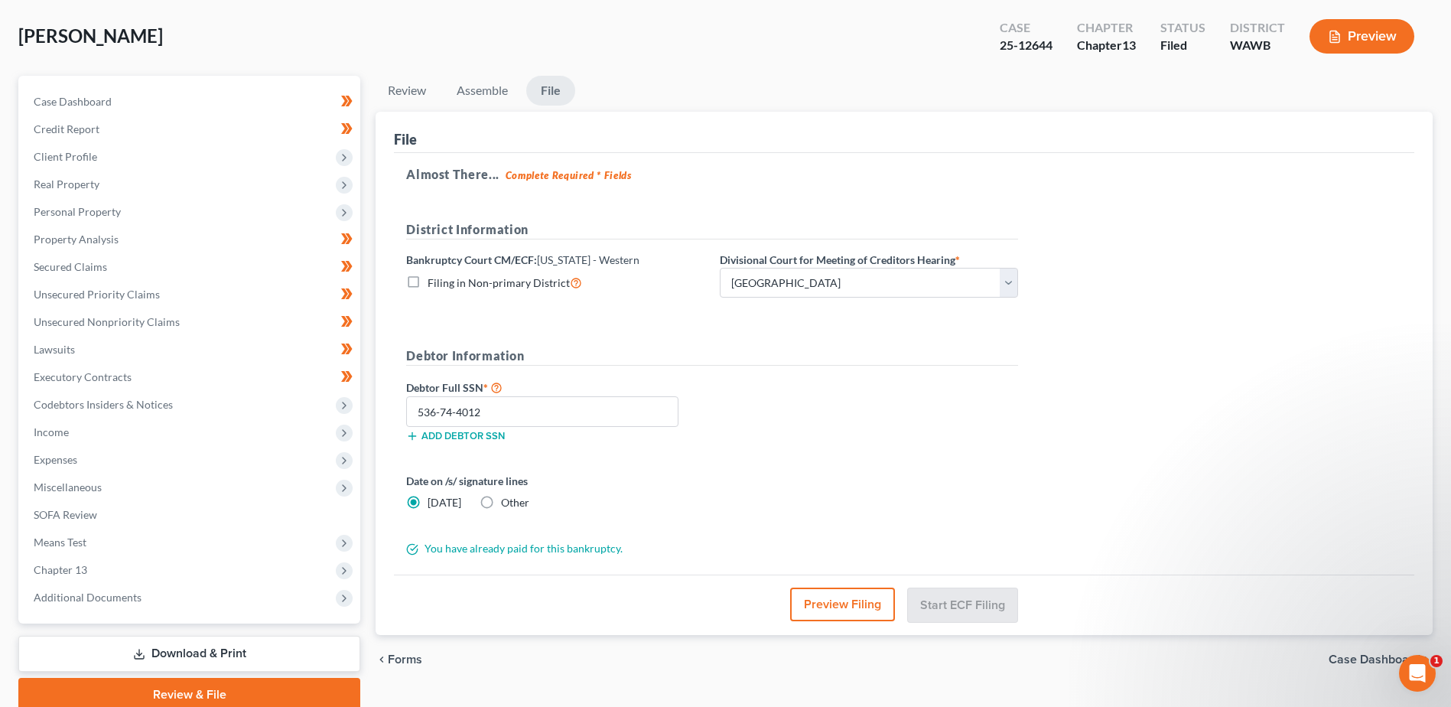
scroll to position [0, 0]
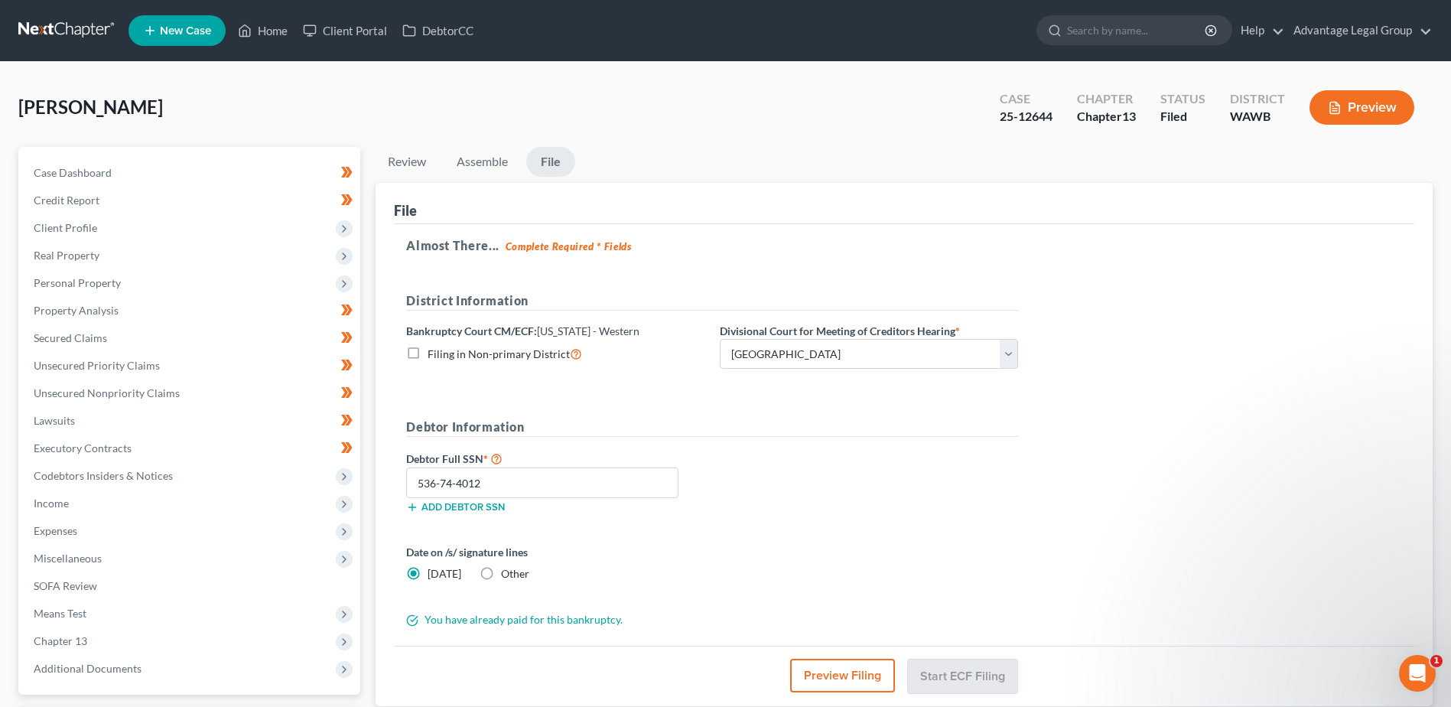
click at [673, 93] on div "[PERSON_NAME] Upgraded Case 25-12644 Chapter Chapter 13 Status Filed District […" at bounding box center [725, 113] width 1415 height 67
click at [266, 28] on link "Home" at bounding box center [262, 31] width 65 height 28
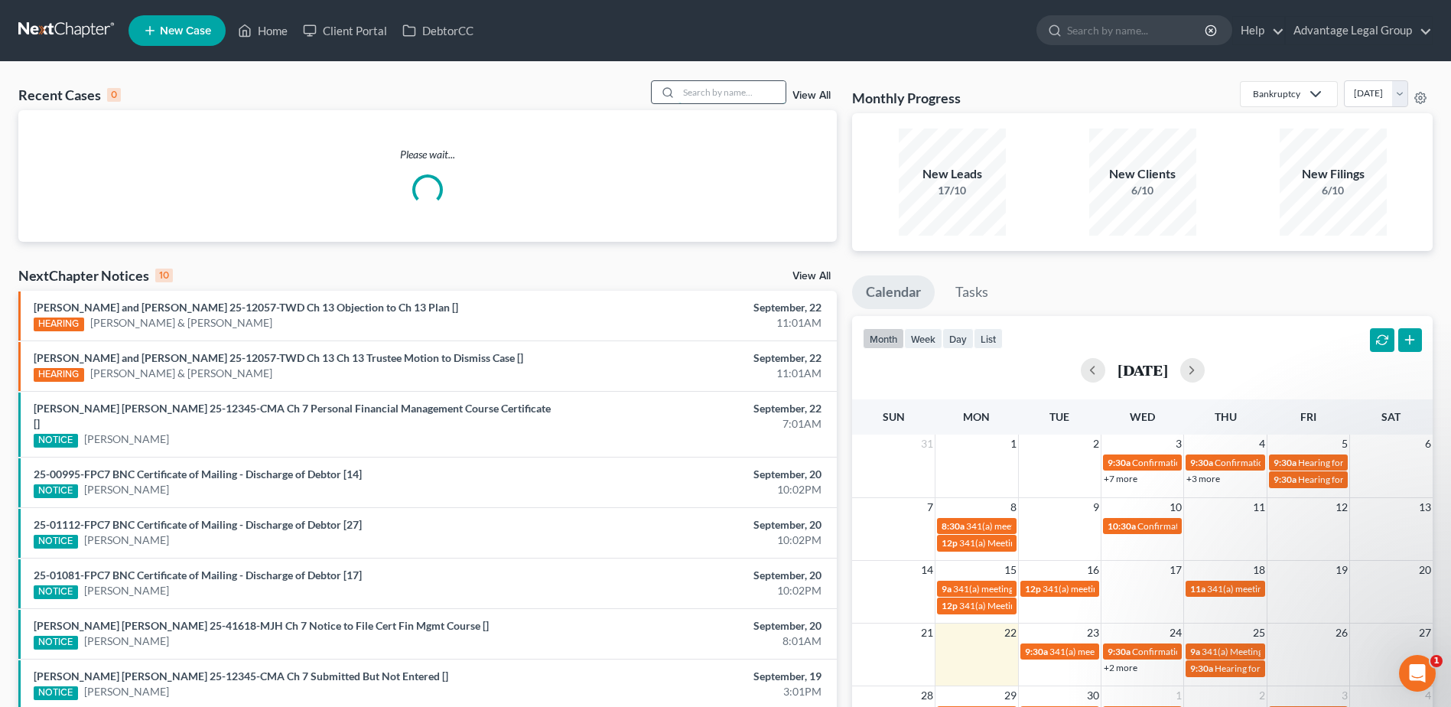
click at [702, 92] on input "search" at bounding box center [732, 92] width 107 height 22
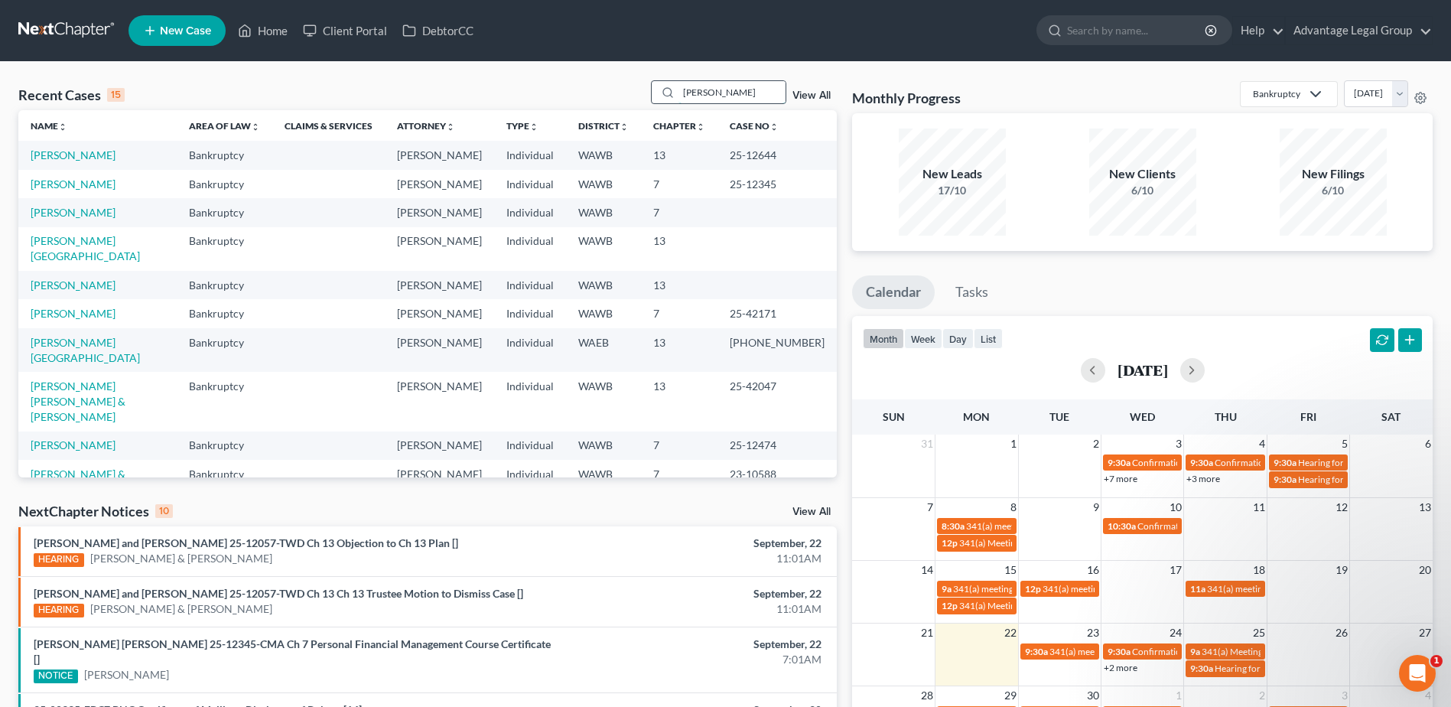
type input "[PERSON_NAME]"
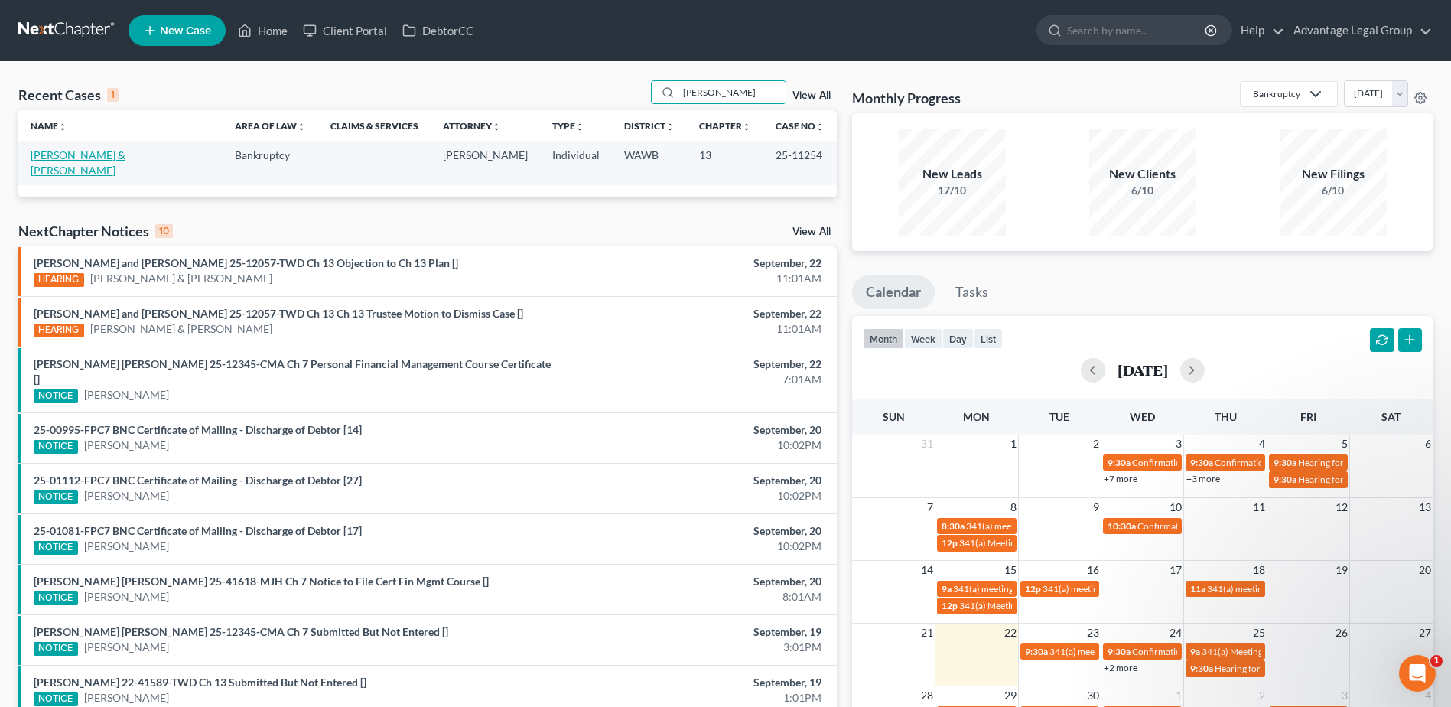
click at [90, 158] on link "[PERSON_NAME] & [PERSON_NAME]" at bounding box center [78, 162] width 95 height 28
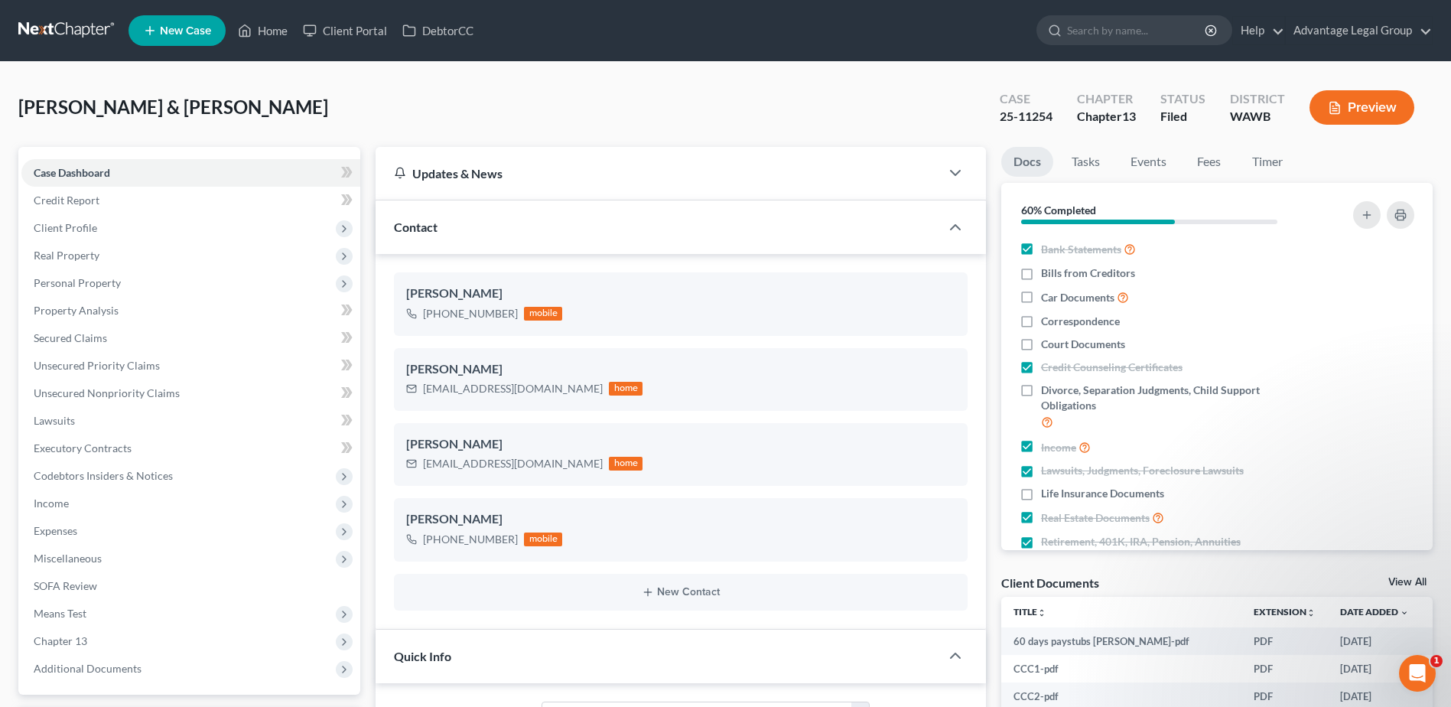
scroll to position [496, 0]
click at [774, 86] on div "[PERSON_NAME] & [PERSON_NAME] Upgraded Case 25-11254 Chapter Chapter 13 Status …" at bounding box center [725, 113] width 1415 height 67
drag, startPoint x: 269, startPoint y: 26, endPoint x: 448, endPoint y: 142, distance: 213.1
click at [269, 26] on link "Home" at bounding box center [262, 31] width 65 height 28
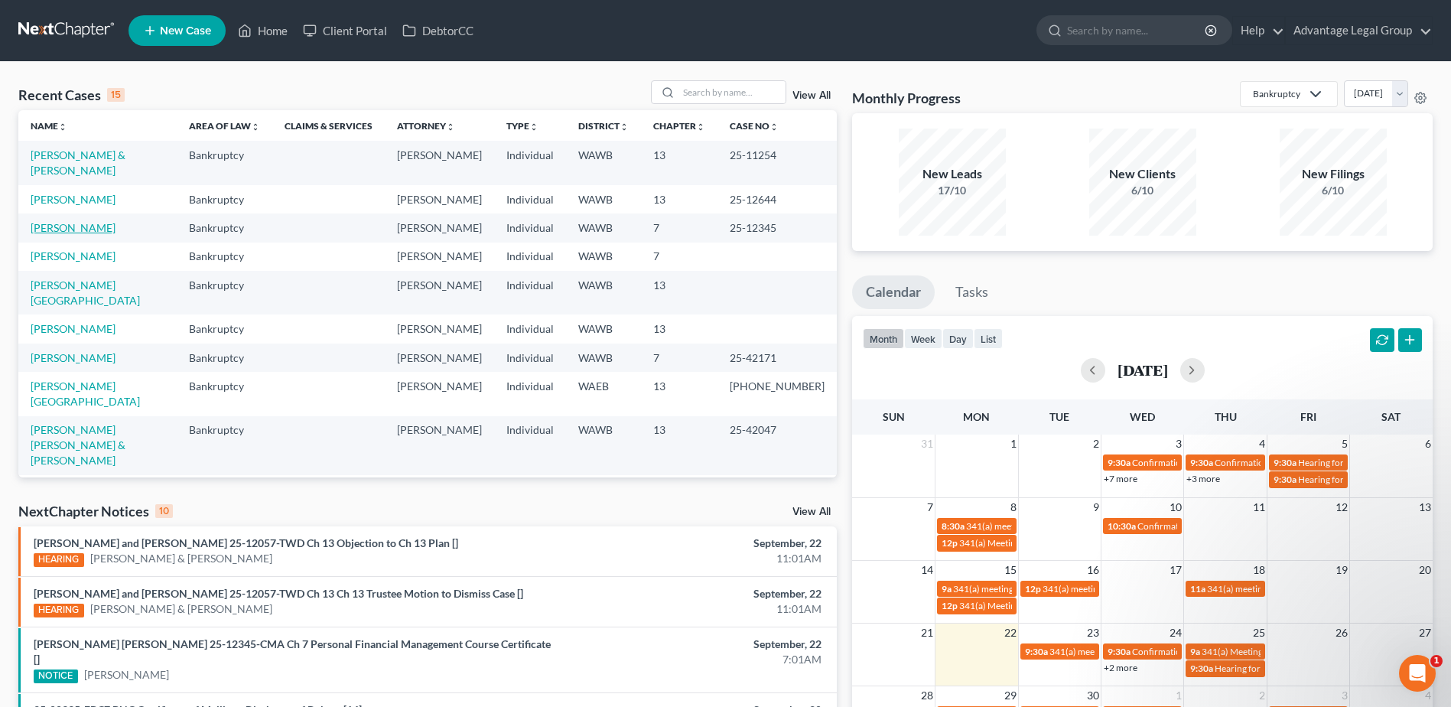
click at [86, 234] on link "[PERSON_NAME]" at bounding box center [73, 227] width 85 height 13
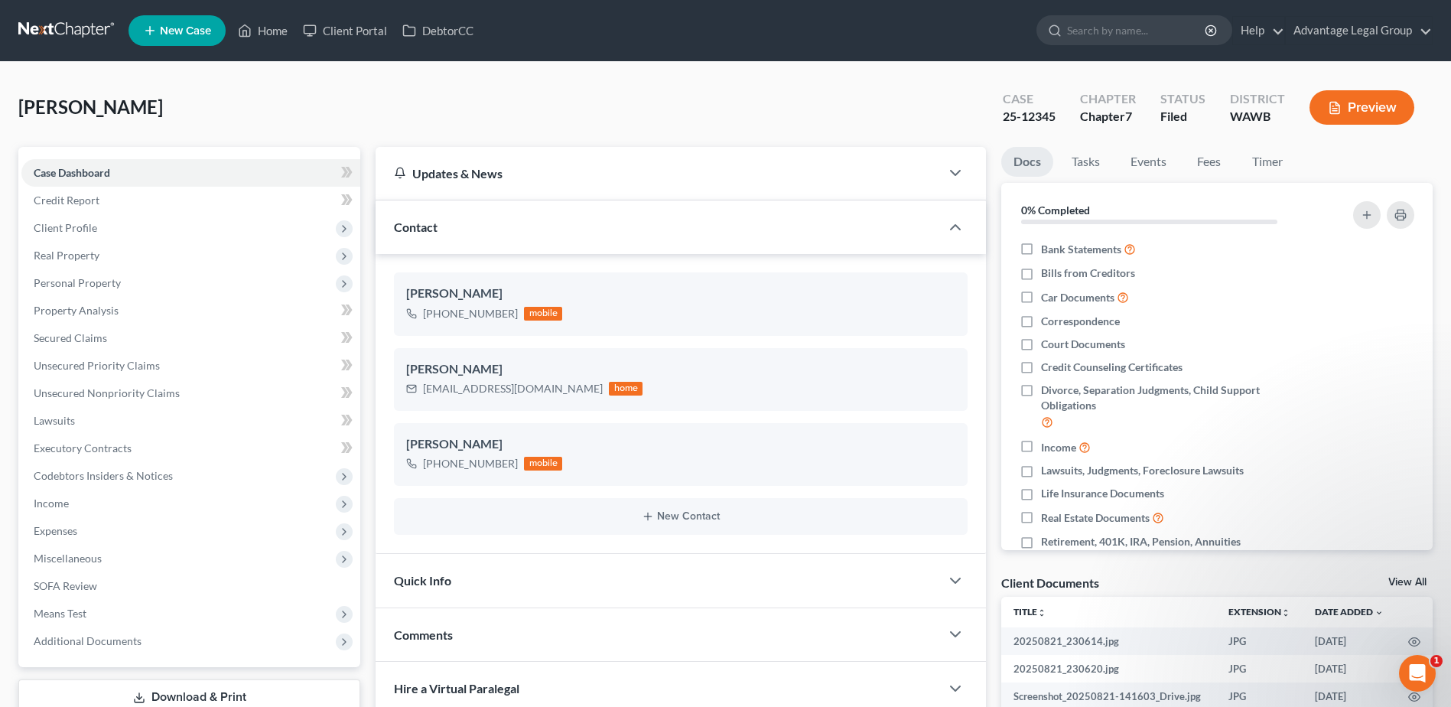
scroll to position [1191, 0]
drag, startPoint x: 275, startPoint y: 37, endPoint x: 401, endPoint y: 81, distance: 132.8
click at [275, 37] on link "Home" at bounding box center [262, 31] width 65 height 28
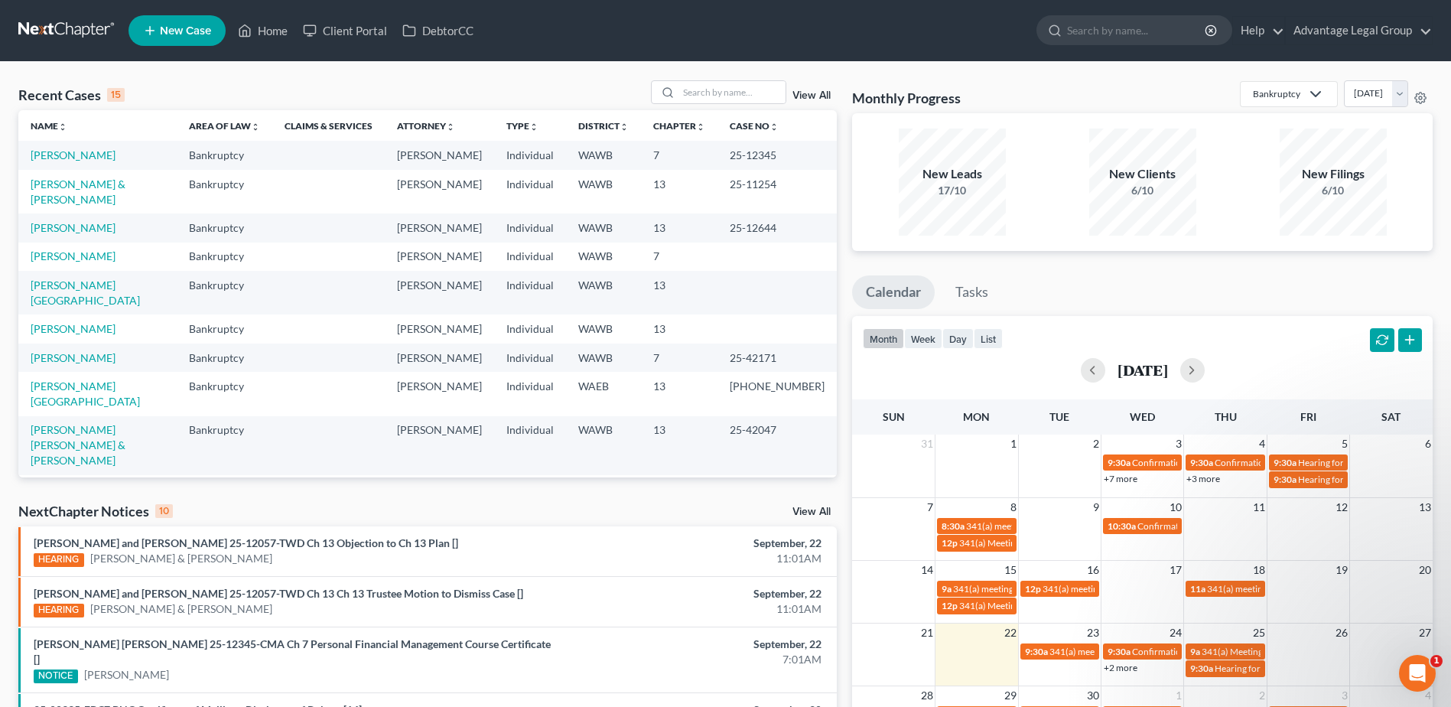
click at [1311, 96] on polyline at bounding box center [1315, 94] width 9 height 5
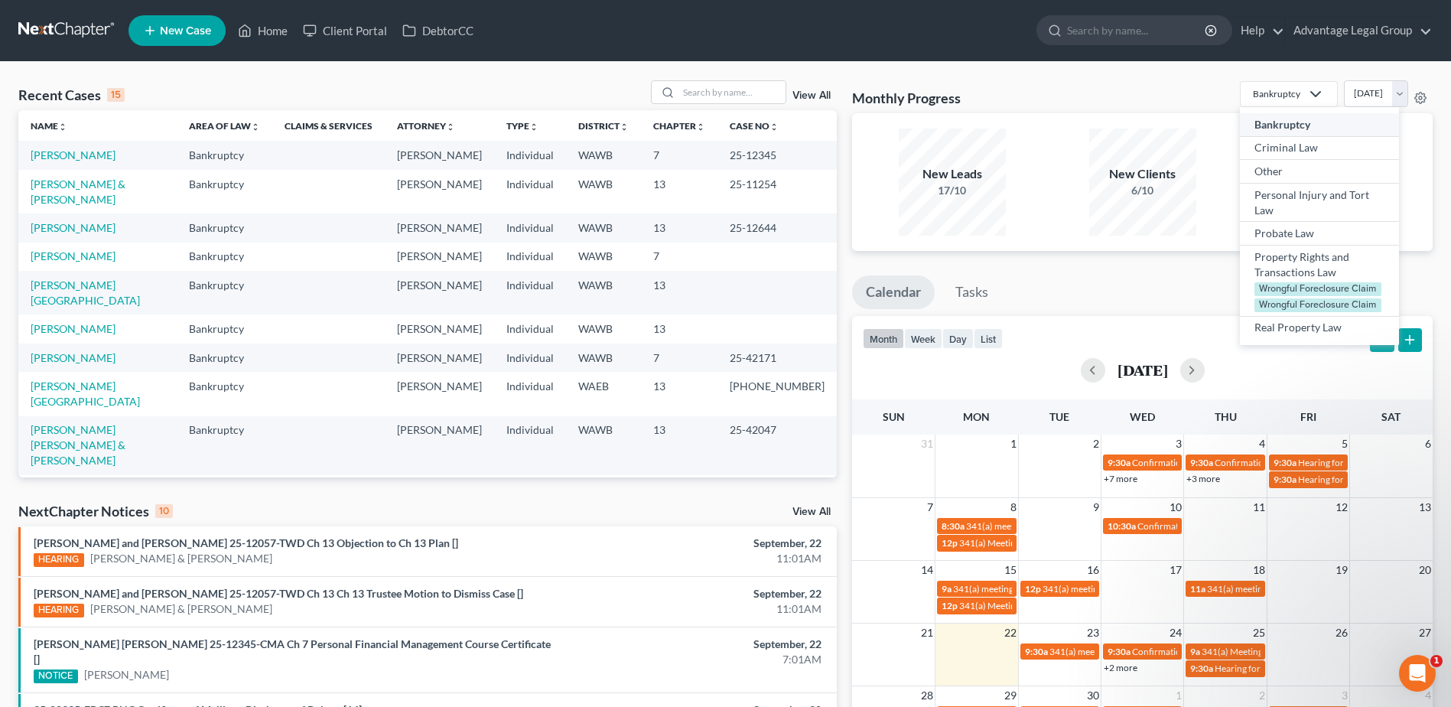
click at [1311, 96] on polyline at bounding box center [1315, 94] width 9 height 5
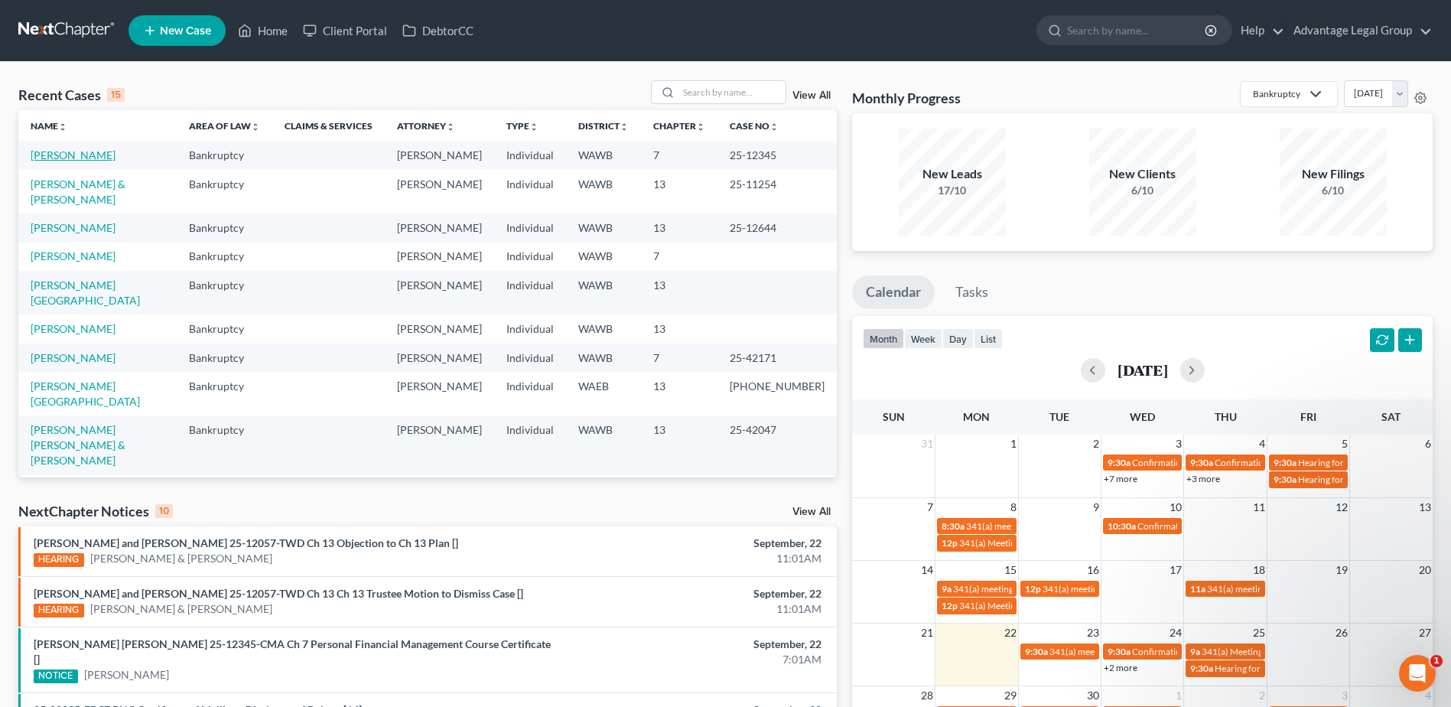
click at [77, 156] on link "[PERSON_NAME]" at bounding box center [73, 154] width 85 height 13
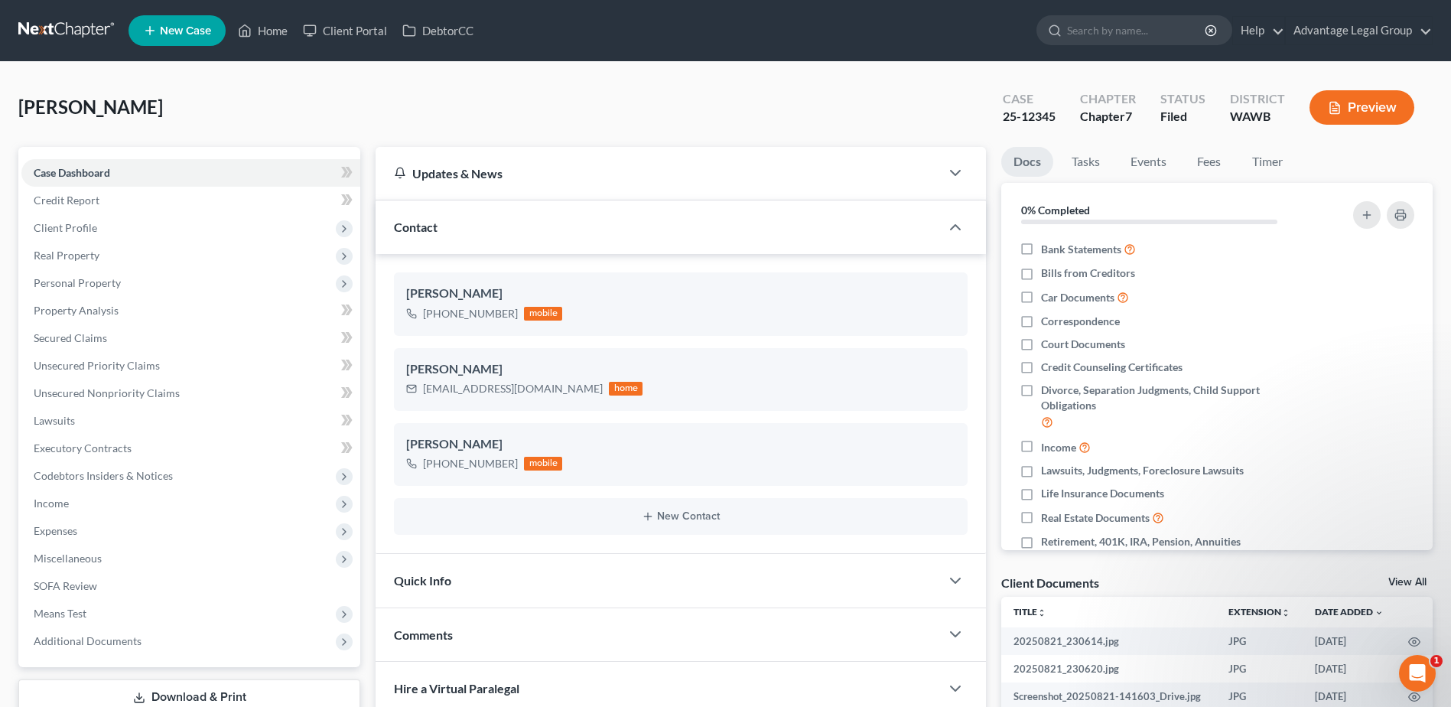
scroll to position [1191, 0]
click at [69, 168] on span "Case Dashboard" at bounding box center [72, 172] width 77 height 13
click at [275, 29] on link "Home" at bounding box center [262, 31] width 65 height 28
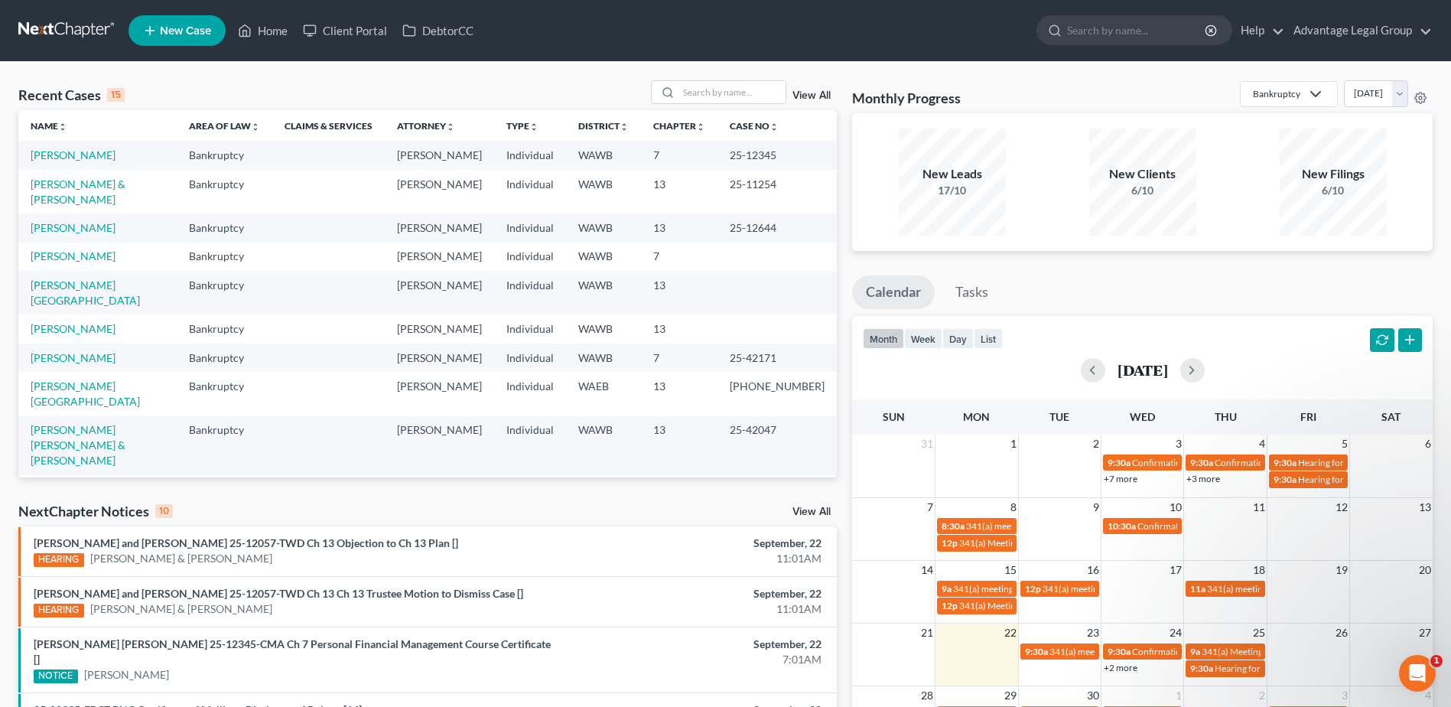
click at [822, 97] on link "View All" at bounding box center [812, 95] width 38 height 11
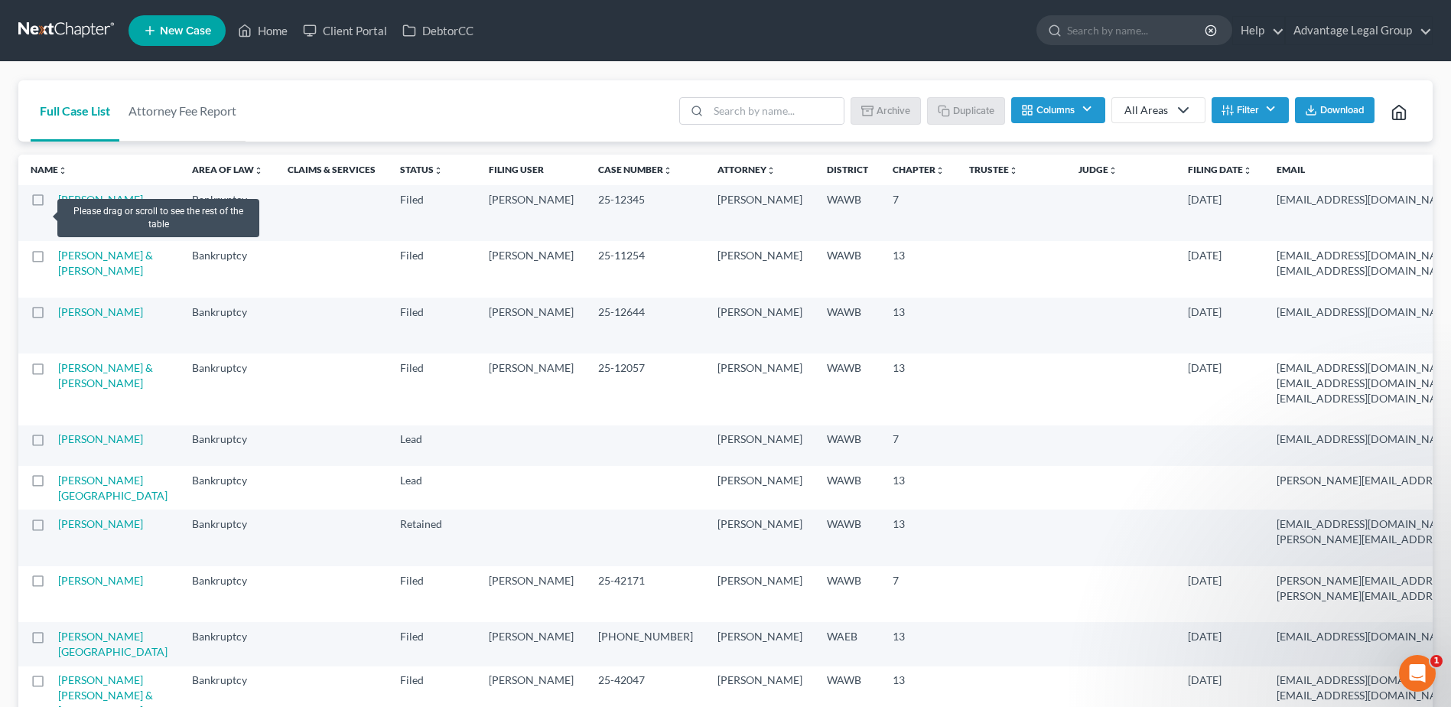
click at [52, 203] on label at bounding box center [52, 203] width 0 height 0
click at [58, 202] on input "checkbox" at bounding box center [63, 197] width 10 height 10
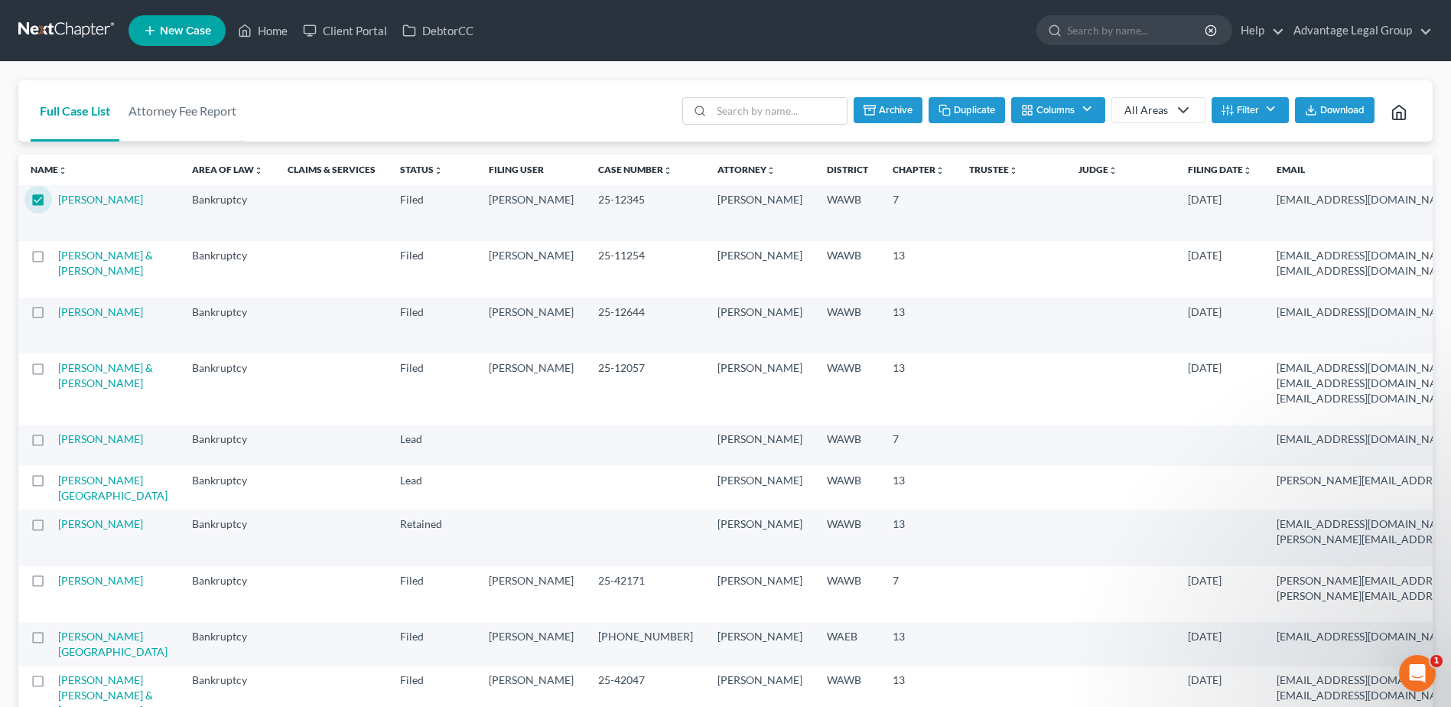
click at [969, 112] on button "Duplicate" at bounding box center [967, 110] width 77 height 26
checkbox input "false"
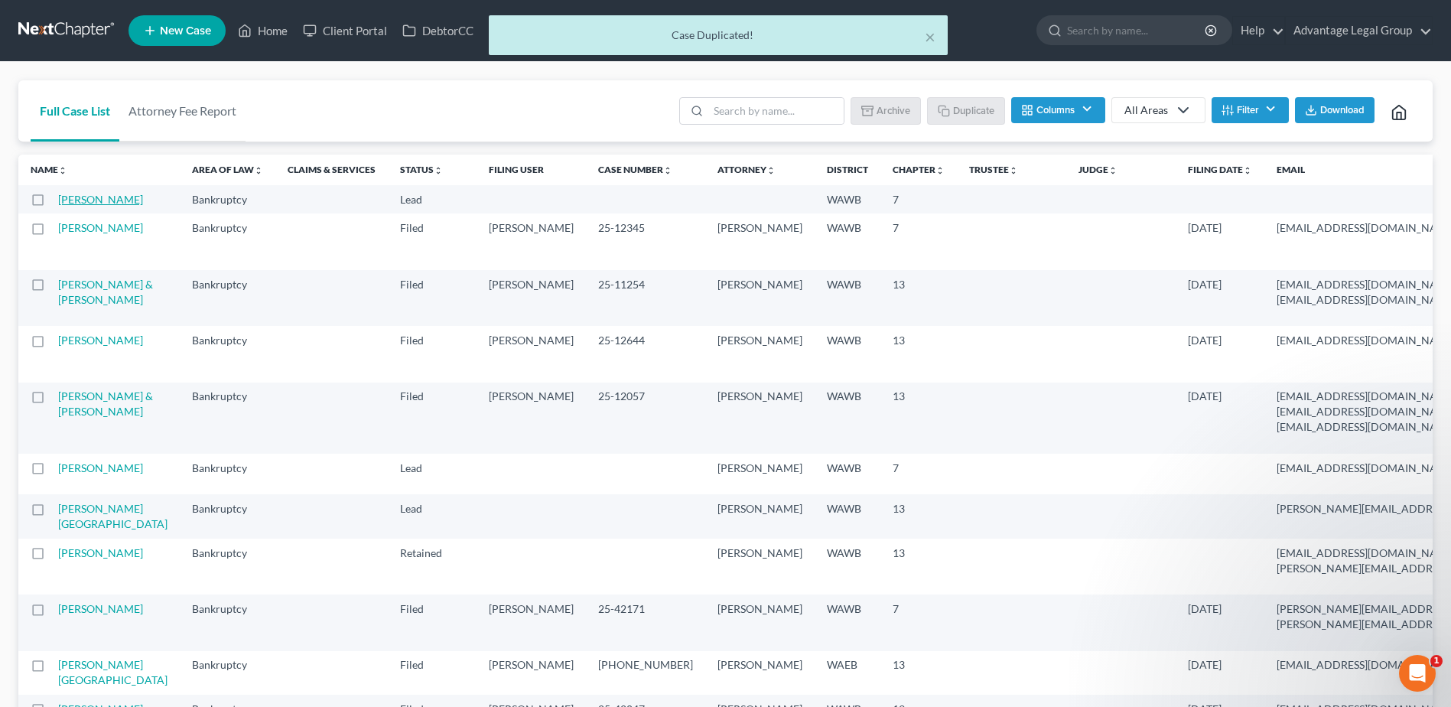
click at [79, 206] on link "[PERSON_NAME]" at bounding box center [100, 199] width 85 height 13
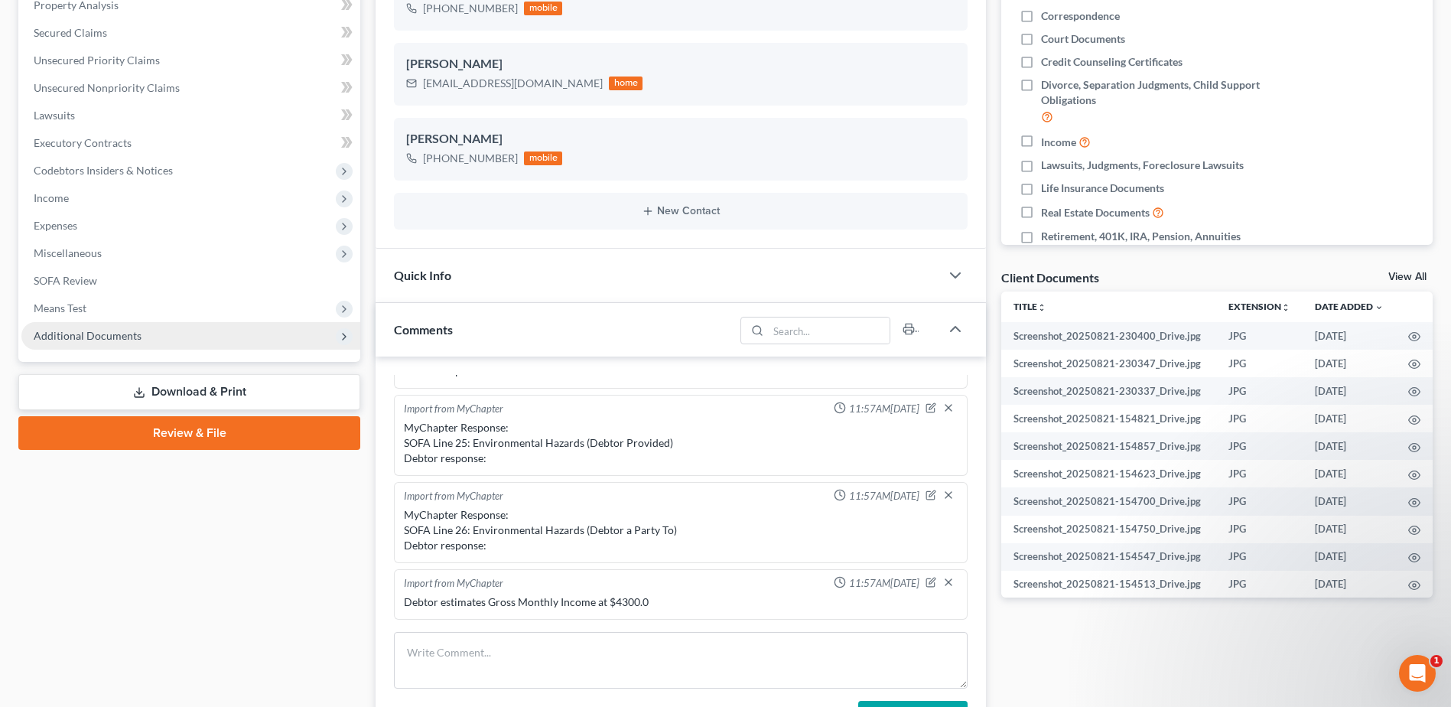
scroll to position [306, 0]
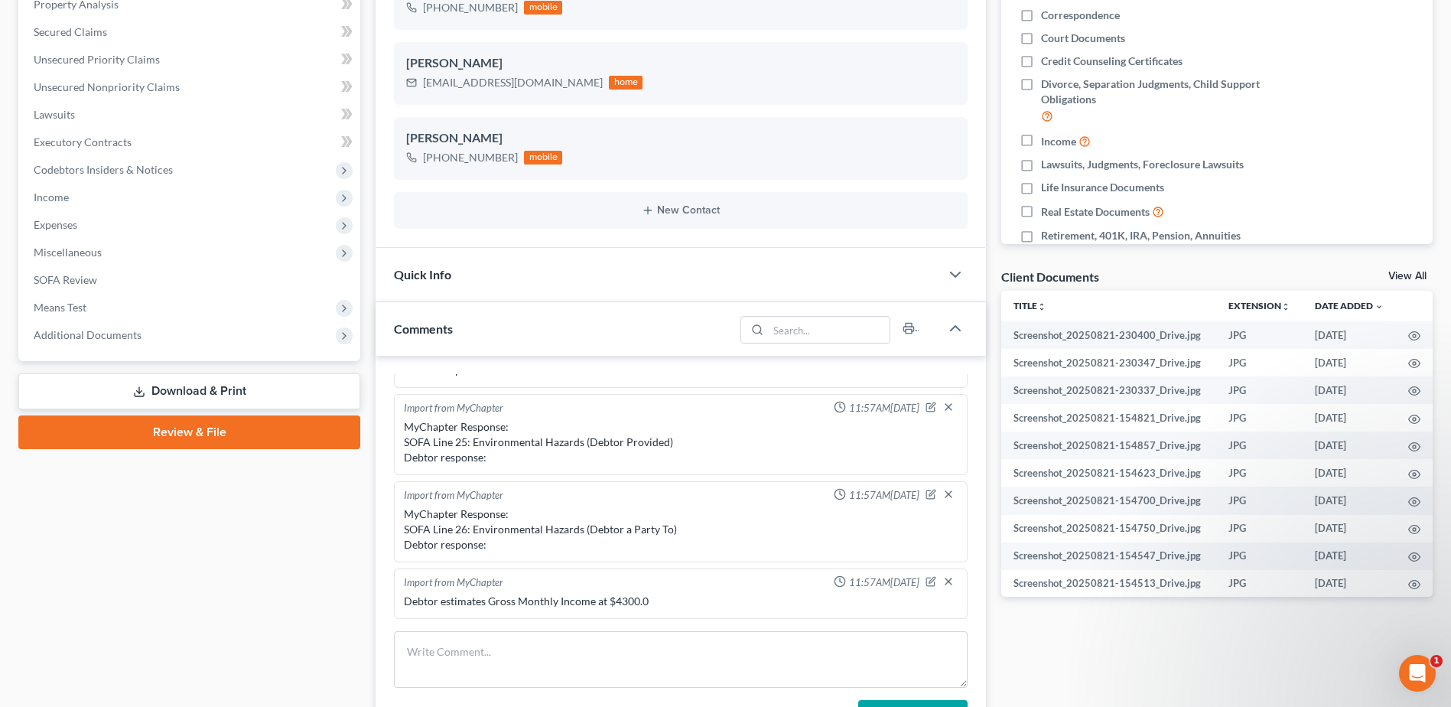
click at [207, 389] on link "Download & Print" at bounding box center [189, 391] width 342 height 36
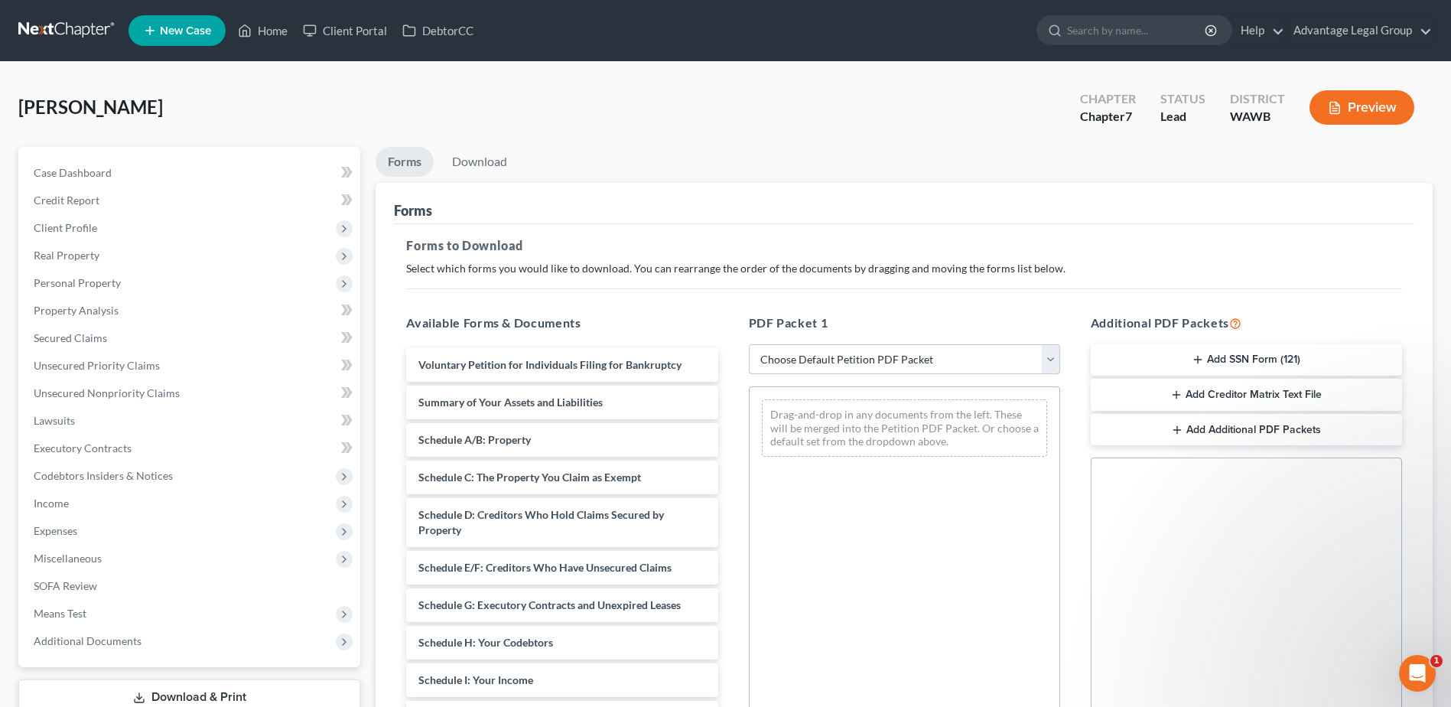
click at [1051, 366] on select "Choose Default Petition PDF Packet Complete Bankruptcy Petition (all forms and …" at bounding box center [904, 359] width 311 height 31
select select "0"
click at [749, 344] on select "Choose Default Petition PDF Packet Complete Bankruptcy Petition (all forms and …" at bounding box center [904, 359] width 311 height 31
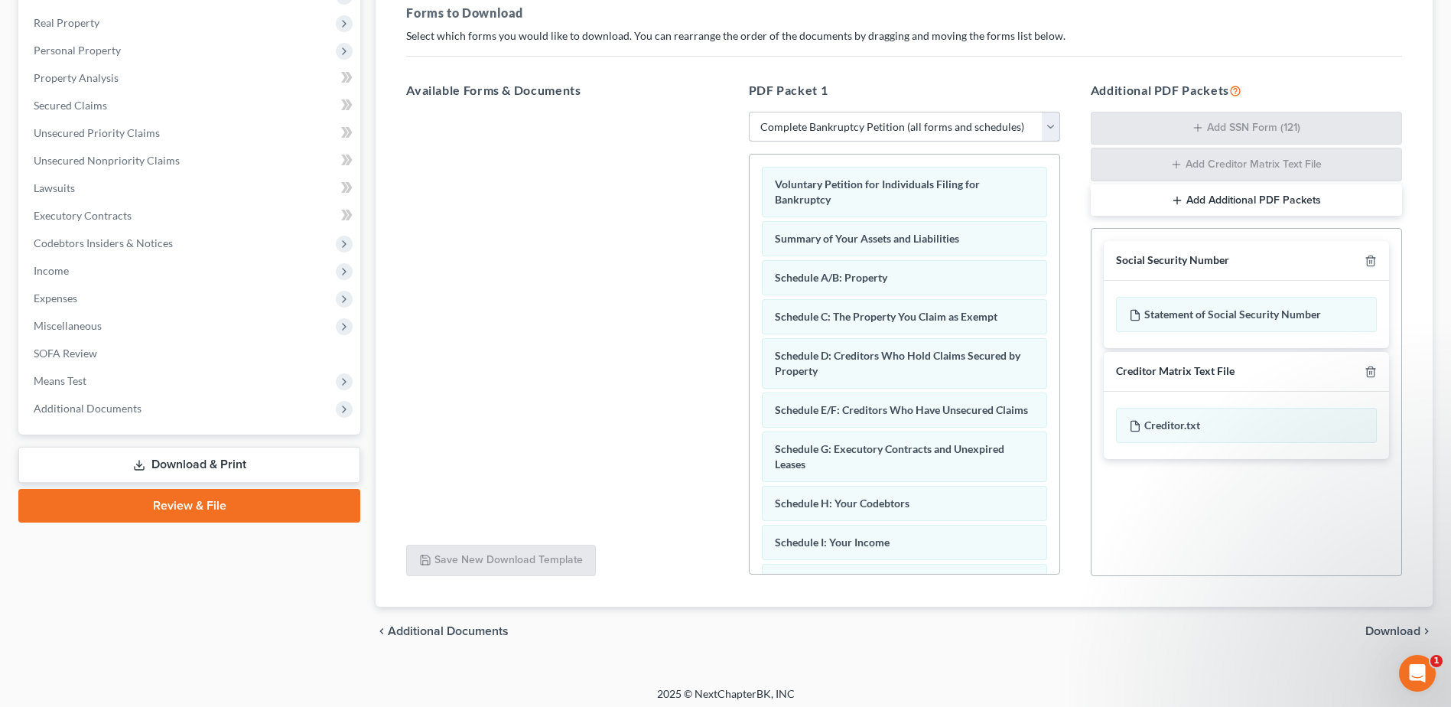
scroll to position [239, 0]
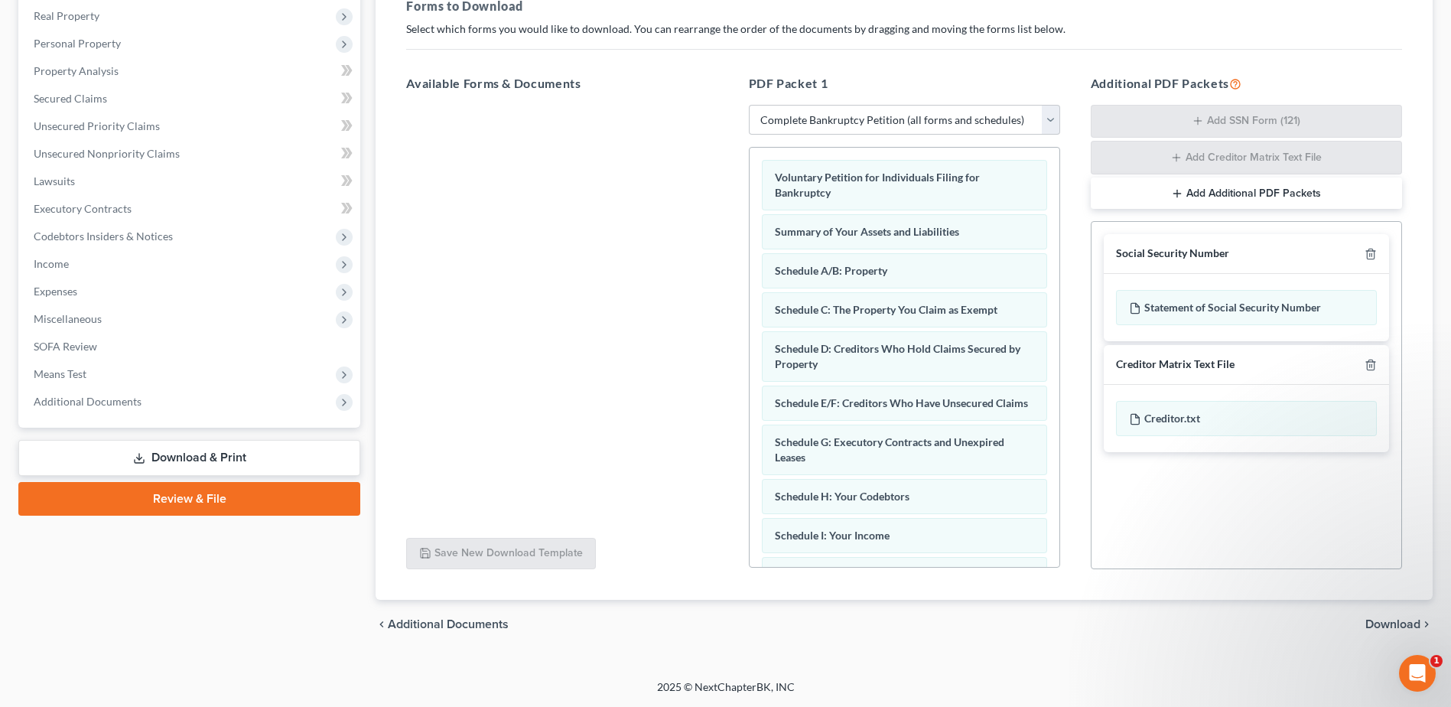
click at [1381, 626] on span "Download" at bounding box center [1393, 624] width 55 height 12
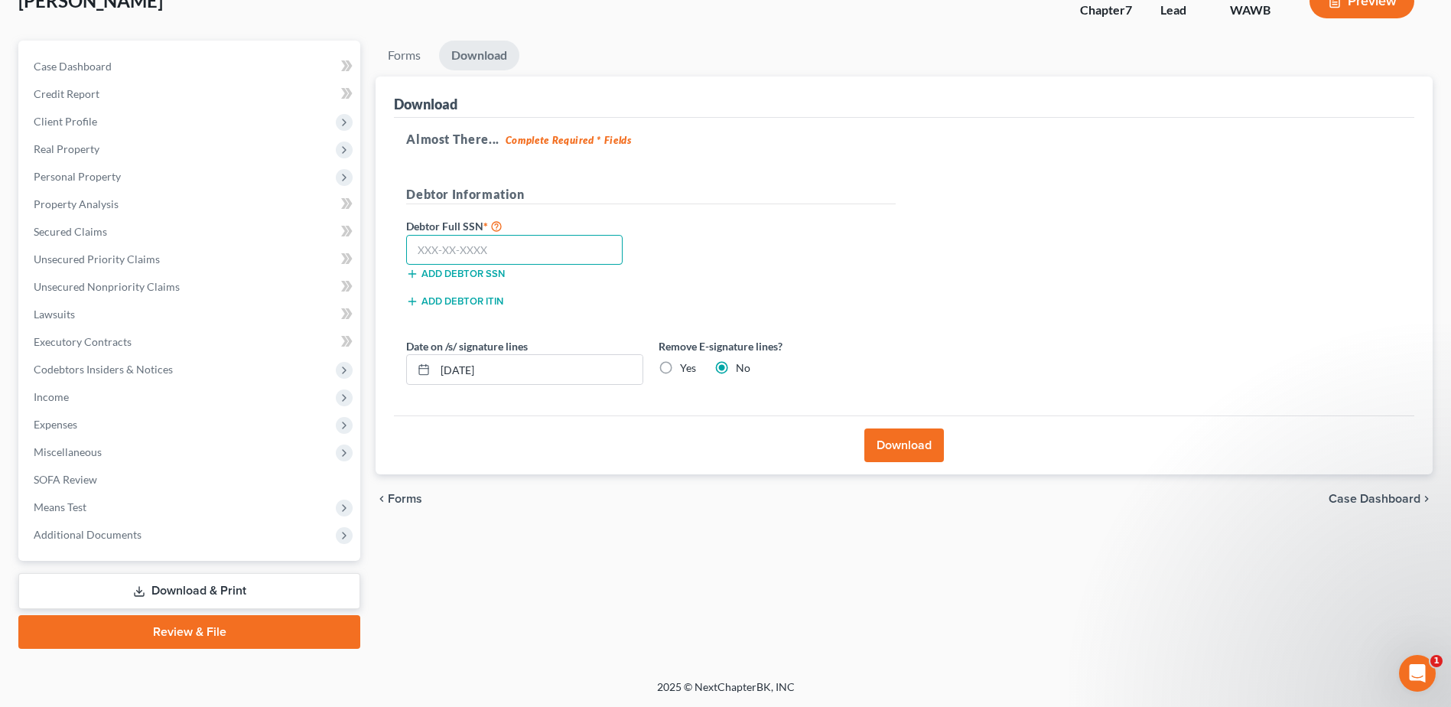
click at [530, 255] on input "text" at bounding box center [514, 250] width 217 height 31
type input "535-15-0708"
click at [894, 441] on button "Download" at bounding box center [904, 445] width 80 height 34
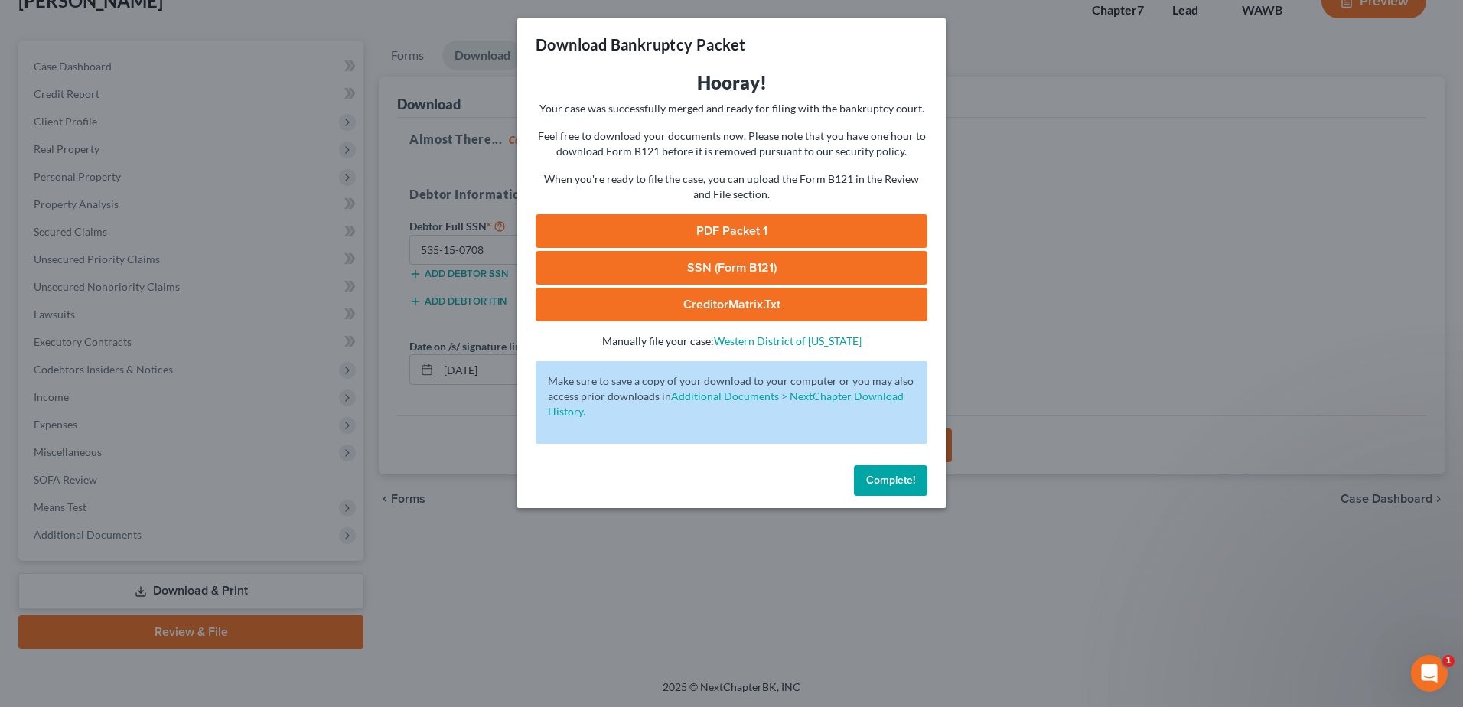
click at [682, 227] on link "PDF Packet 1" at bounding box center [732, 231] width 392 height 34
click at [716, 269] on link "SSN (Form B121)" at bounding box center [732, 268] width 392 height 34
click at [883, 474] on span "Complete!" at bounding box center [890, 480] width 49 height 13
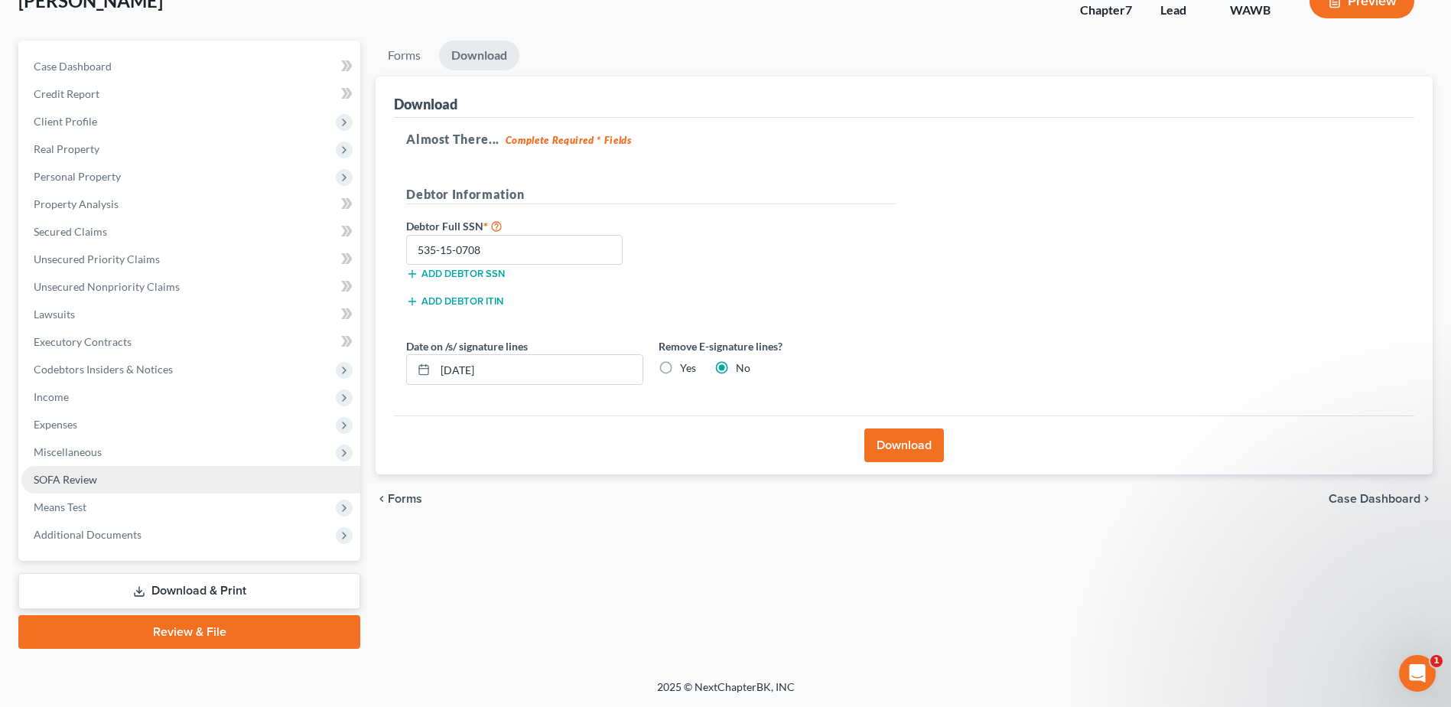
click at [89, 473] on span "SOFA Review" at bounding box center [65, 479] width 63 height 13
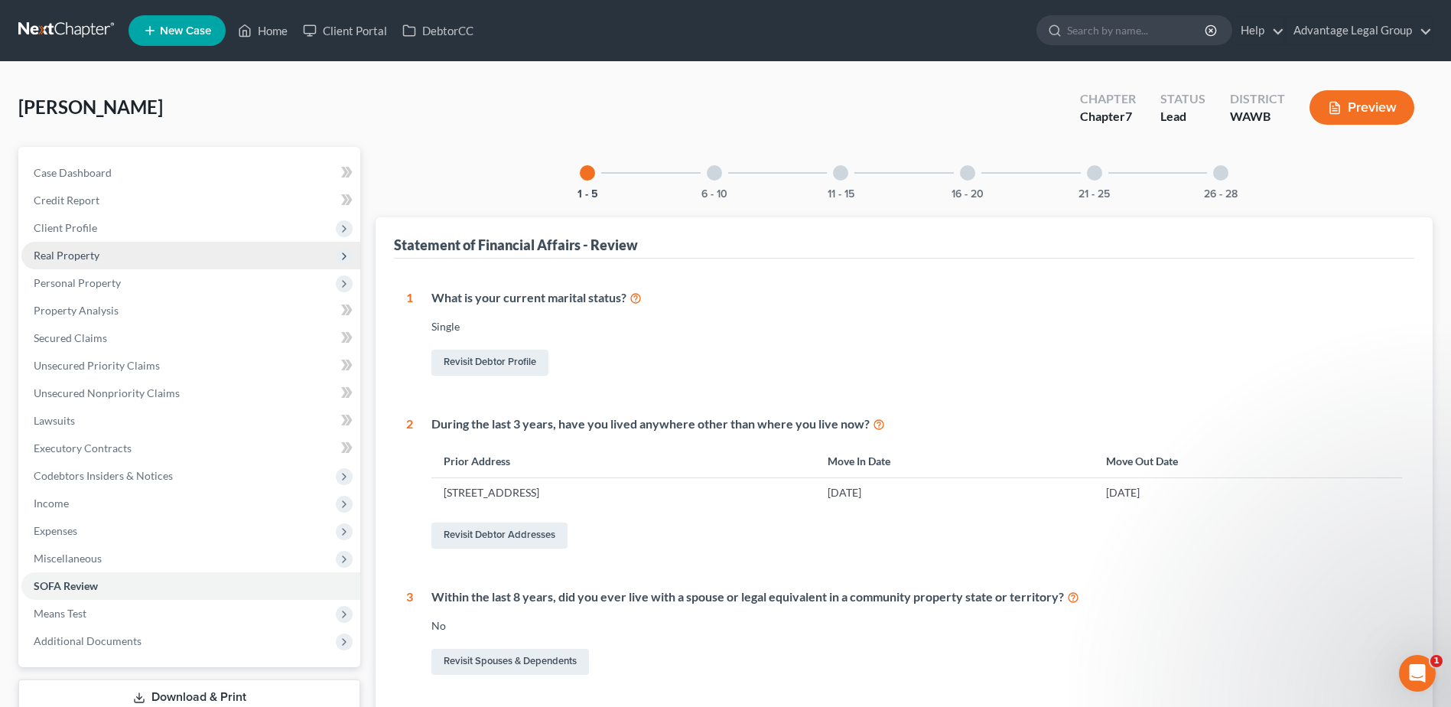
click at [76, 261] on span "Real Property" at bounding box center [67, 255] width 66 height 13
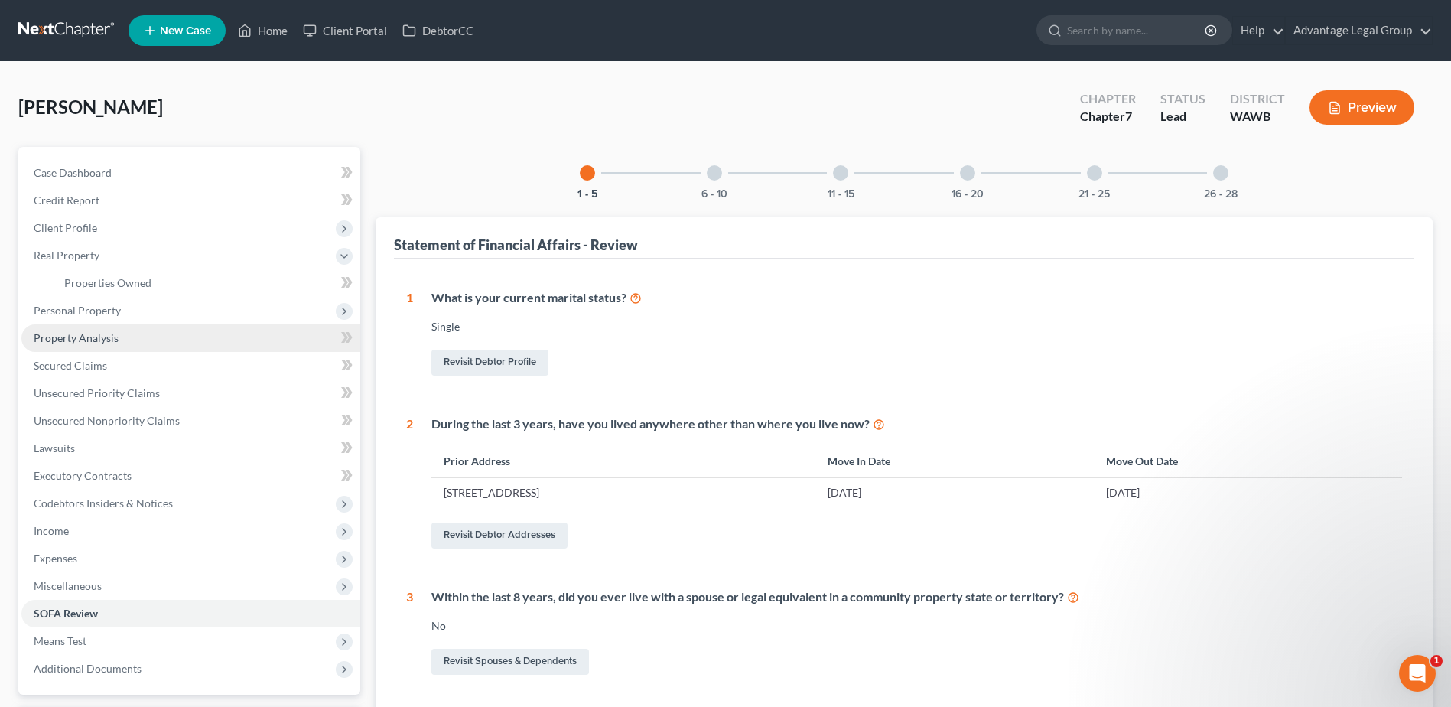
click at [96, 332] on span "Property Analysis" at bounding box center [76, 337] width 85 height 13
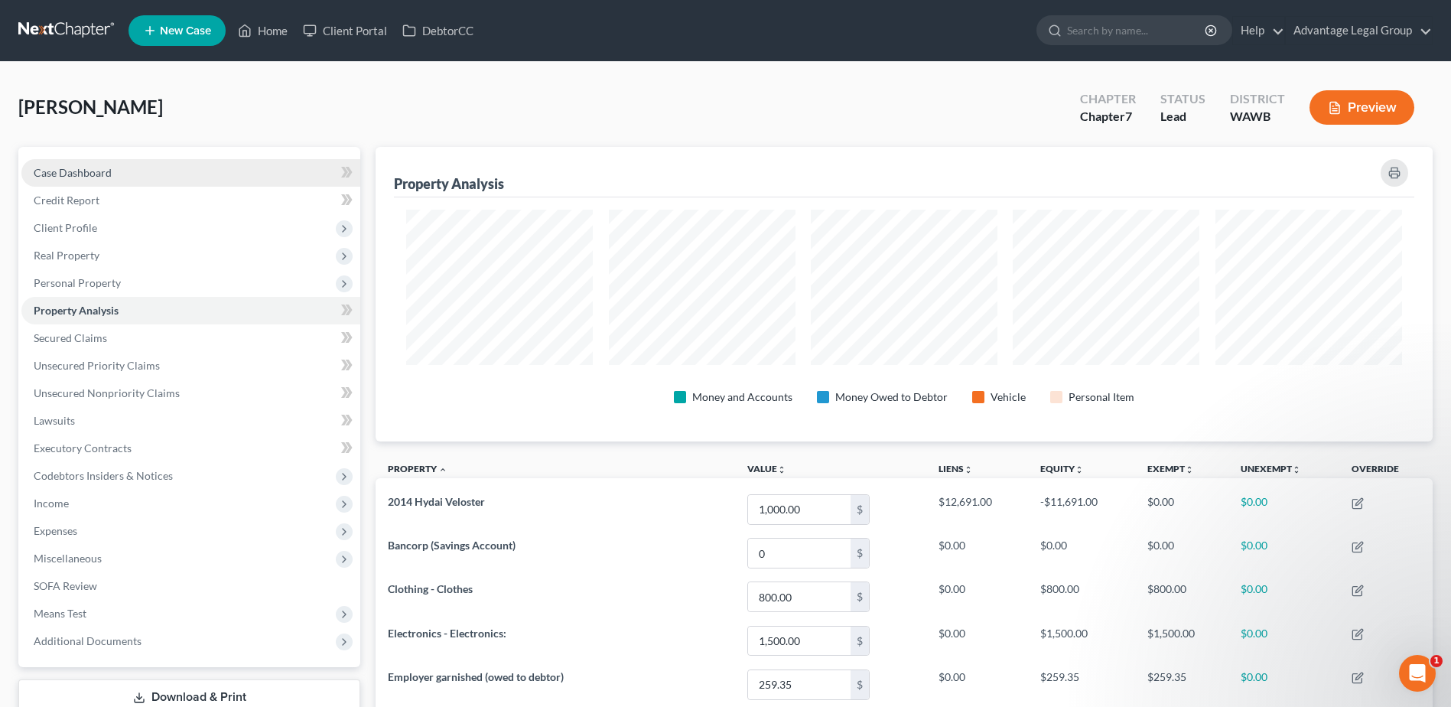
click at [85, 171] on span "Case Dashboard" at bounding box center [73, 172] width 78 height 13
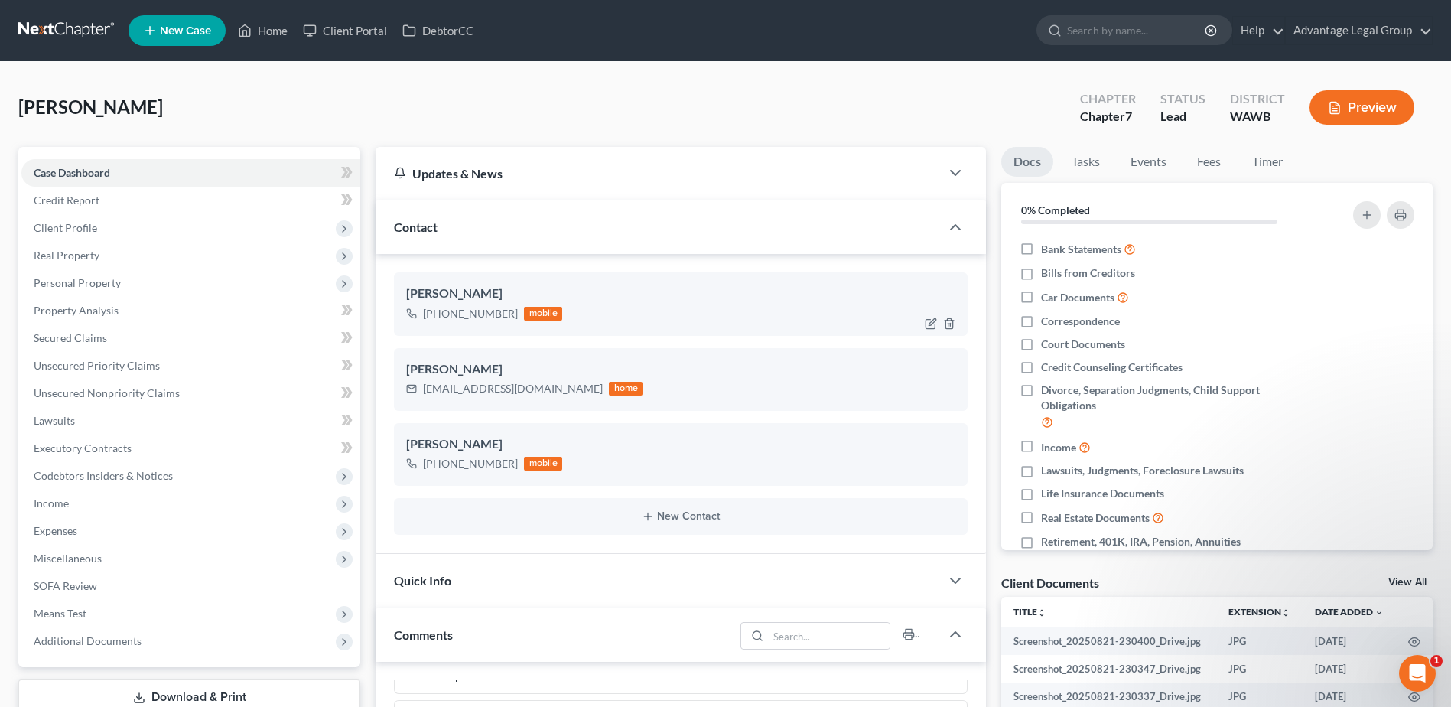
scroll to position [1191, 0]
drag, startPoint x: 274, startPoint y: 31, endPoint x: 263, endPoint y: 201, distance: 170.2
click at [274, 31] on link "Home" at bounding box center [262, 31] width 65 height 28
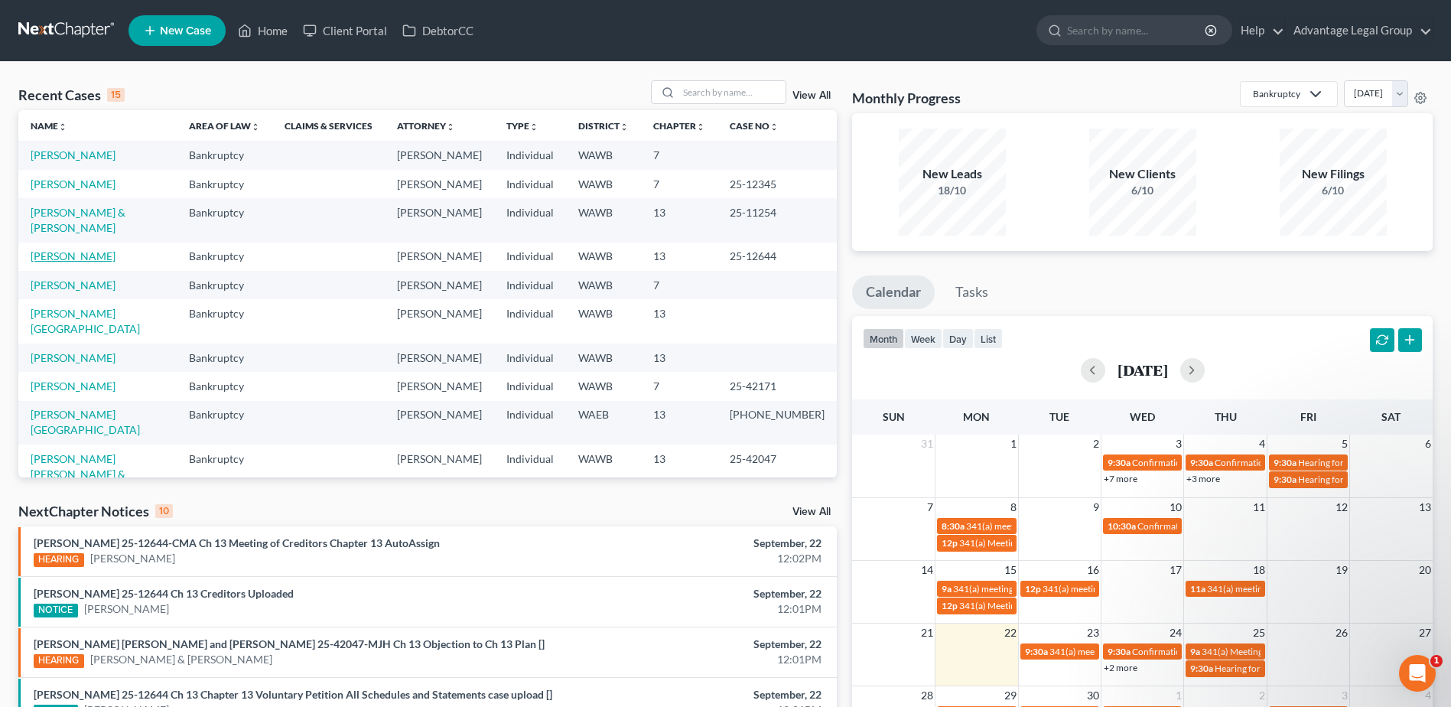
click at [79, 262] on link "[PERSON_NAME]" at bounding box center [73, 255] width 85 height 13
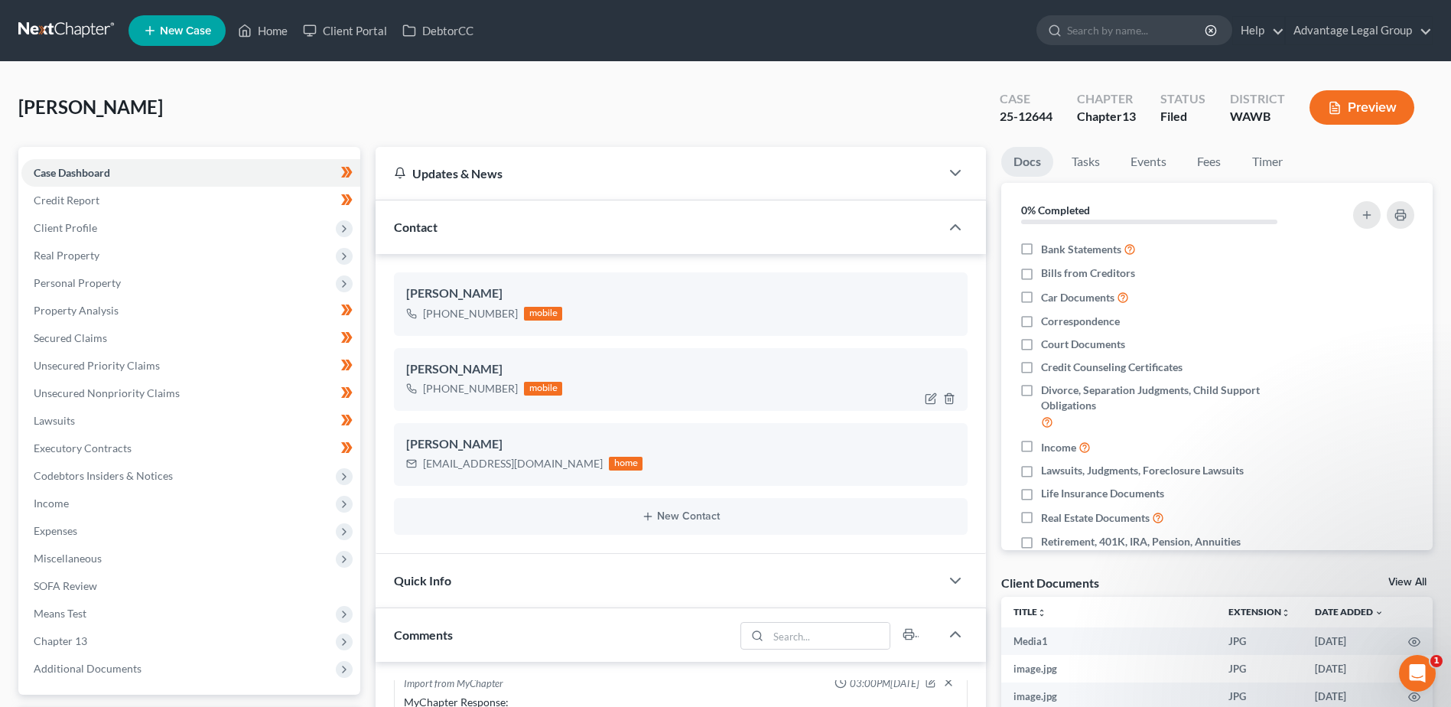
scroll to position [2048, 0]
drag, startPoint x: 561, startPoint y: 466, endPoint x: 422, endPoint y: 467, distance: 138.5
click at [422, 467] on div "[EMAIL_ADDRESS][DOMAIN_NAME] home" at bounding box center [524, 464] width 236 height 20
copy div "[EMAIL_ADDRESS][DOMAIN_NAME]"
drag, startPoint x: 277, startPoint y: 34, endPoint x: 387, endPoint y: 106, distance: 131.6
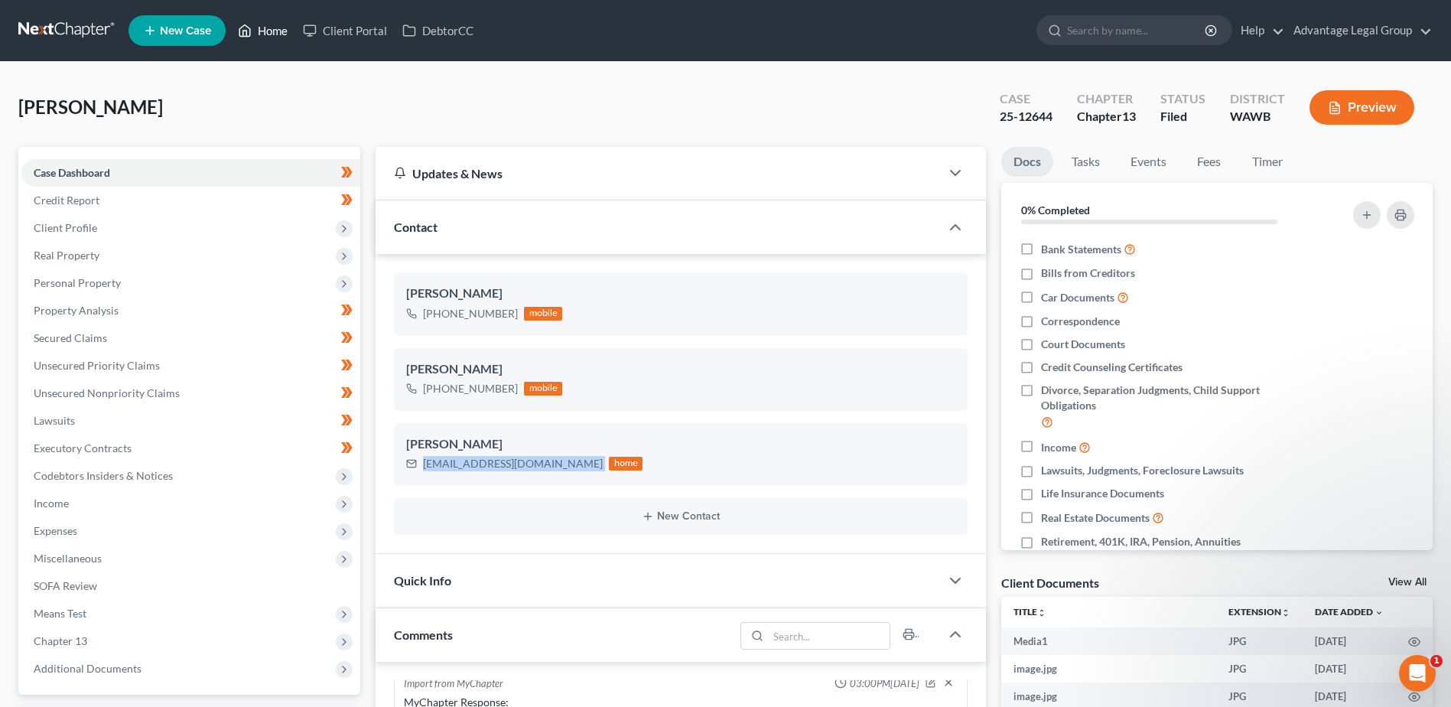
click at [277, 34] on link "Home" at bounding box center [262, 31] width 65 height 28
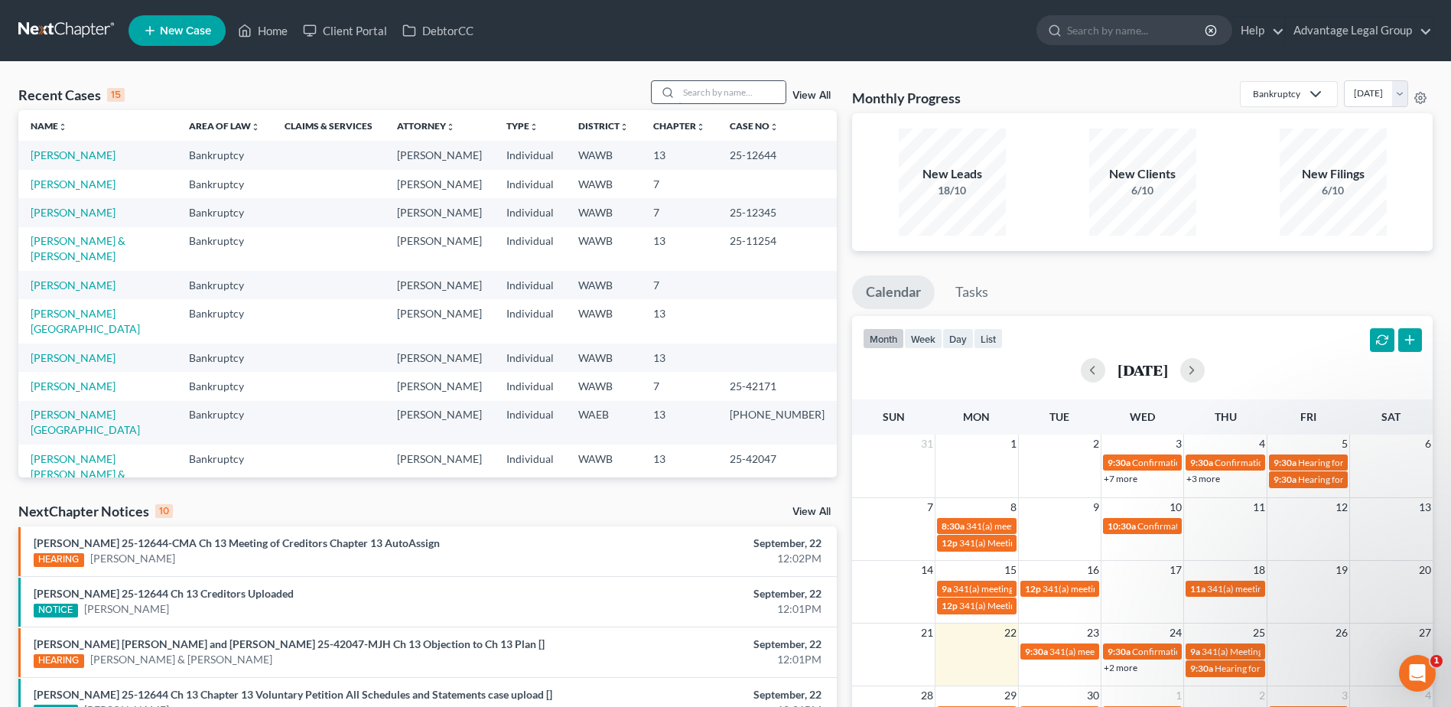
click at [723, 96] on input "search" at bounding box center [732, 92] width 107 height 22
type input "o"
type input "[PERSON_NAME]"
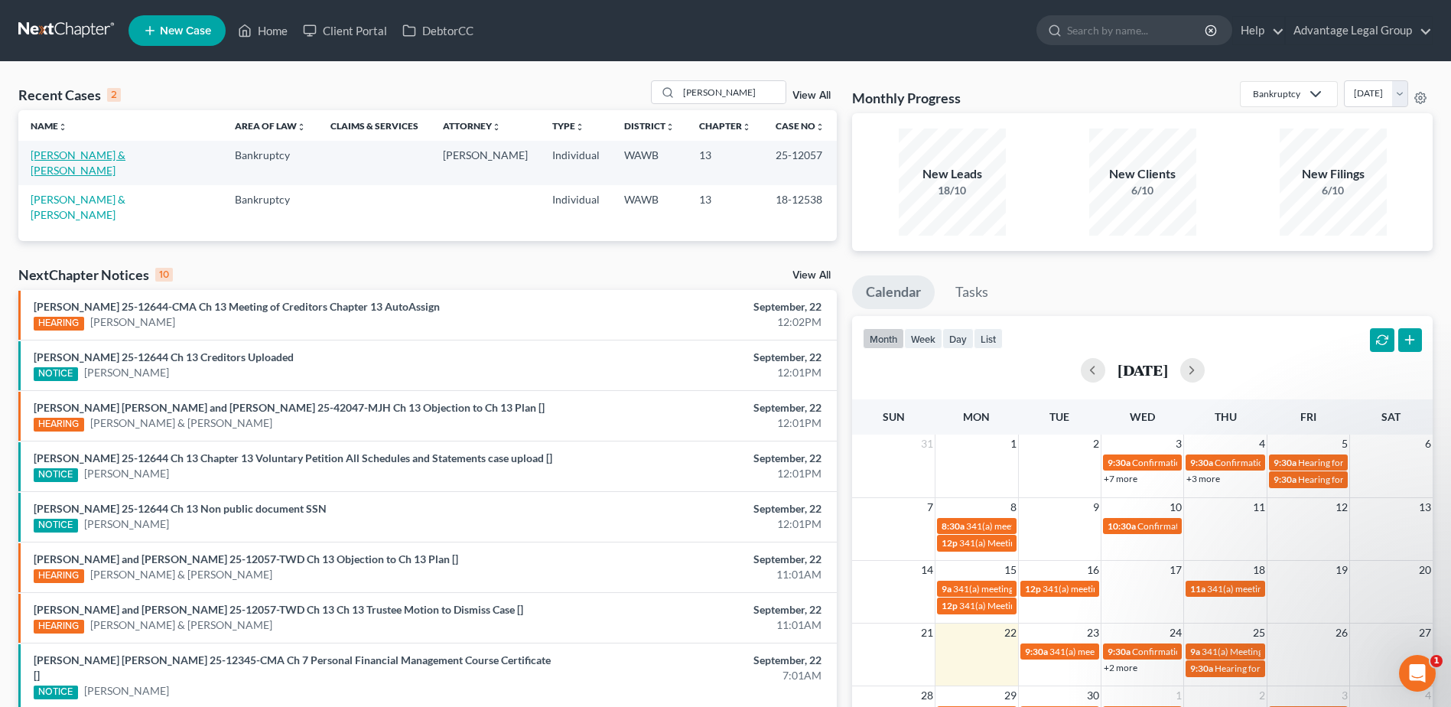
click at [63, 158] on link "[PERSON_NAME] & [PERSON_NAME]" at bounding box center [78, 162] width 95 height 28
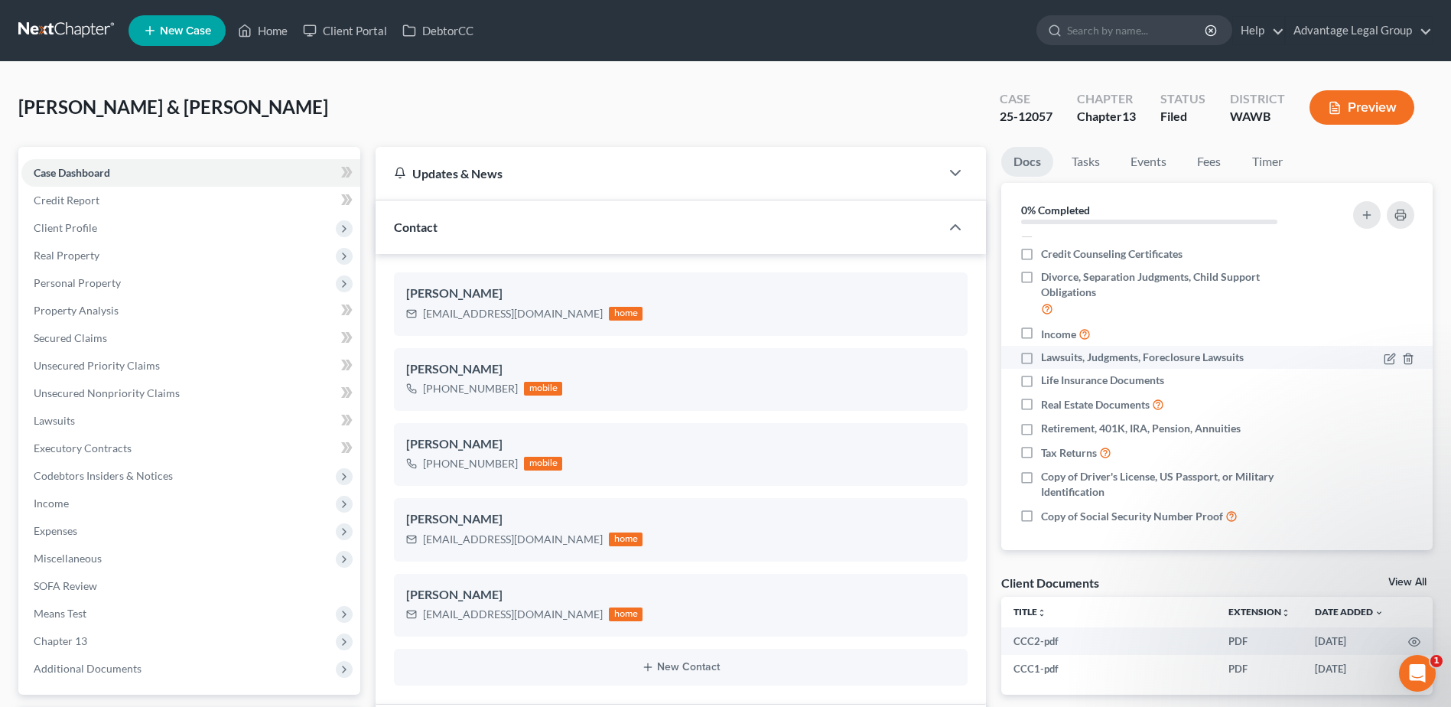
scroll to position [116, 0]
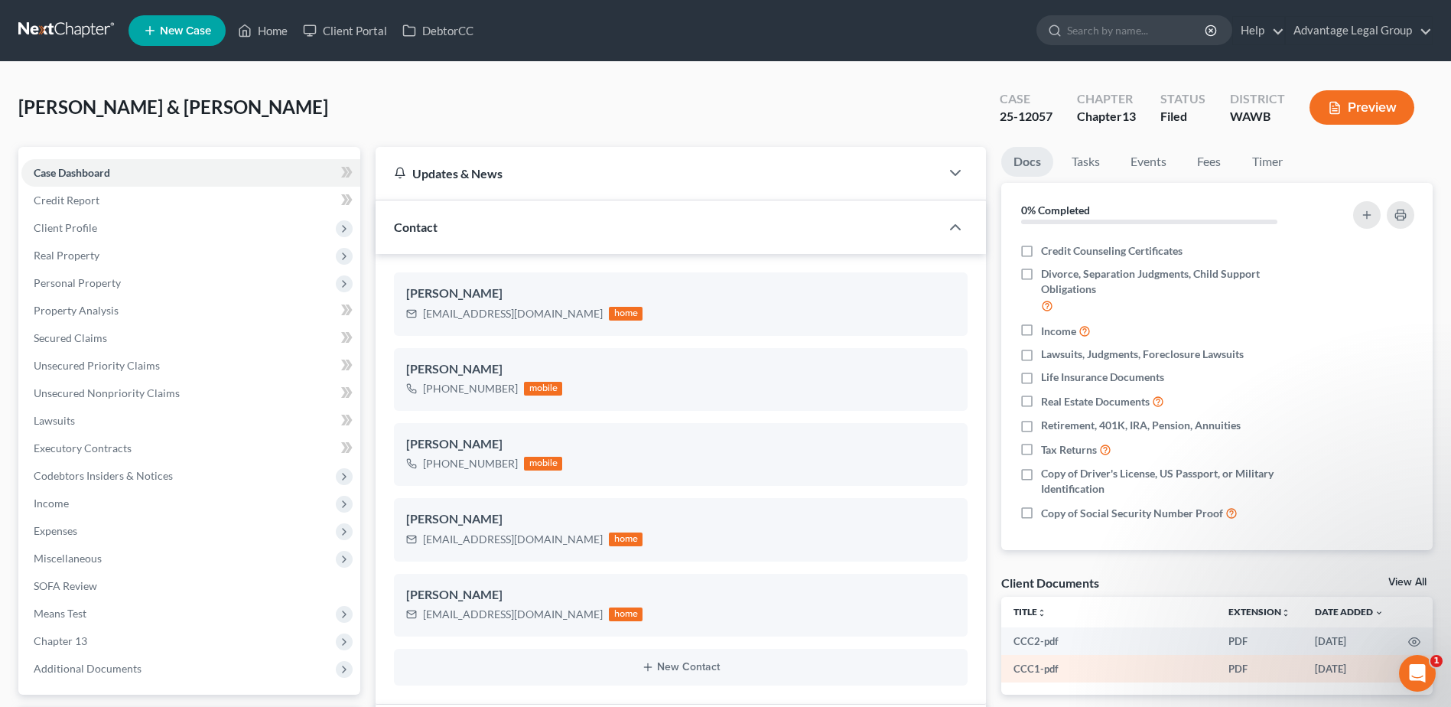
click at [1072, 669] on td "CCC1-pdf" at bounding box center [1108, 669] width 215 height 28
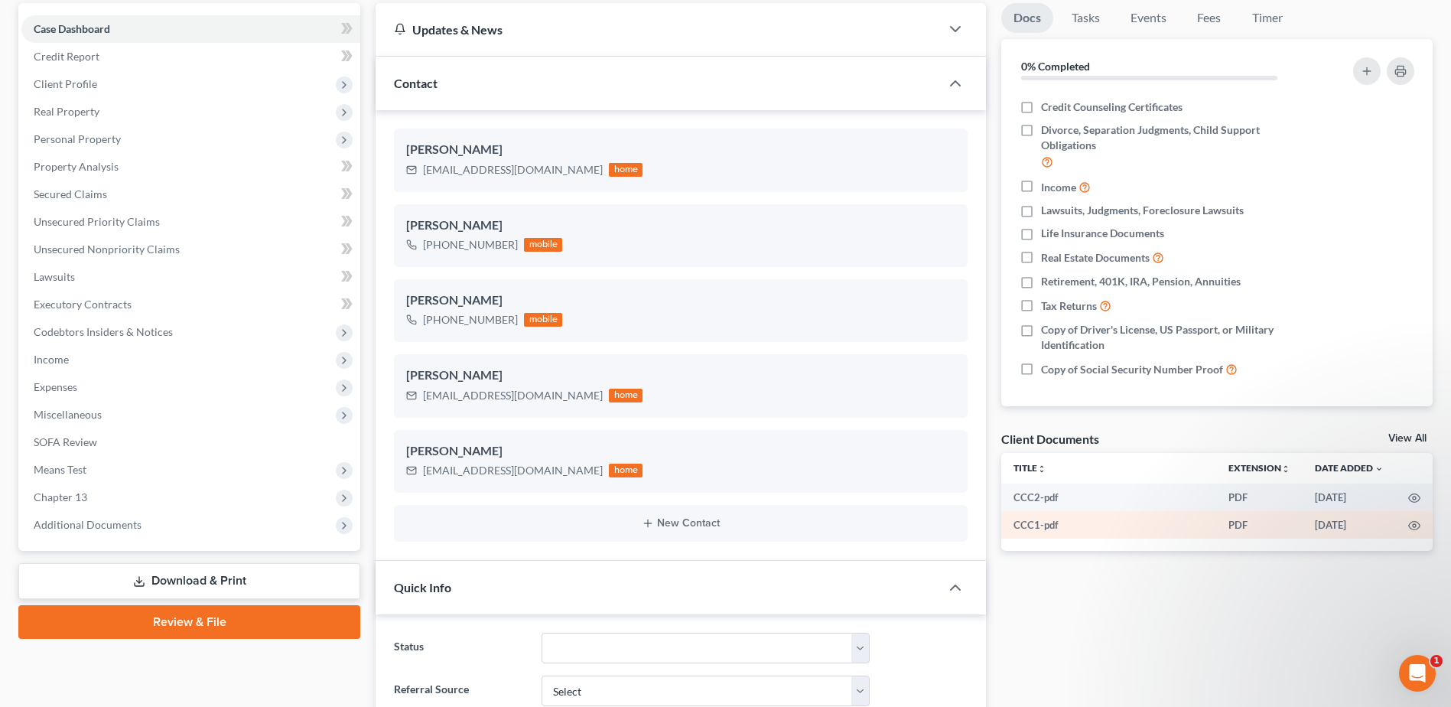
scroll to position [153, 0]
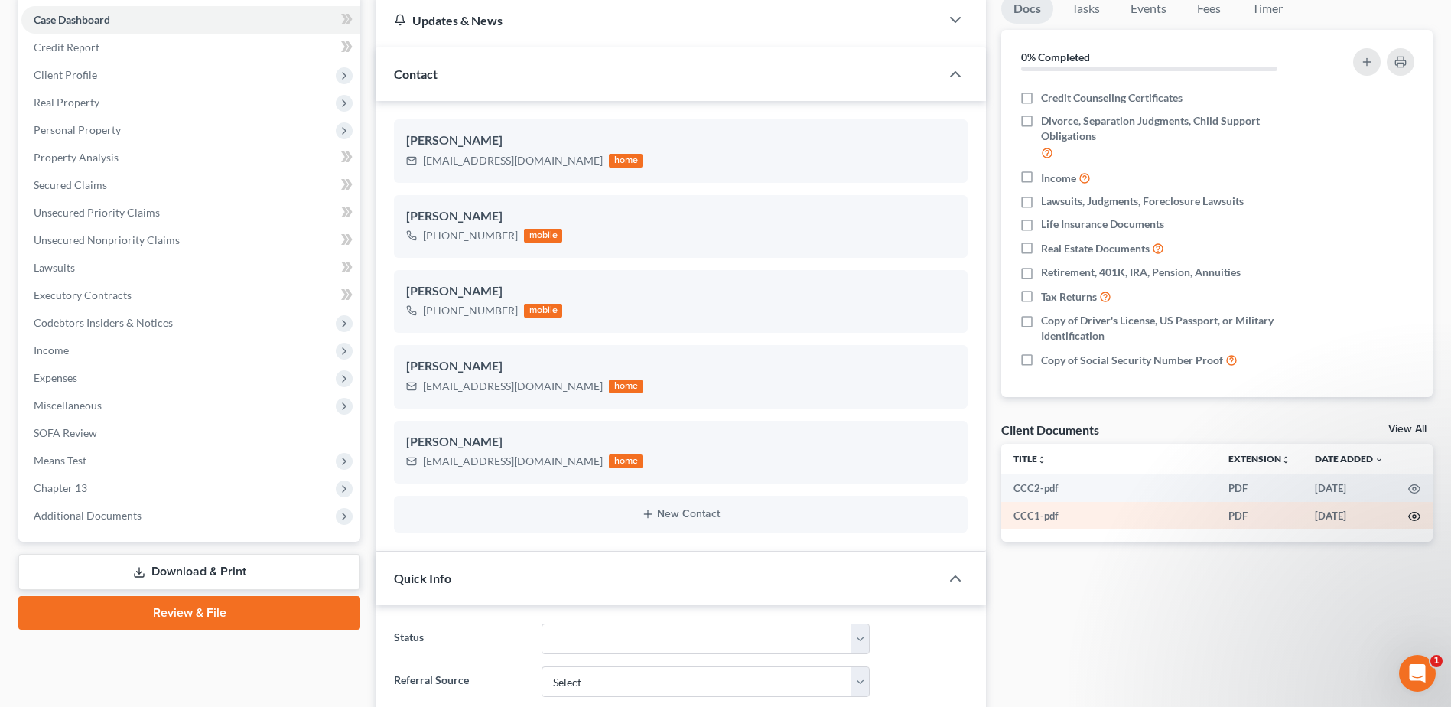
click at [1416, 511] on icon "button" at bounding box center [1414, 516] width 12 height 12
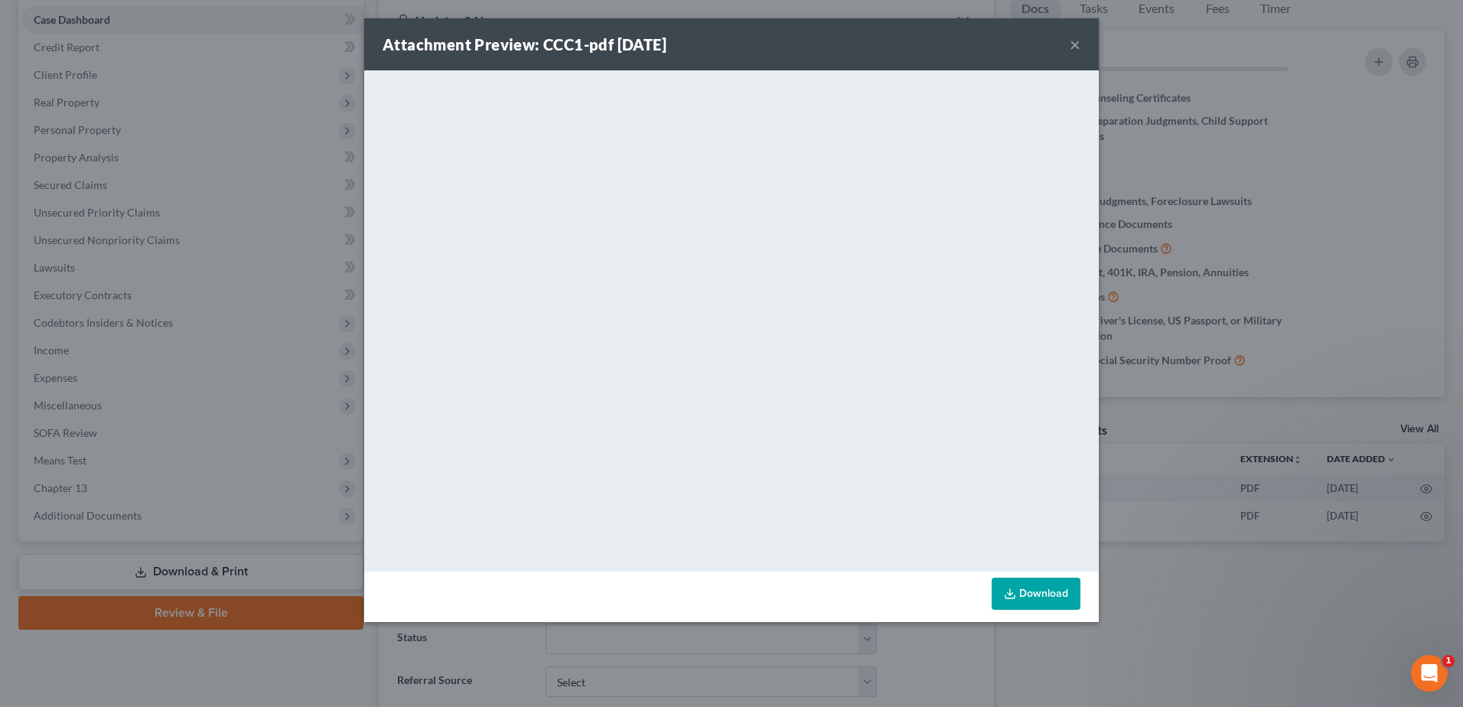
drag, startPoint x: 1075, startPoint y: 47, endPoint x: 1211, endPoint y: 268, distance: 259.7
click at [1075, 47] on button "×" at bounding box center [1075, 44] width 11 height 18
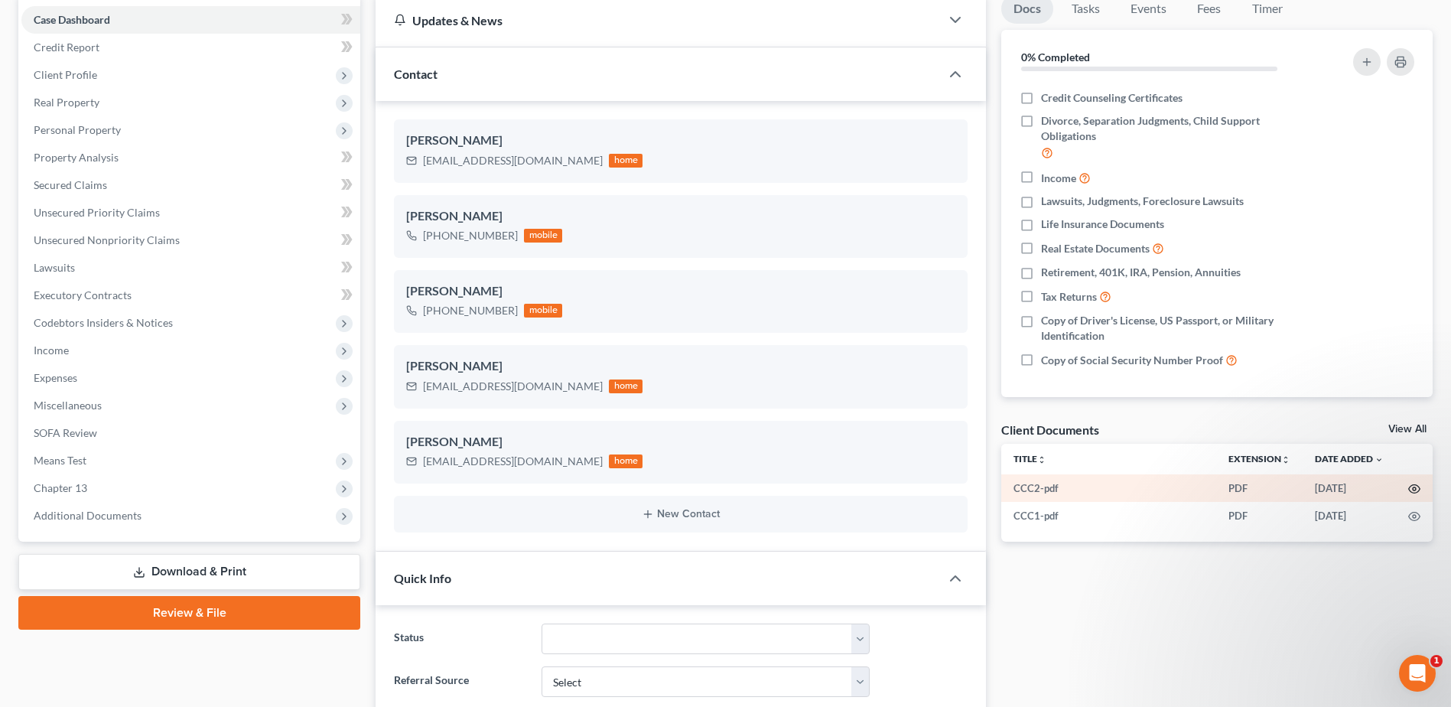
click at [1413, 487] on icon "button" at bounding box center [1414, 489] width 12 height 12
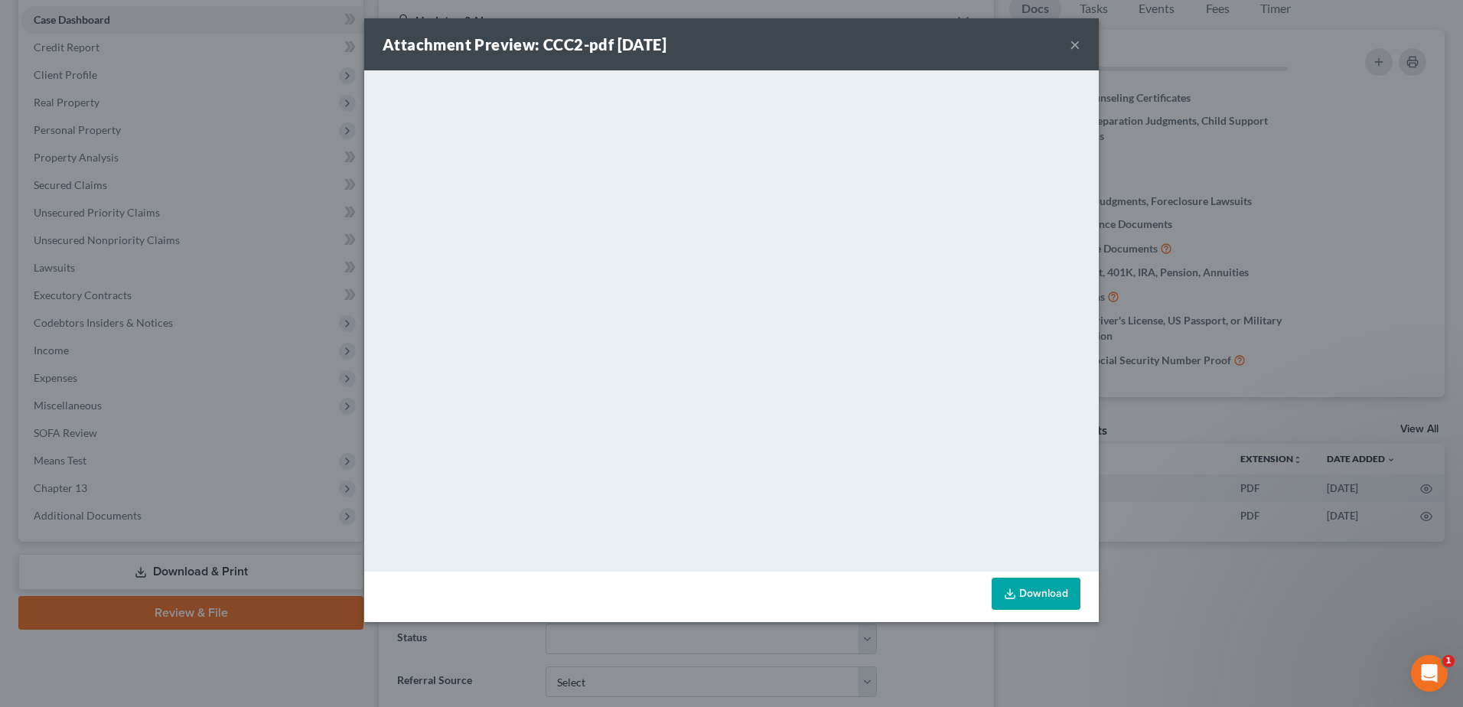
drag, startPoint x: 1073, startPoint y: 46, endPoint x: 1248, endPoint y: 141, distance: 198.6
click at [1073, 46] on button "×" at bounding box center [1075, 44] width 11 height 18
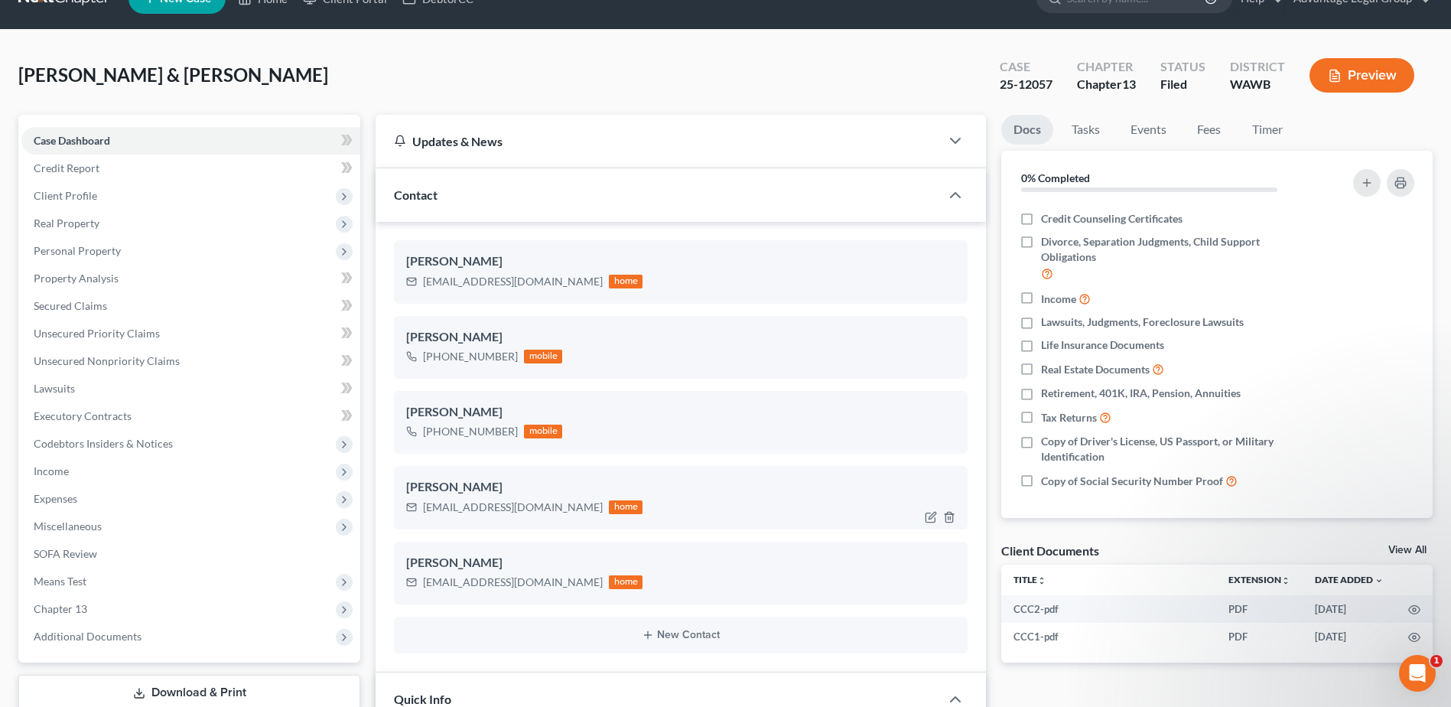
scroll to position [0, 0]
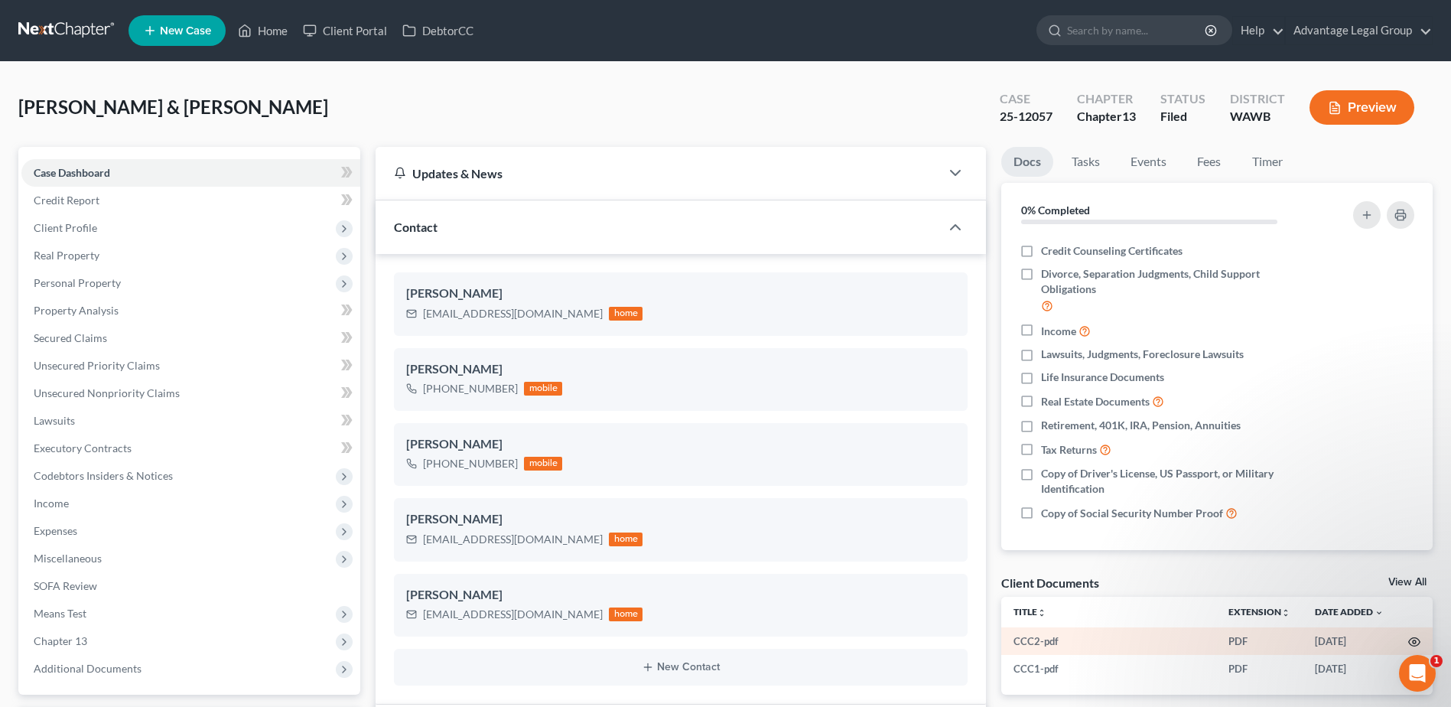
click at [1415, 638] on icon "button" at bounding box center [1414, 642] width 11 height 8
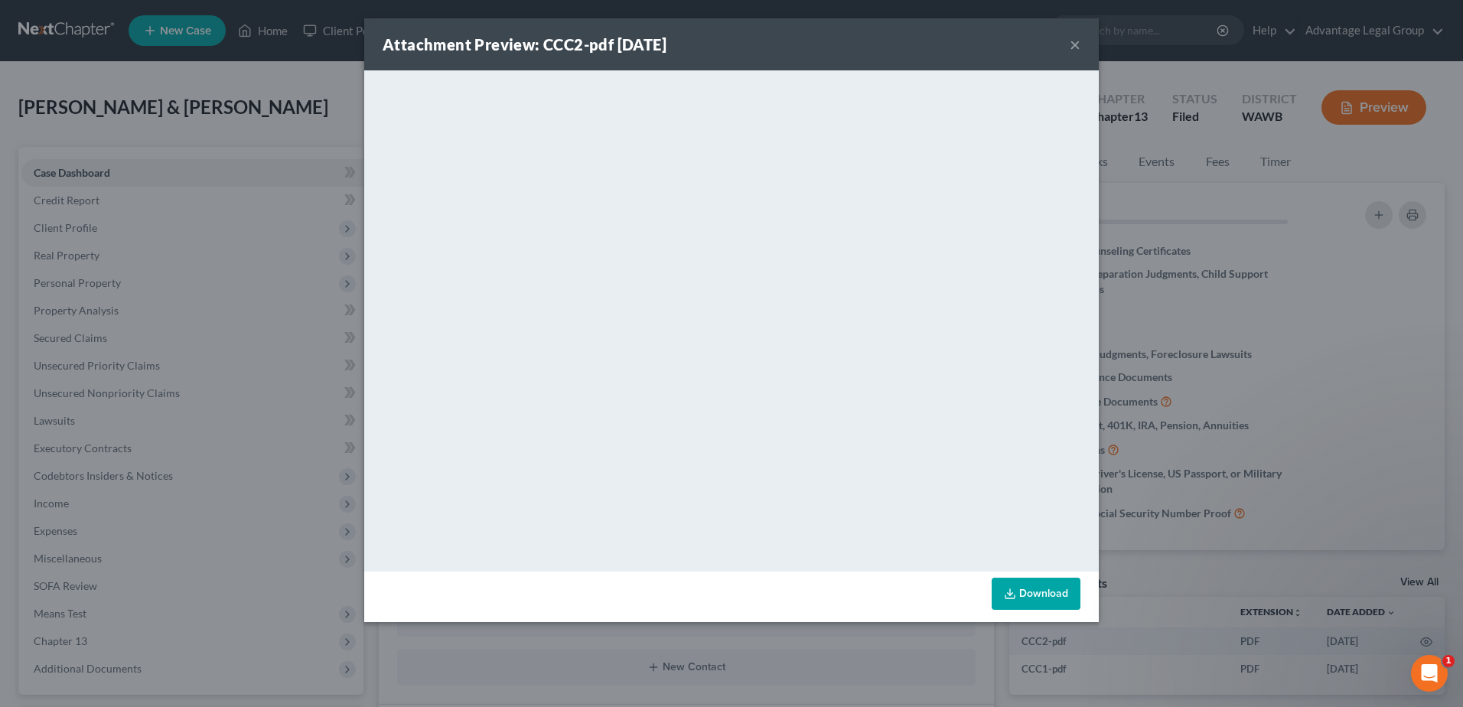
click at [1070, 44] on button "×" at bounding box center [1075, 44] width 11 height 18
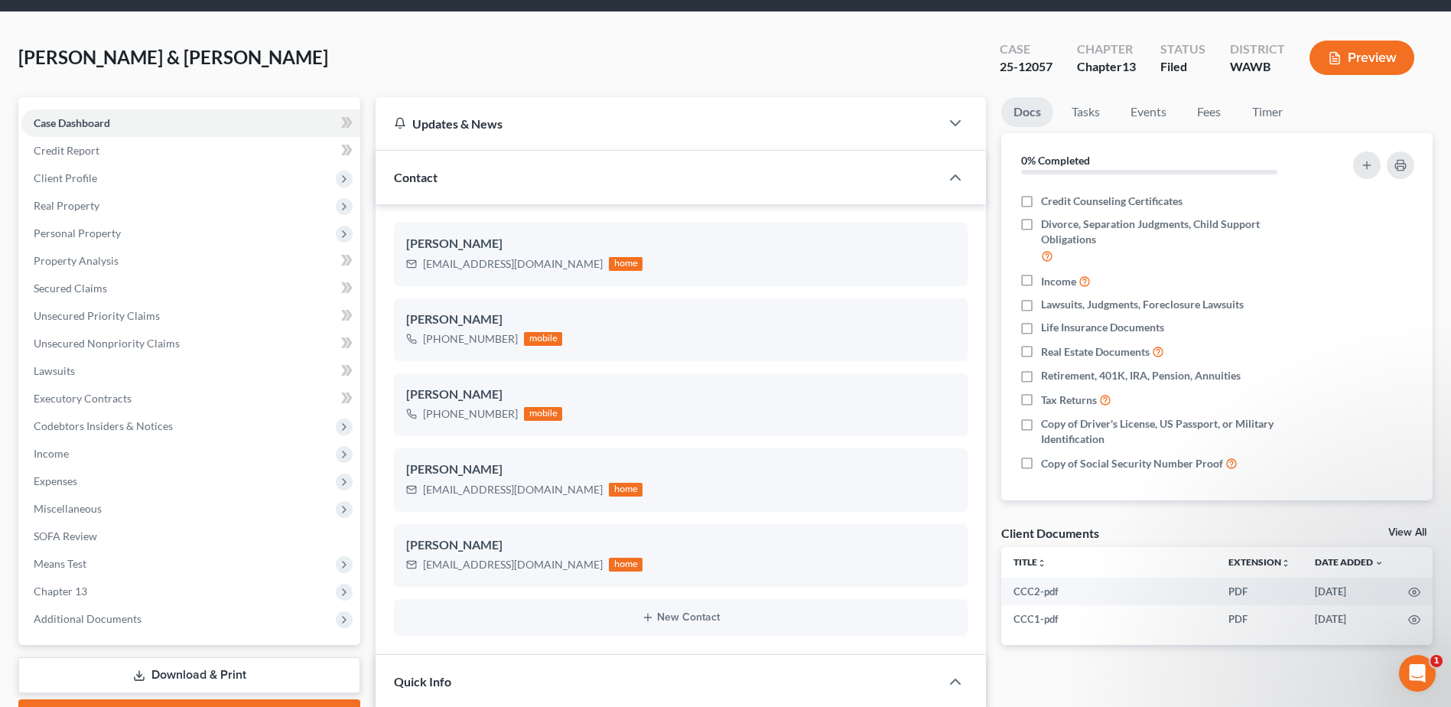
scroll to position [77, 0]
